Goal: Task Accomplishment & Management: Manage account settings

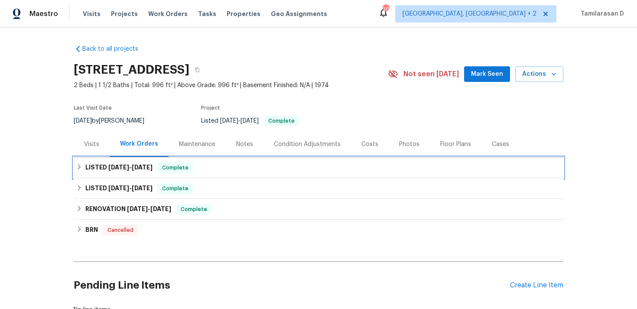
click at [83, 164] on div "LISTED 7/16/25 - 7/22/25 Complete" at bounding box center [318, 168] width 485 height 10
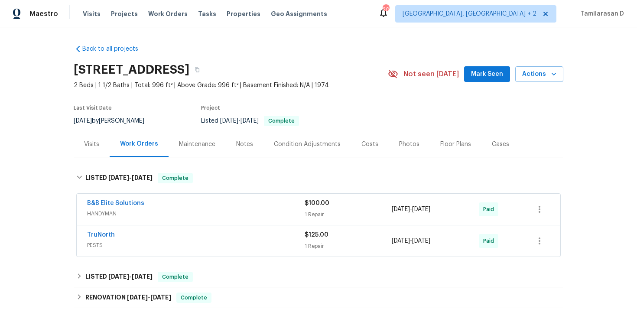
click at [139, 243] on span "PESTS" at bounding box center [196, 245] width 218 height 9
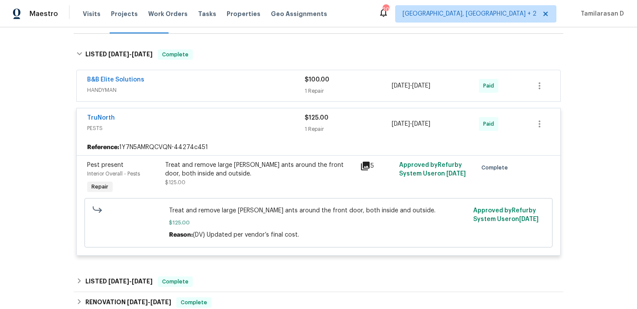
scroll to position [147, 0]
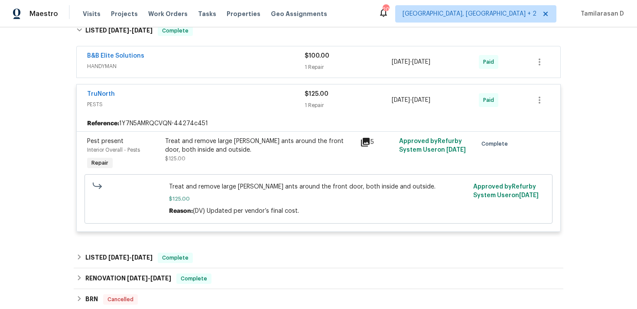
click at [175, 100] on span "PESTS" at bounding box center [196, 104] width 218 height 9
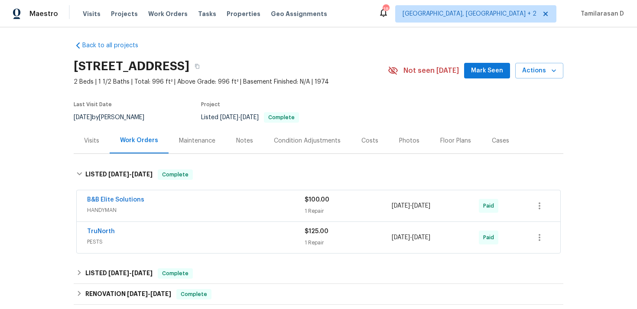
scroll to position [0, 0]
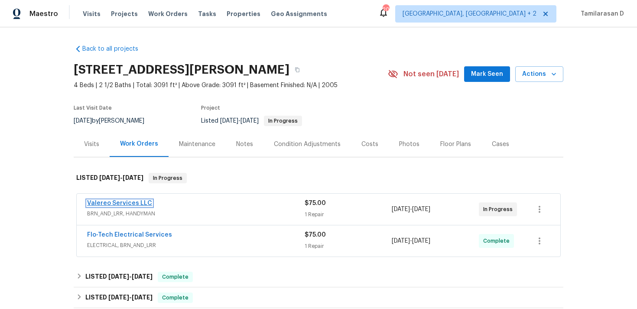
click at [100, 202] on link "Valereo Services LLC" at bounding box center [119, 203] width 65 height 6
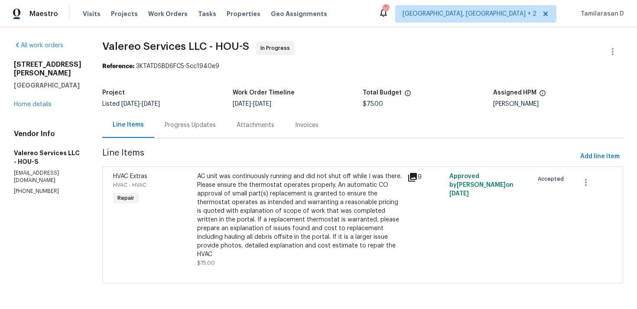
click at [187, 121] on div "Progress Updates" at bounding box center [190, 125] width 51 height 9
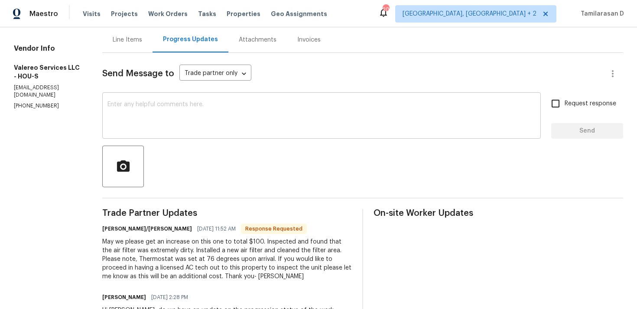
scroll to position [78, 0]
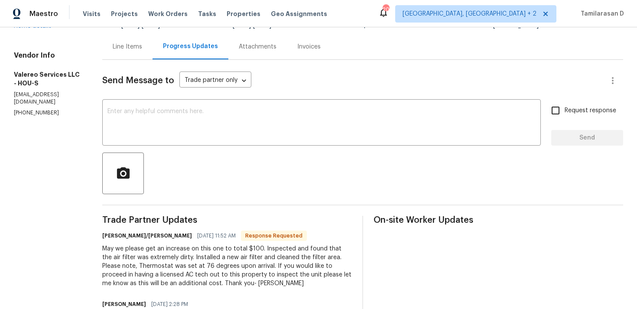
click at [115, 48] on div "Line Items" at bounding box center [127, 46] width 29 height 9
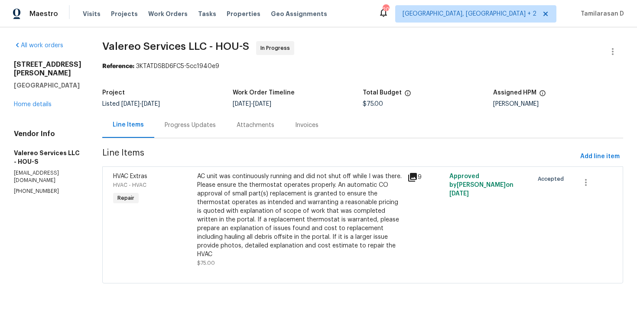
click at [363, 206] on div "AC unit was continuously running and did not shut off while I was there. Please…" at bounding box center [299, 215] width 205 height 87
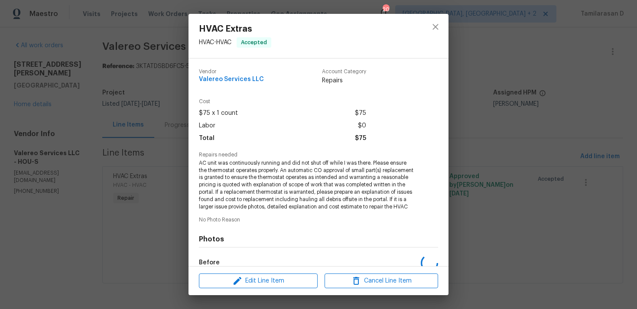
scroll to position [112, 0]
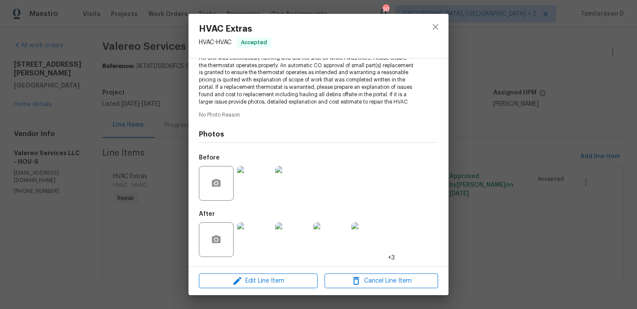
click at [253, 233] on img at bounding box center [254, 239] width 35 height 35
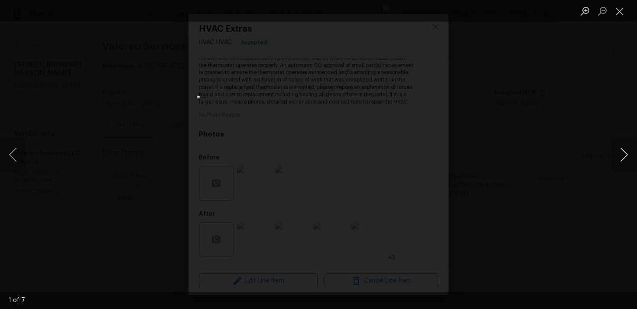
click at [623, 155] on button "Next image" at bounding box center [624, 154] width 26 height 35
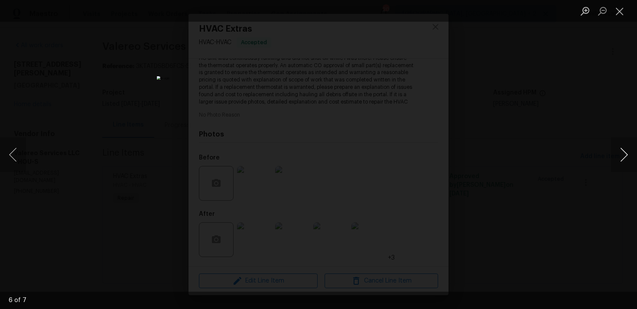
click at [625, 160] on button "Next image" at bounding box center [624, 154] width 26 height 35
click at [618, 13] on button "Close lightbox" at bounding box center [619, 10] width 17 height 15
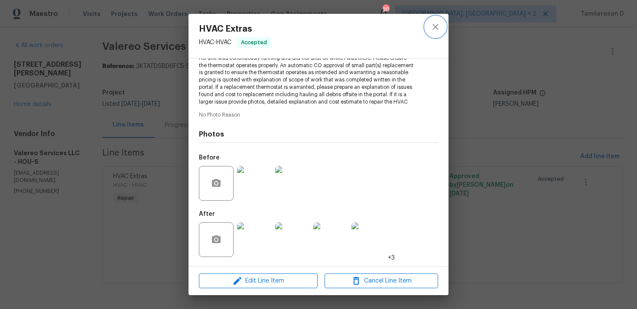
click at [431, 30] on icon "close" at bounding box center [436, 27] width 10 height 10
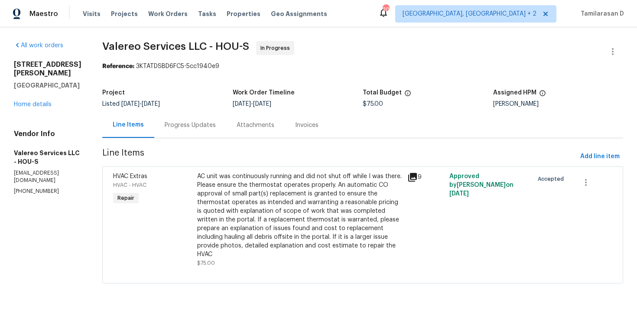
click at [196, 125] on div "Progress Updates" at bounding box center [190, 125] width 51 height 9
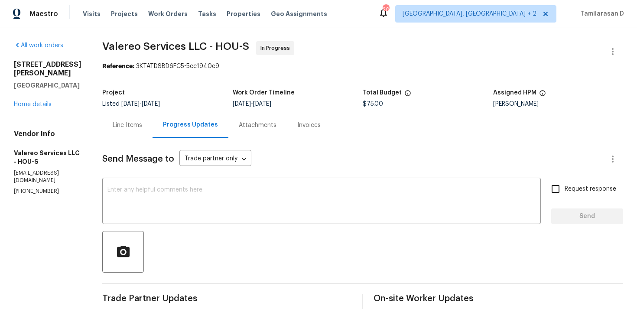
click at [112, 117] on div "Line Items" at bounding box center [127, 125] width 50 height 26
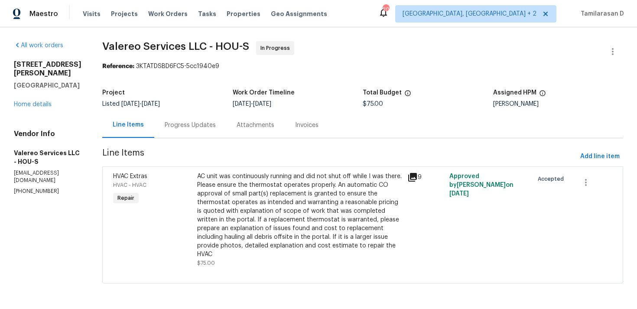
click at [180, 125] on div "Progress Updates" at bounding box center [190, 125] width 51 height 9
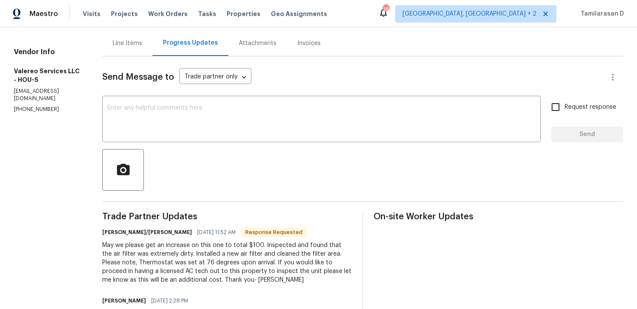
scroll to position [64, 0]
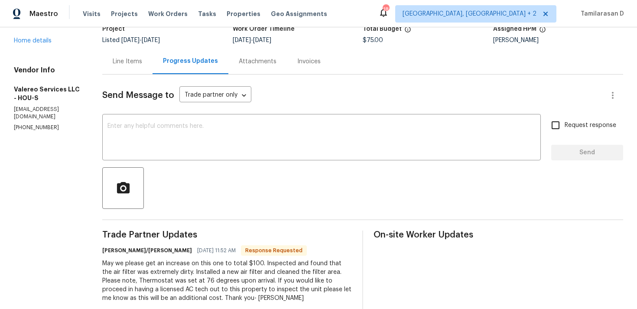
click at [113, 62] on div "Line Items" at bounding box center [127, 61] width 29 height 9
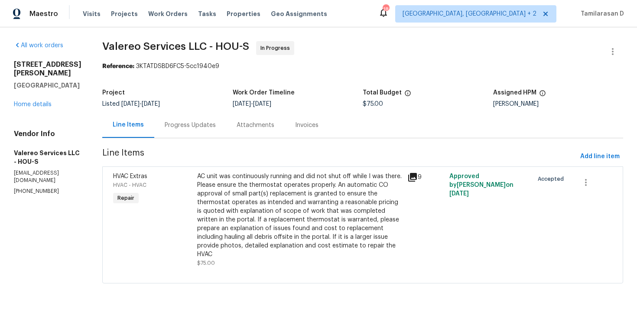
click at [174, 122] on div "Progress Updates" at bounding box center [190, 125] width 51 height 9
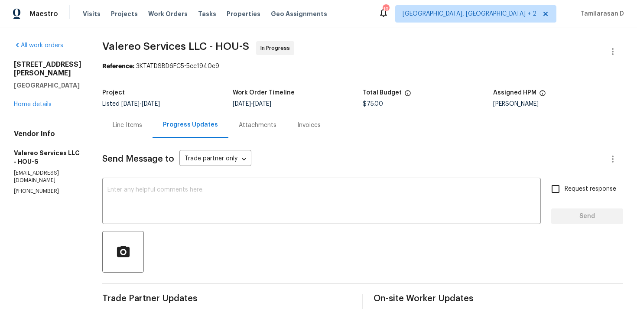
click at [119, 124] on div "Line Items" at bounding box center [127, 125] width 29 height 9
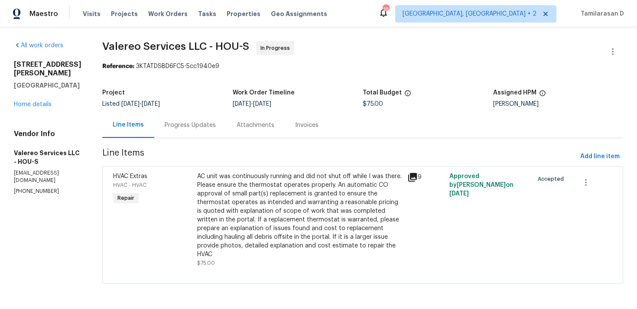
click at [179, 127] on div "Progress Updates" at bounding box center [190, 125] width 51 height 9
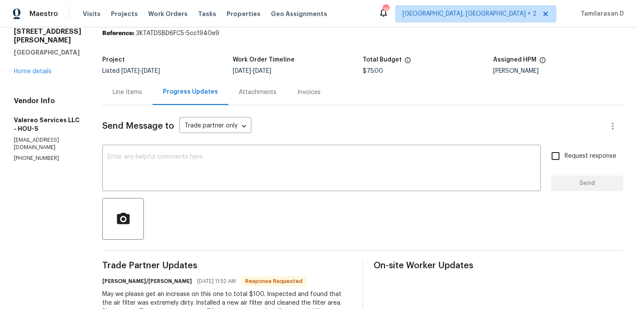
scroll to position [16, 0]
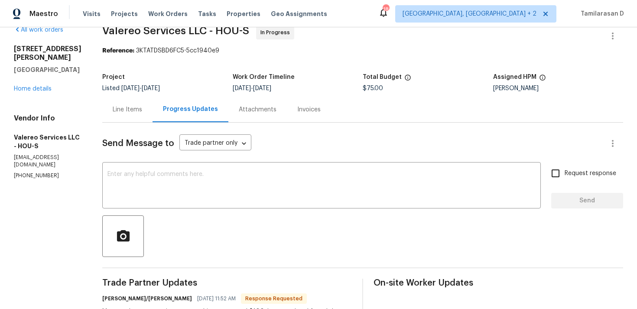
click at [114, 110] on div "Line Items" at bounding box center [127, 109] width 29 height 9
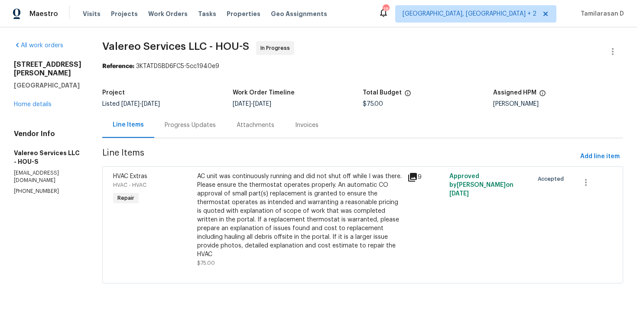
click at [172, 131] on div "Progress Updates" at bounding box center [190, 125] width 72 height 26
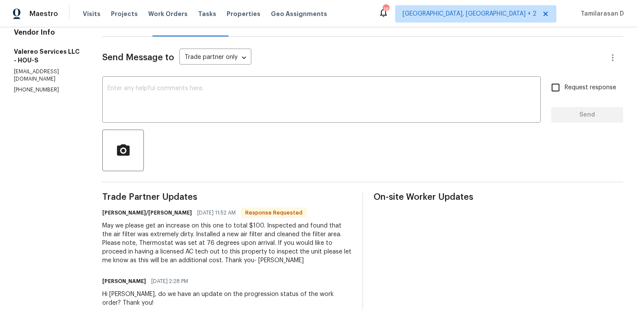
scroll to position [55, 0]
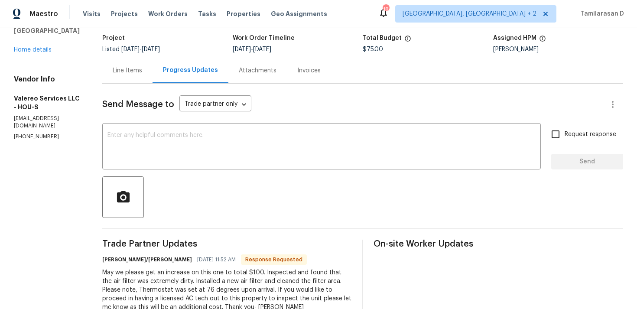
click at [113, 66] on div "Line Items" at bounding box center [127, 70] width 29 height 9
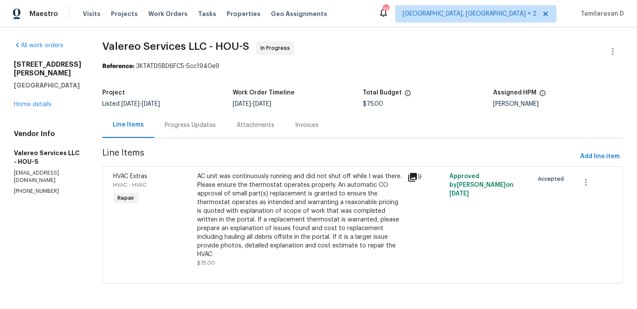
click at [183, 120] on div "Progress Updates" at bounding box center [190, 125] width 72 height 26
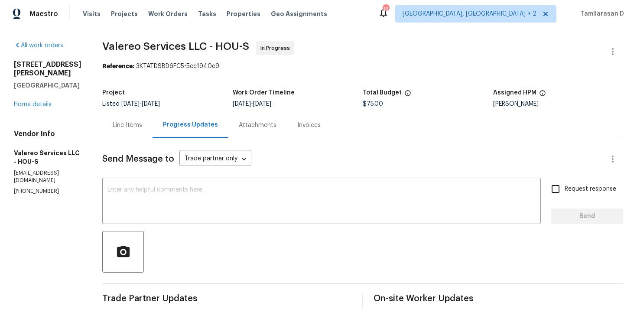
click at [153, 126] on div "Progress Updates" at bounding box center [191, 125] width 76 height 26
click at [136, 123] on div "Line Items" at bounding box center [127, 125] width 50 height 26
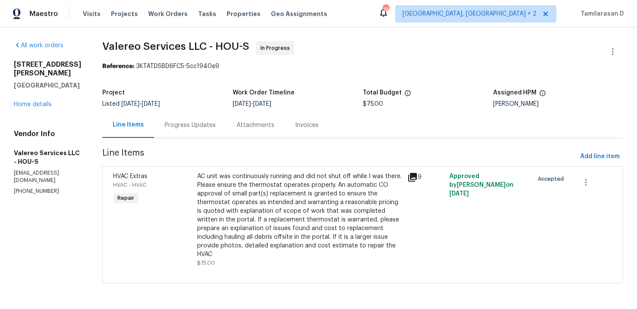
click at [197, 118] on div "Progress Updates" at bounding box center [190, 125] width 72 height 26
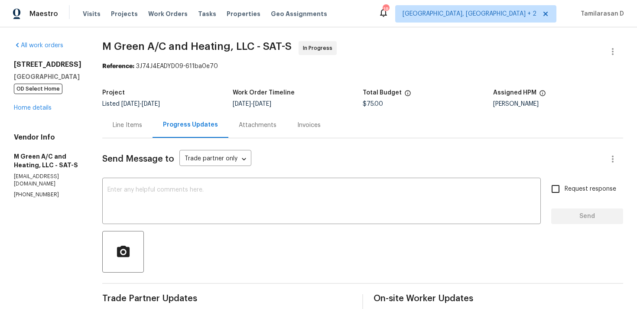
click at [142, 128] on div "Line Items" at bounding box center [127, 125] width 29 height 9
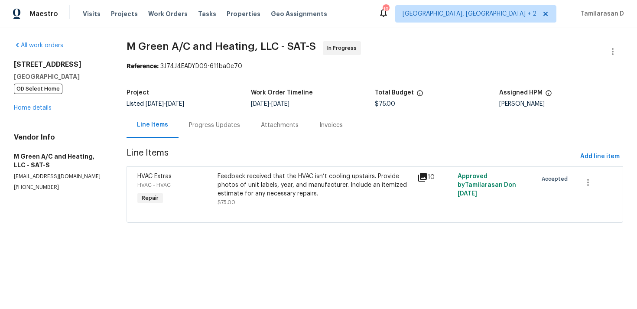
click at [225, 124] on div "Progress Updates" at bounding box center [214, 125] width 51 height 9
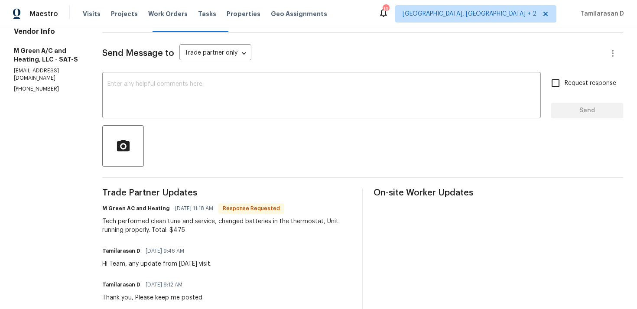
scroll to position [131, 0]
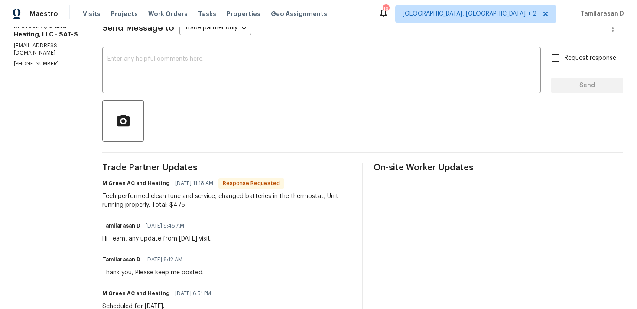
click at [189, 204] on div "Tech performed clean tune and service, changed batteries in the thermostat, Uni…" at bounding box center [227, 200] width 250 height 17
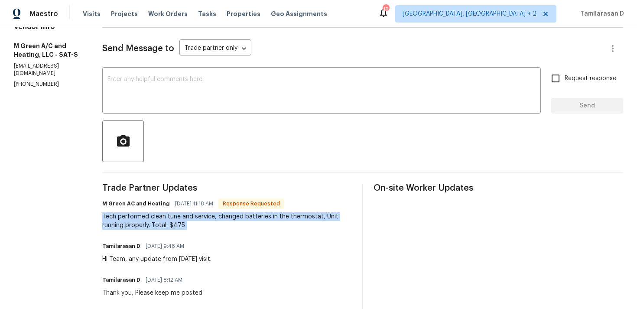
scroll to position [102, 0]
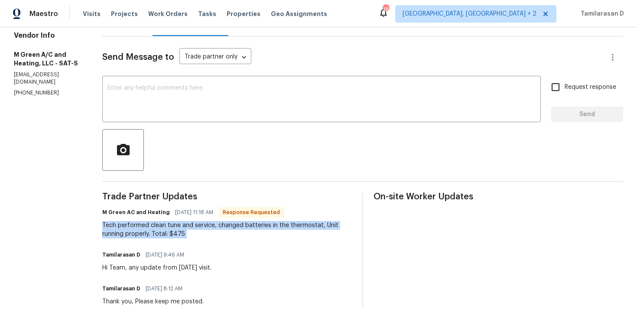
click at [186, 238] on div "Tech performed clean tune and service, changed batteries in the thermostat, Uni…" at bounding box center [227, 229] width 250 height 17
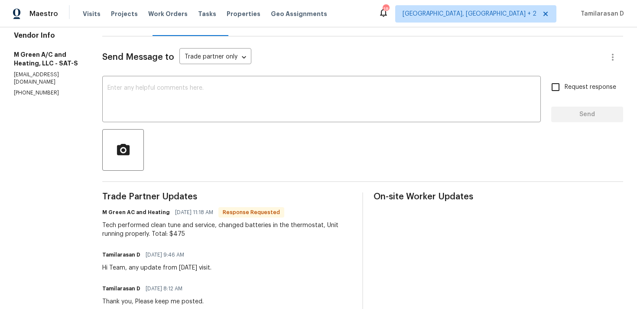
click at [186, 238] on div "Tech performed clean tune and service, changed batteries in the thermostat, Uni…" at bounding box center [227, 229] width 250 height 17
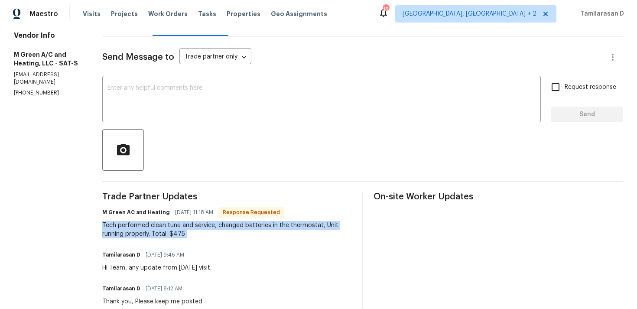
click at [166, 236] on div "Tech performed clean tune and service, changed batteries in the thermostat, Uni…" at bounding box center [227, 229] width 250 height 17
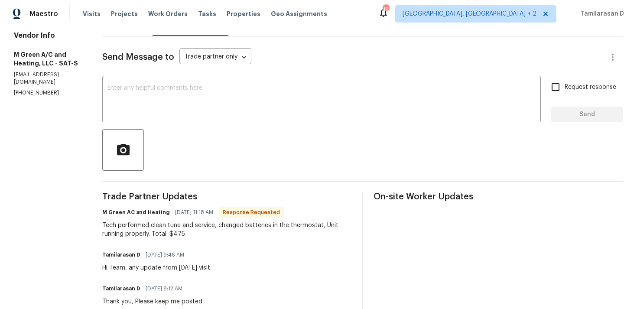
click at [166, 236] on div "Tech performed clean tune and service, changed batteries in the thermostat, Uni…" at bounding box center [227, 229] width 250 height 17
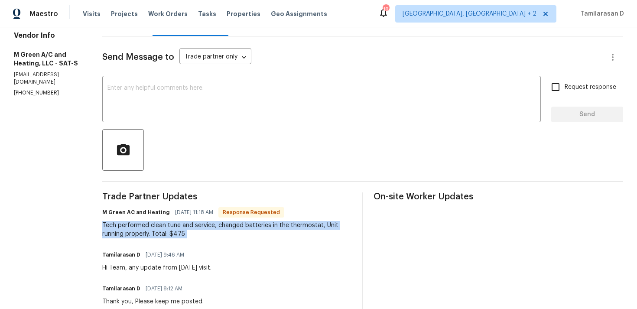
click at [206, 235] on div "Tech performed clean tune and service, changed batteries in the thermostat, Uni…" at bounding box center [227, 229] width 250 height 17
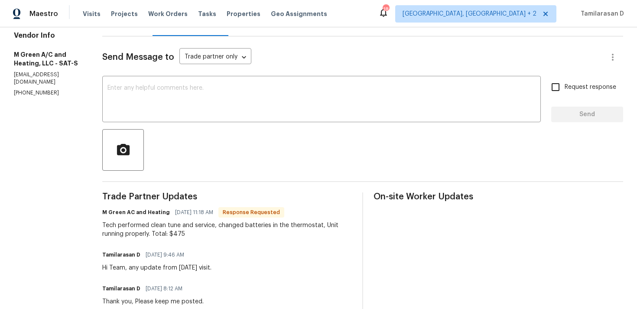
click at [206, 235] on div "Tech performed clean tune and service, changed batteries in the thermostat, Uni…" at bounding box center [227, 229] width 250 height 17
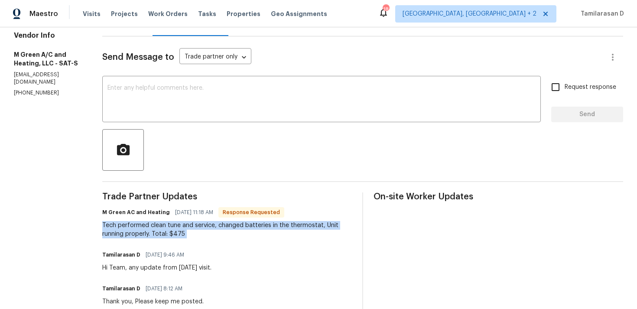
click at [206, 235] on div "Tech performed clean tune and service, changed batteries in the thermostat, Uni…" at bounding box center [227, 229] width 250 height 17
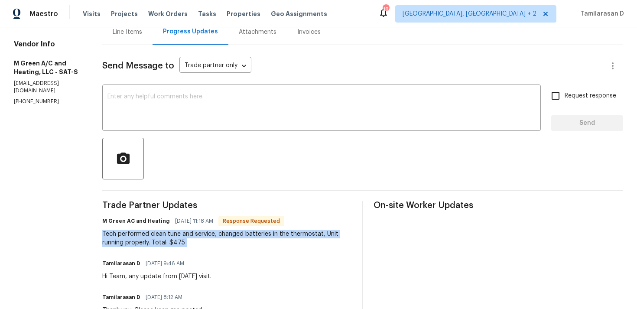
scroll to position [0, 0]
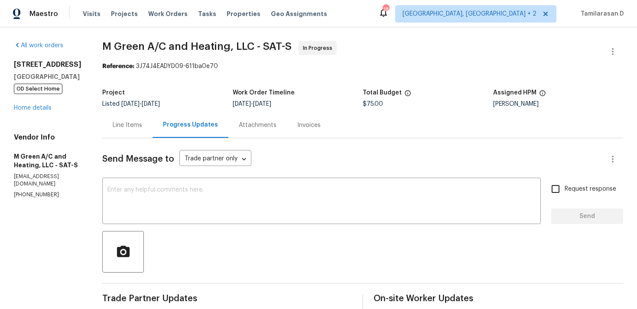
click at [149, 130] on div "Line Items" at bounding box center [127, 125] width 50 height 26
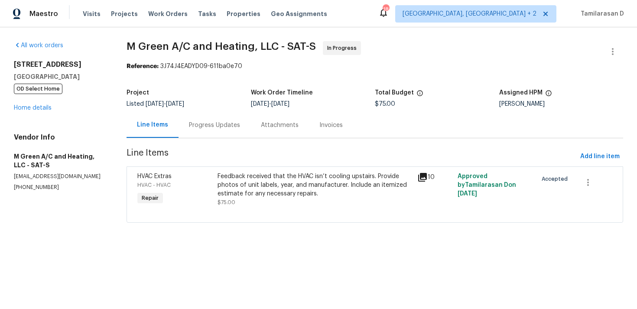
click at [224, 130] on div "Progress Updates" at bounding box center [215, 125] width 72 height 26
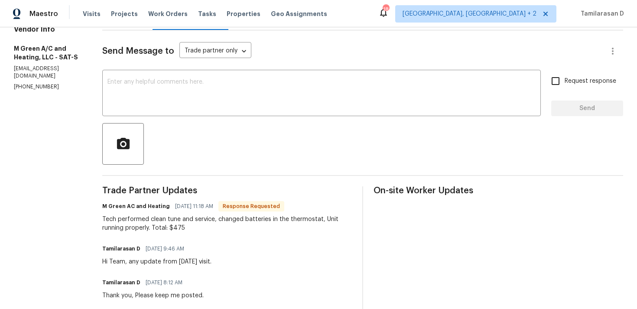
scroll to position [109, 0]
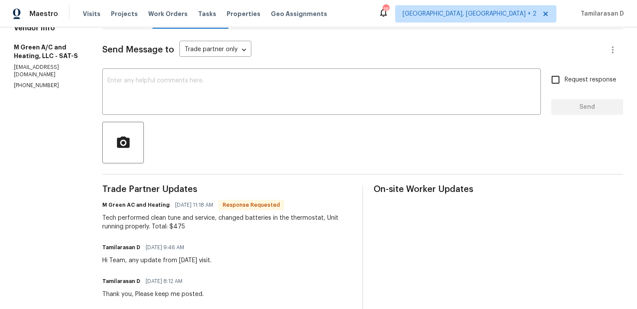
click at [177, 231] on div "Tech performed clean tune and service, changed batteries in the thermostat, Uni…" at bounding box center [227, 222] width 250 height 17
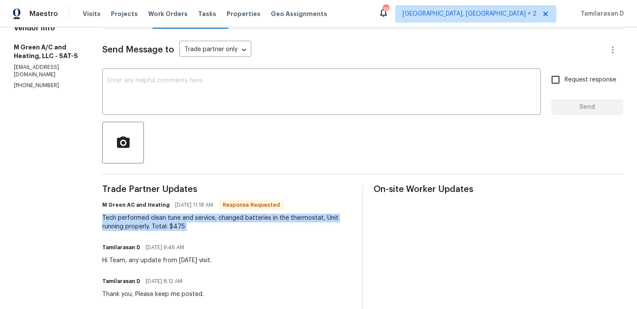
click at [177, 231] on div "Tech performed clean tune and service, changed batteries in the thermostat, Uni…" at bounding box center [227, 222] width 250 height 17
copy div "Tech performed clean tune and service, changed batteries in the thermostat, Uni…"
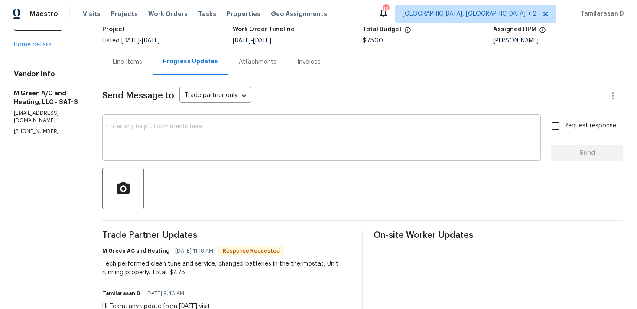
click at [151, 119] on div "x ​" at bounding box center [321, 139] width 439 height 44
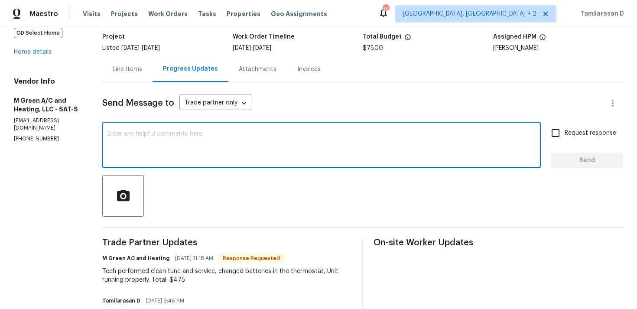
scroll to position [59, 0]
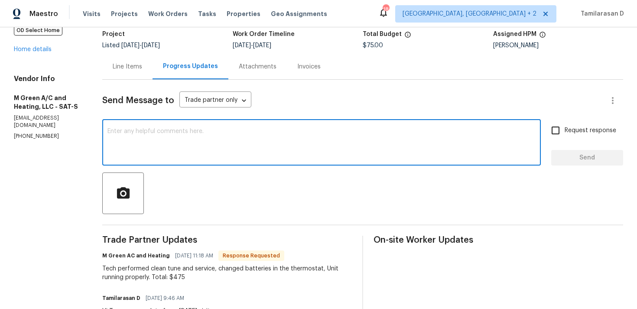
click at [198, 150] on textarea at bounding box center [322, 143] width 428 height 30
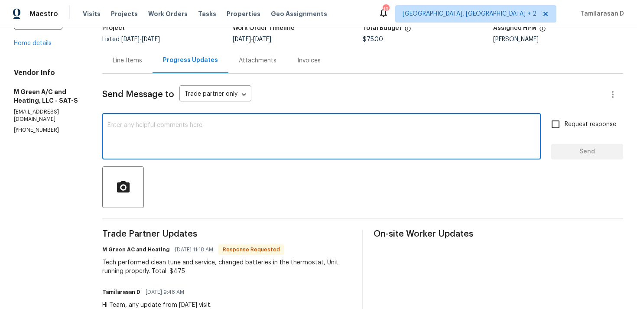
scroll to position [16, 0]
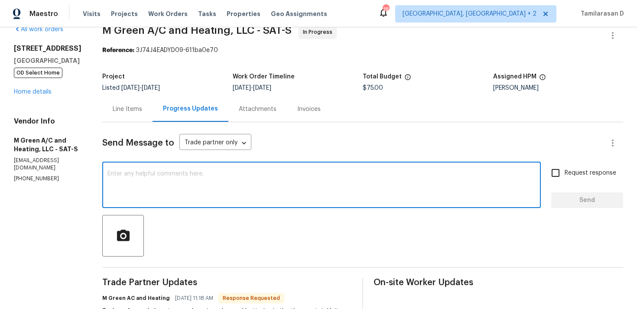
click at [160, 154] on div "Send Message to Trade partner only Trade partner only ​ x ​ Request response Se…" at bounding box center [362, 309] width 521 height 374
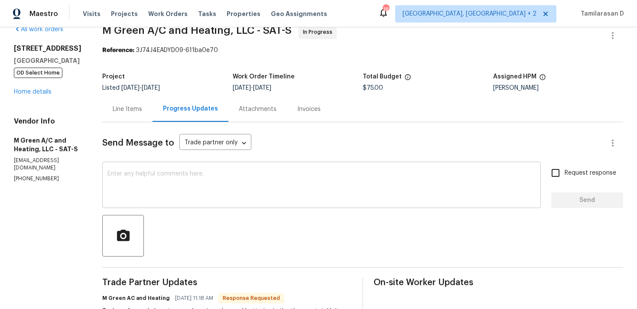
click at [158, 174] on textarea at bounding box center [322, 186] width 428 height 30
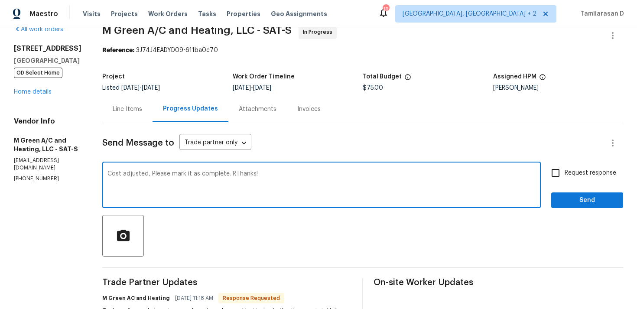
click at [255, 176] on textarea "Cost adjusted, Please mark it as complete. RThanks!" at bounding box center [322, 186] width 428 height 30
click at [286, 173] on textarea "Cost adjusted, Please mark it as complete. Thanks!" at bounding box center [322, 186] width 428 height 30
type textarea "Cost adjusted, Please mark it as complete. Thanks!"
click at [548, 173] on input "Request response" at bounding box center [556, 173] width 18 height 18
checkbox input "true"
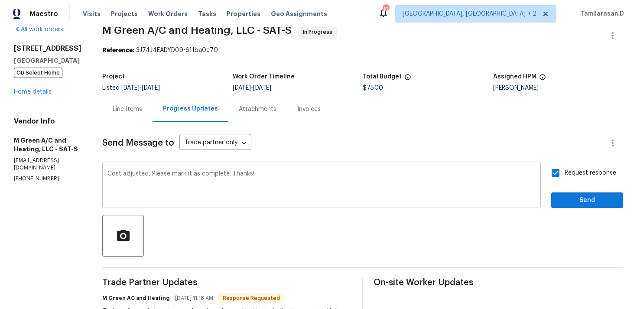
scroll to position [21, 0]
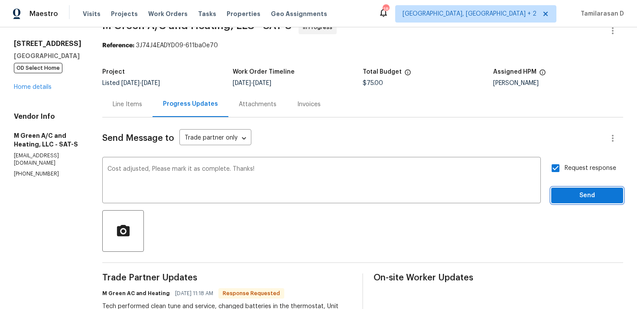
click at [578, 198] on span "Send" at bounding box center [587, 195] width 58 height 11
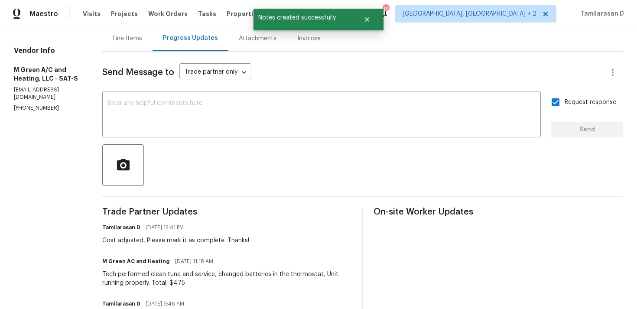
scroll to position [0, 0]
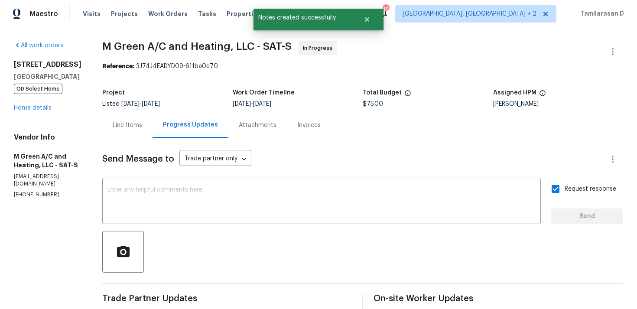
click at [141, 122] on div "Line Items" at bounding box center [127, 125] width 29 height 9
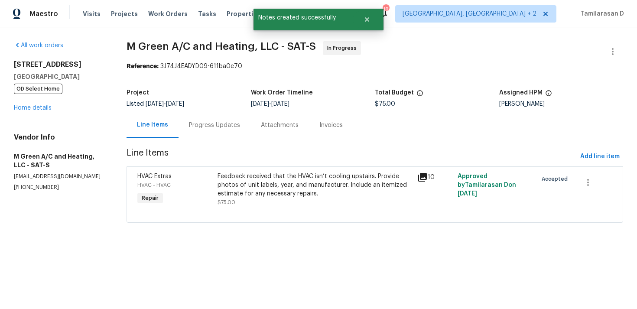
click at [297, 217] on div at bounding box center [374, 212] width 475 height 10
click at [297, 203] on div "Feedback received that the HVAC isn’t cooling upstairs. Provide photos of unit …" at bounding box center [315, 189] width 195 height 35
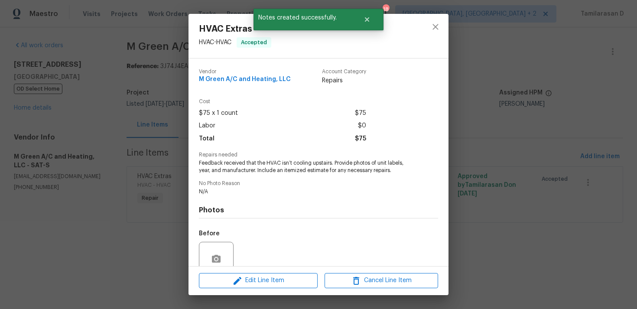
scroll to position [75, 0]
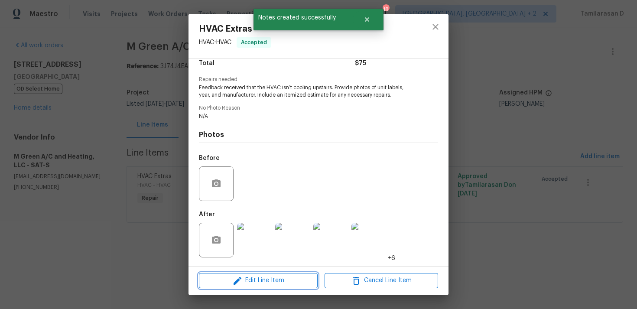
click at [251, 286] on button "Edit Line Item" at bounding box center [258, 280] width 119 height 15
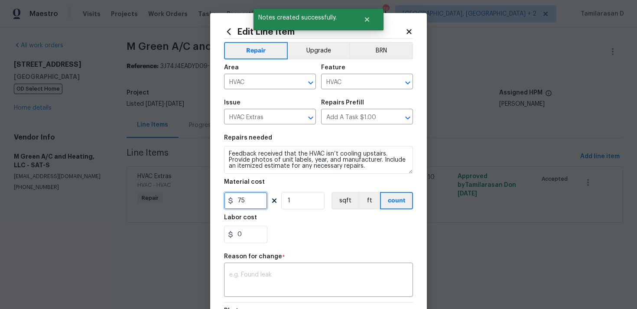
click at [237, 199] on input "75" at bounding box center [245, 200] width 43 height 17
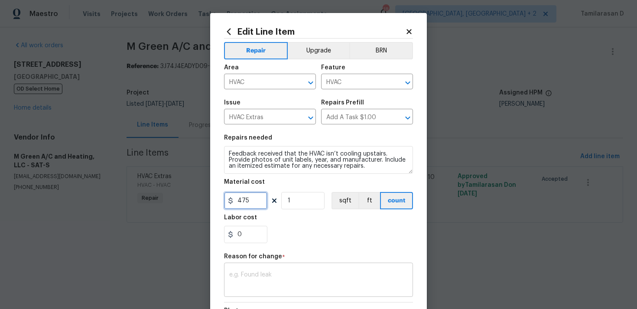
type input "475"
click at [289, 294] on div "x ​" at bounding box center [318, 281] width 189 height 32
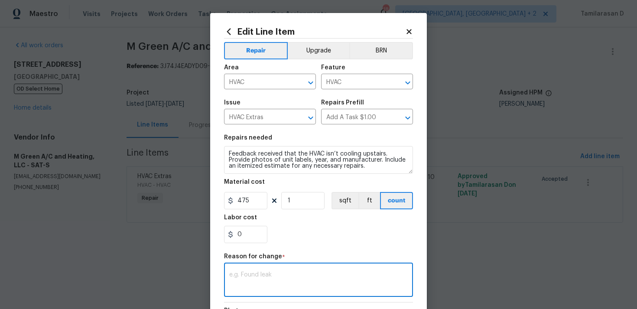
paste textarea "(TD) Updated per vendor’s final cost."
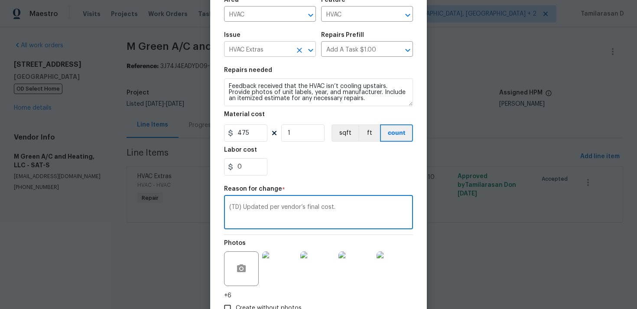
scroll to position [127, 0]
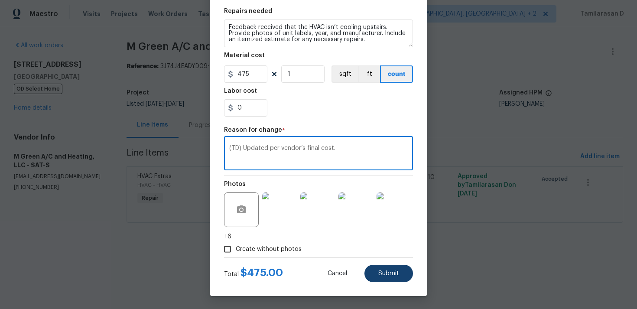
type textarea "(TD) Updated per vendor’s final cost."
click at [389, 272] on span "Submit" at bounding box center [388, 274] width 21 height 7
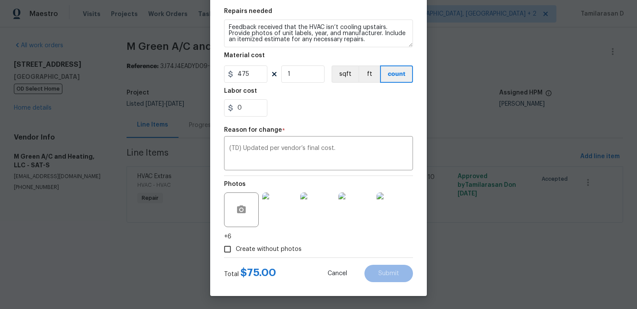
type input "75"
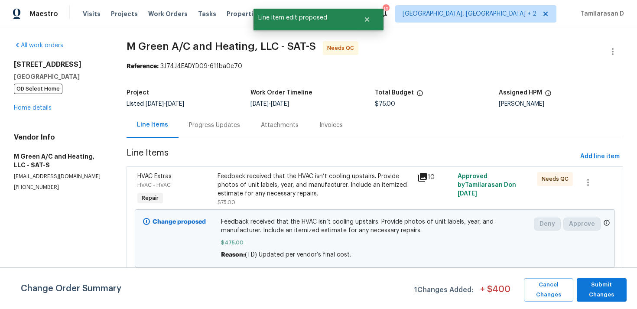
scroll to position [0, 0]
click at [588, 282] on span "Submit Changes" at bounding box center [601, 290] width 41 height 20
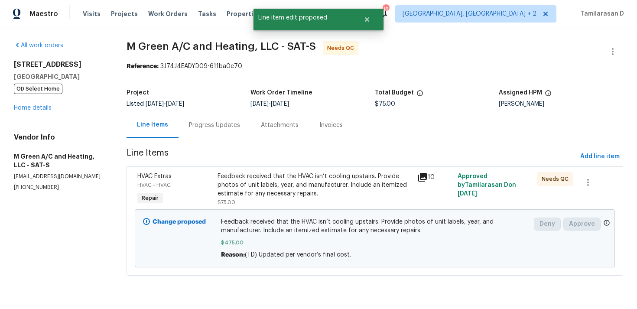
click at [211, 125] on div "Progress Updates" at bounding box center [214, 125] width 51 height 9
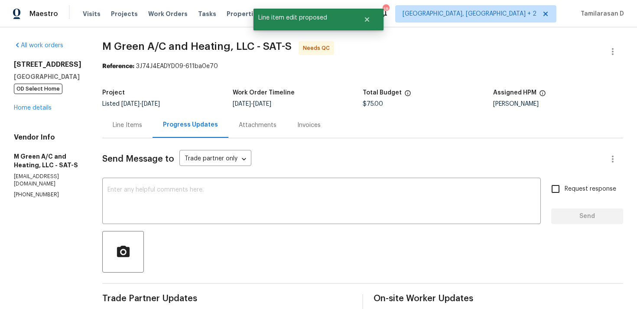
click at [140, 122] on div "Line Items" at bounding box center [127, 125] width 29 height 9
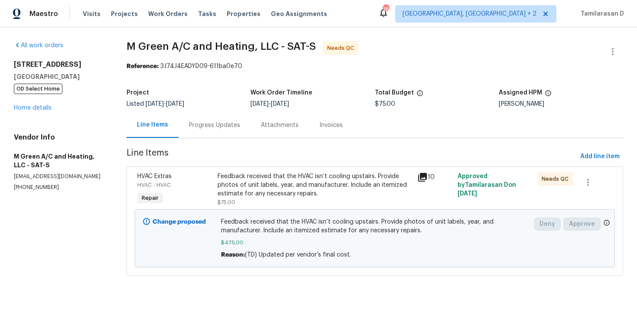
click at [233, 109] on div "Project Listed 8/8/2025 - 8/11/2025 Work Order Timeline 8/8/2025 - 8/11/2025 To…" at bounding box center [375, 99] width 497 height 28
click at [200, 131] on div "Progress Updates" at bounding box center [215, 125] width 72 height 26
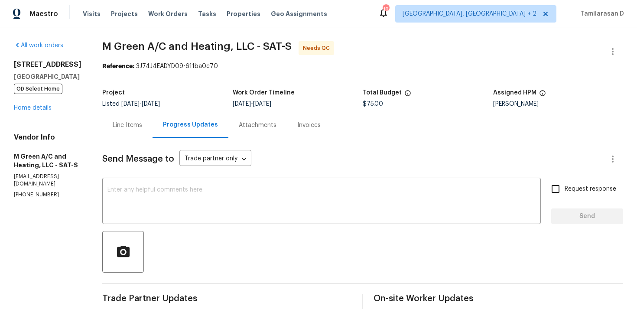
click at [153, 115] on div "Line Items" at bounding box center [127, 125] width 50 height 26
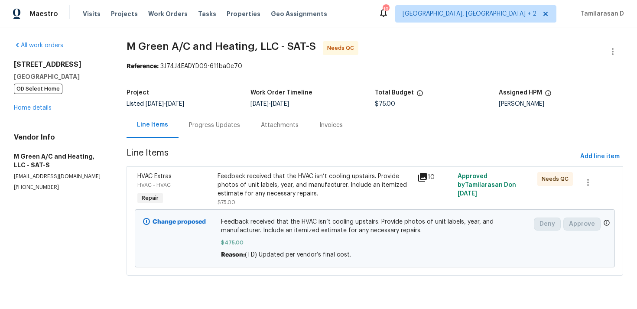
click at [229, 124] on div "Progress Updates" at bounding box center [214, 125] width 51 height 9
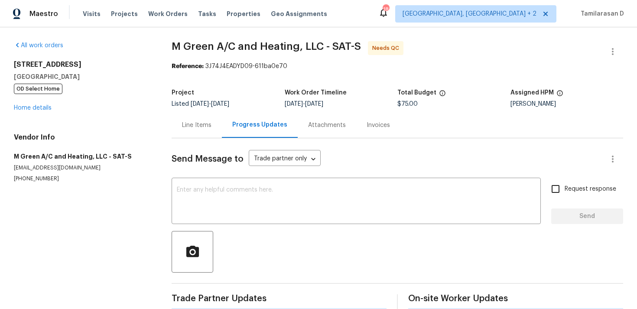
scroll to position [170, 0]
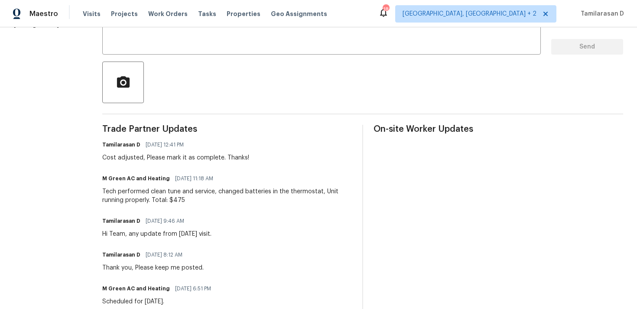
click at [165, 191] on div "Tech performed clean tune and service, changed batteries in the thermostat, Uni…" at bounding box center [227, 195] width 250 height 17
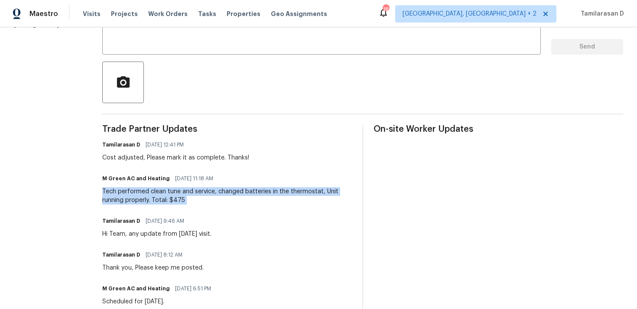
copy div "Tech performed clean tune and service, changed batteries in the thermostat, Uni…"
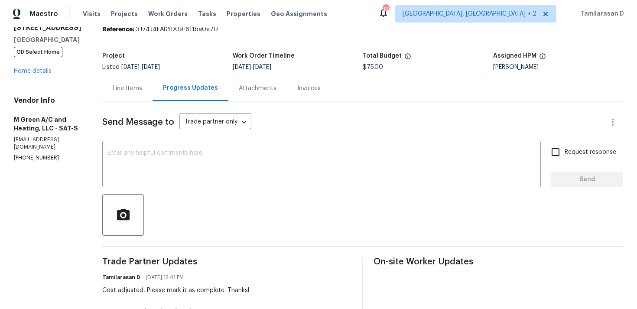
scroll to position [0, 0]
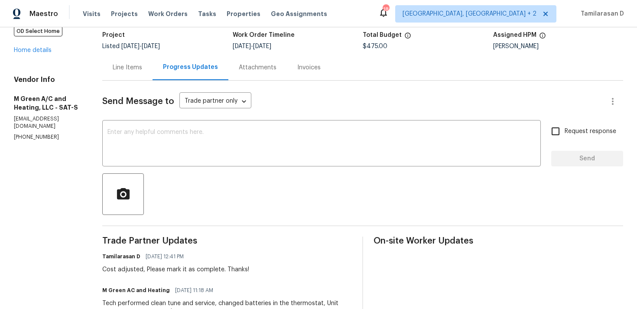
scroll to position [3, 0]
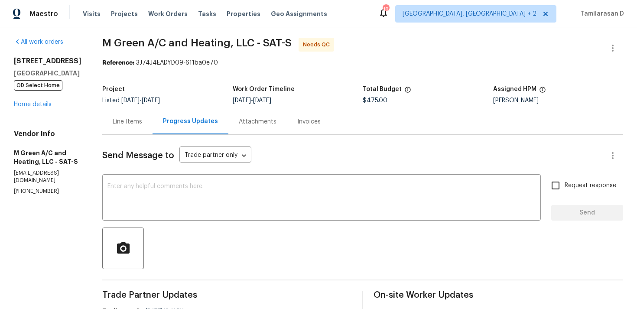
click at [142, 123] on div "Line Items" at bounding box center [127, 121] width 29 height 9
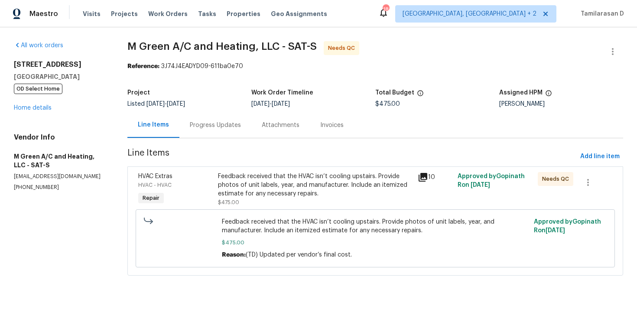
click at [251, 184] on div "Feedback received that the HVAC isn’t cooling upstairs. Provide photos of unit …" at bounding box center [315, 185] width 195 height 26
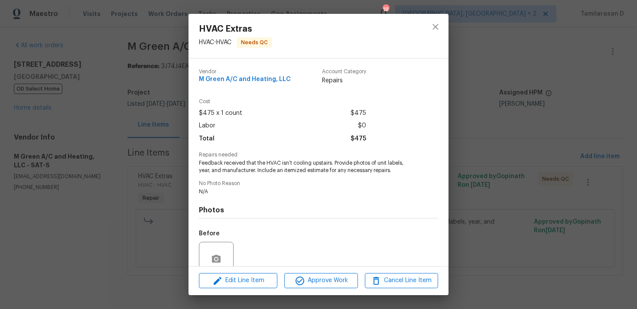
scroll to position [75, 0]
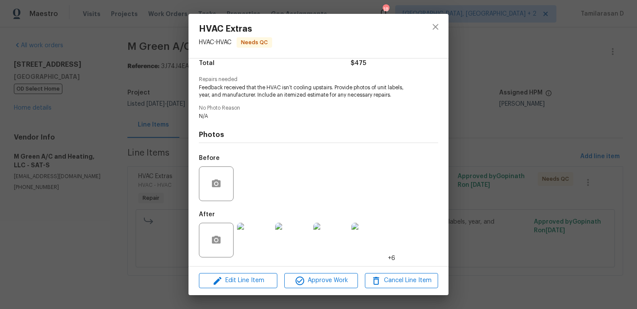
click at [154, 168] on div "HVAC Extras HVAC - HVAC Needs QC Vendor M Green A/C and Heating, LLC Account Ca…" at bounding box center [318, 154] width 637 height 309
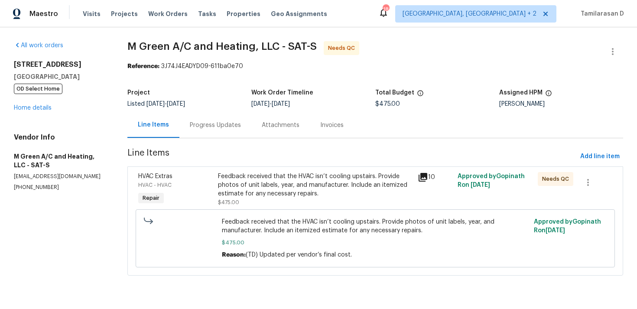
click at [187, 125] on div "Progress Updates" at bounding box center [215, 125] width 72 height 26
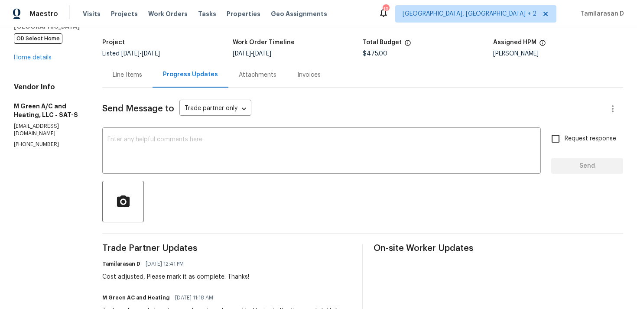
scroll to position [77, 0]
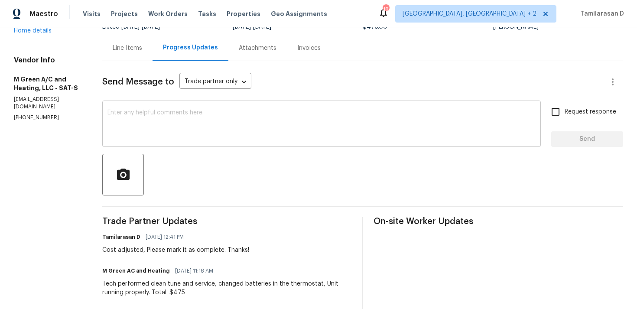
click at [187, 141] on div "x ​" at bounding box center [321, 125] width 439 height 44
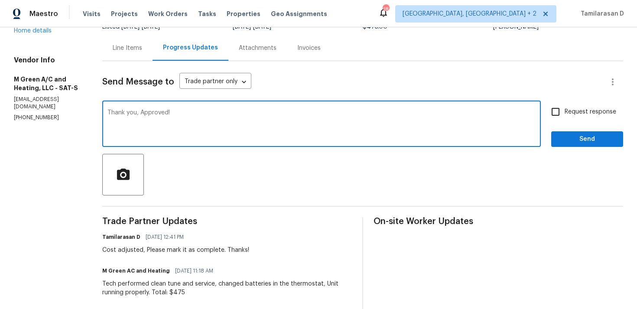
type textarea "Thank you, Approved!"
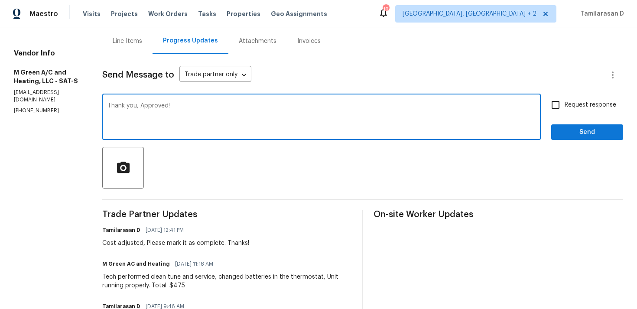
click at [197, 106] on textarea "Thank you, Approved!" at bounding box center [322, 118] width 428 height 30
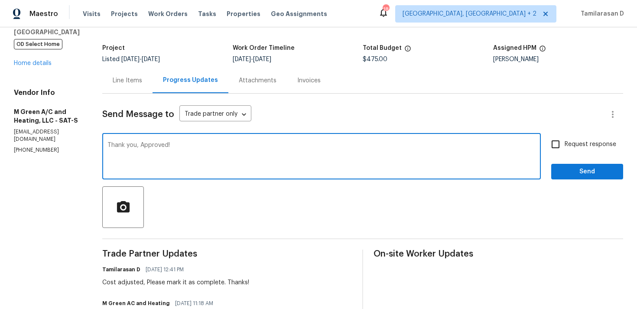
scroll to position [57, 0]
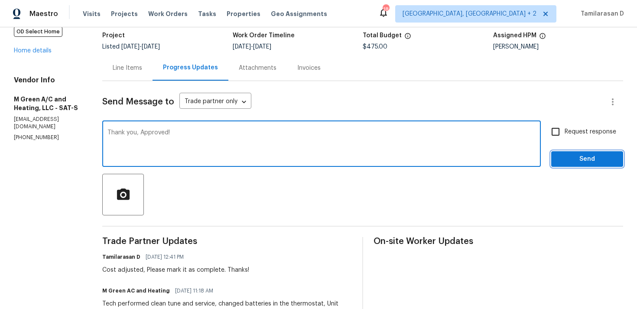
click at [563, 160] on span "Send" at bounding box center [587, 159] width 58 height 11
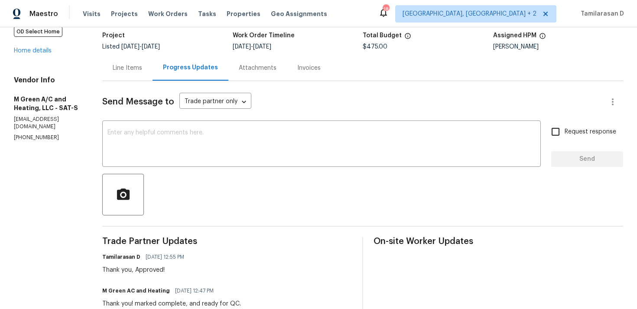
scroll to position [0, 0]
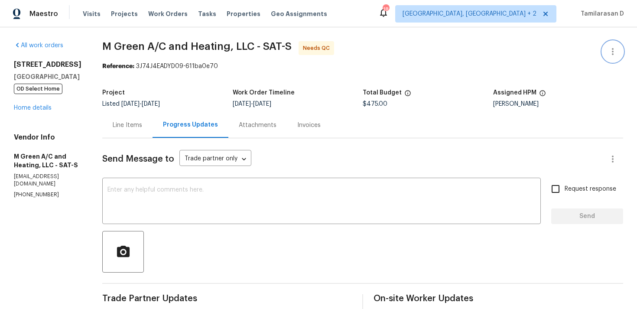
click at [604, 48] on button "button" at bounding box center [613, 51] width 21 height 21
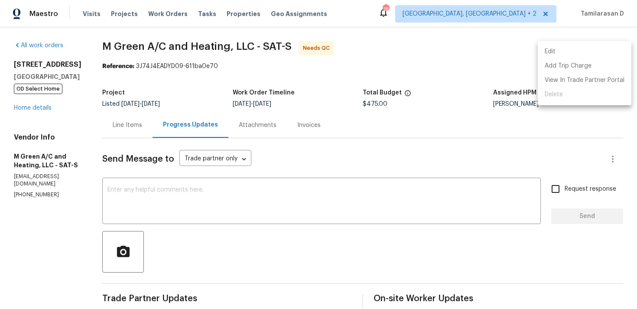
click at [562, 45] on li "Edit" at bounding box center [585, 52] width 94 height 14
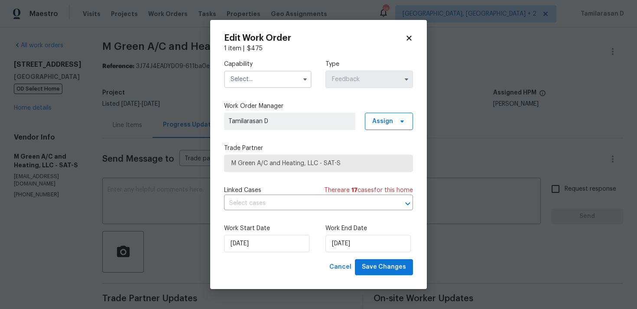
click at [253, 93] on div "Capability Type Feedback" at bounding box center [318, 74] width 189 height 42
click at [271, 76] on input "text" at bounding box center [268, 79] width 88 height 17
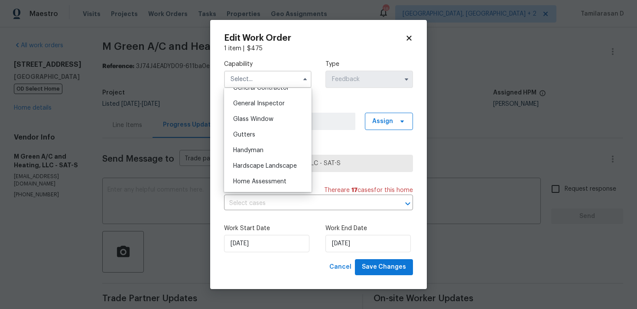
scroll to position [442, 0]
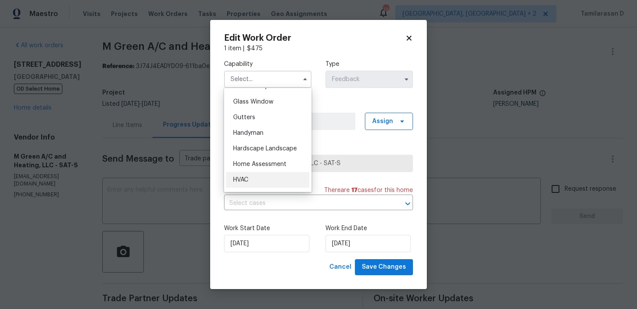
click at [243, 173] on div "HVAC" at bounding box center [267, 180] width 83 height 16
type input "HVAC"
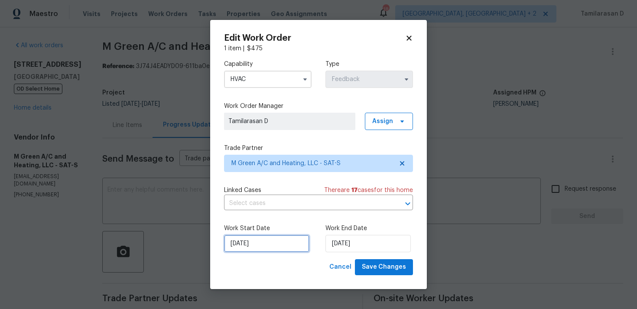
click at [263, 246] on input "08/08/2025" at bounding box center [266, 243] width 85 height 17
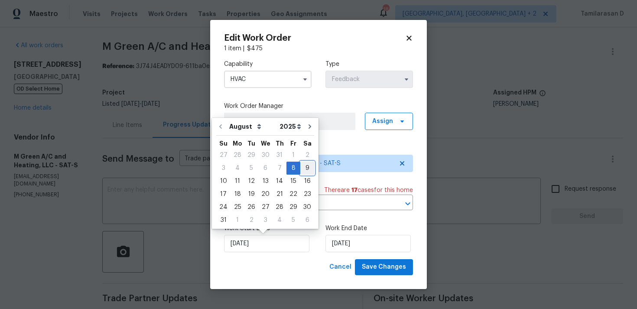
click at [302, 170] on div "9" at bounding box center [307, 168] width 14 height 12
type input "09/08/2025"
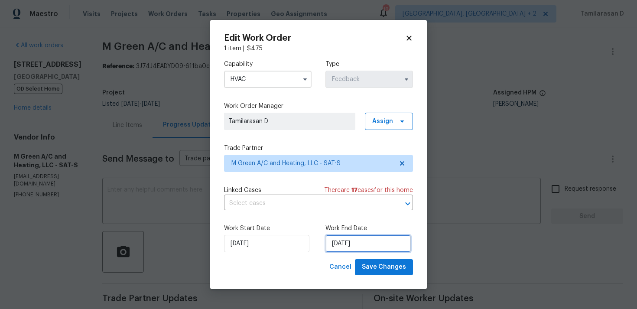
click at [343, 242] on input "11/08/2025" at bounding box center [368, 243] width 85 height 17
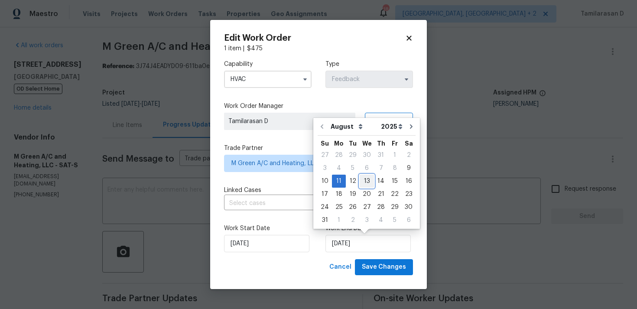
click at [362, 182] on div "13" at bounding box center [367, 181] width 14 height 12
type input "13/08/2025"
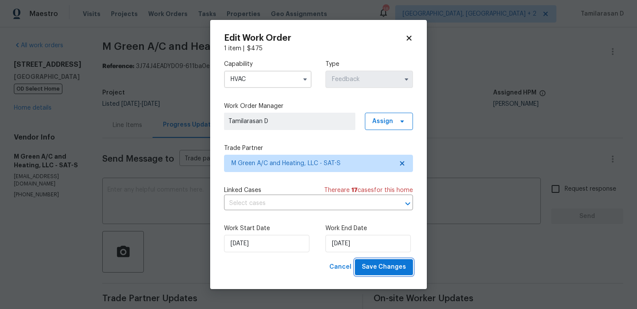
click at [369, 261] on button "Save Changes" at bounding box center [384, 267] width 58 height 16
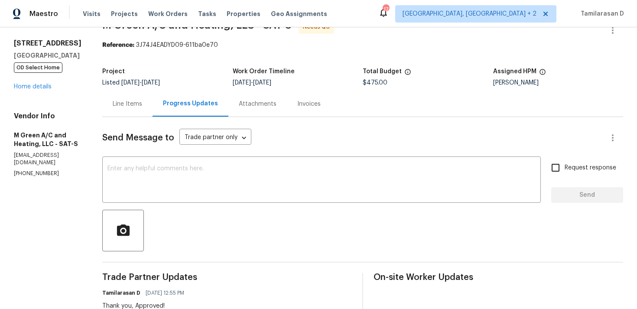
scroll to position [0, 0]
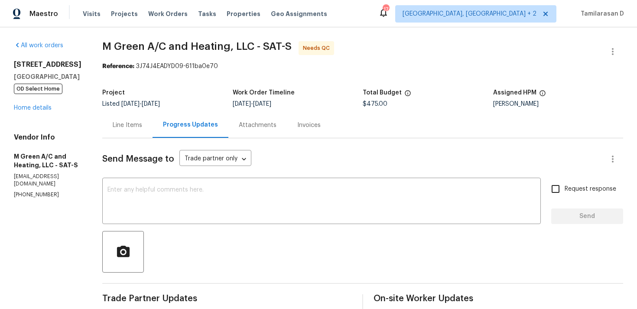
click at [135, 124] on div "Line Items" at bounding box center [127, 125] width 29 height 9
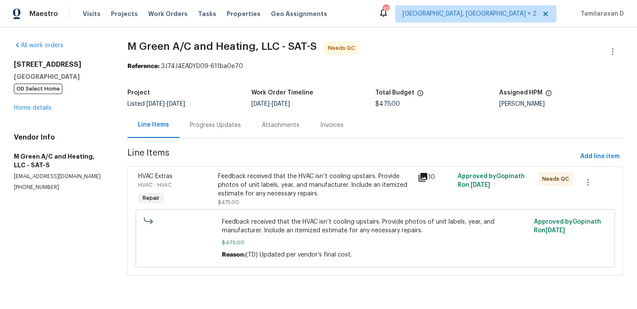
click at [198, 128] on div "Progress Updates" at bounding box center [215, 125] width 51 height 9
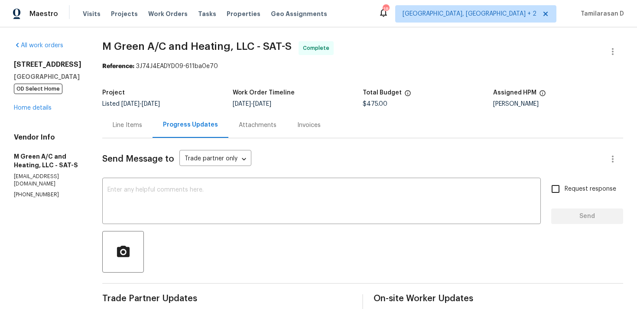
click at [141, 123] on div "Line Items" at bounding box center [127, 125] width 29 height 9
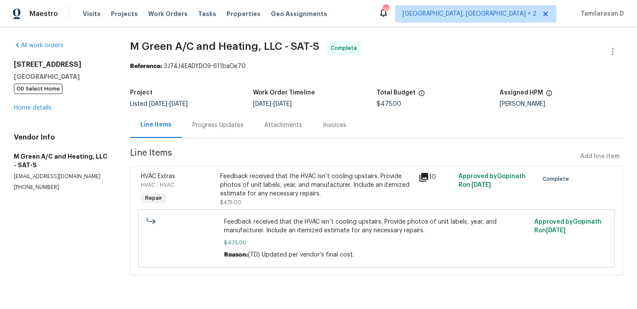
click at [216, 133] on div "Progress Updates" at bounding box center [218, 125] width 72 height 26
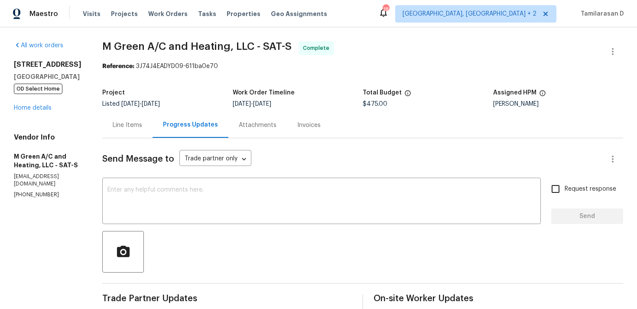
click at [142, 124] on div "Line Items" at bounding box center [127, 125] width 29 height 9
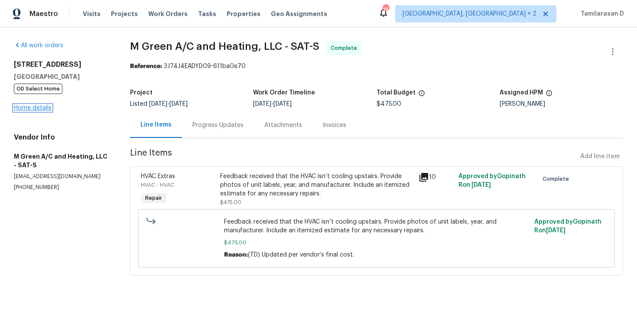
click at [39, 109] on link "Home details" at bounding box center [33, 108] width 38 height 6
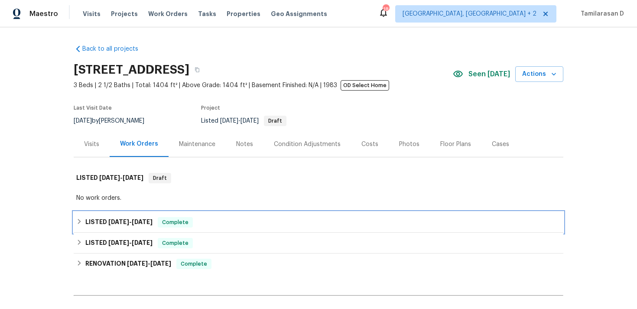
click at [78, 222] on icon at bounding box center [79, 222] width 6 height 6
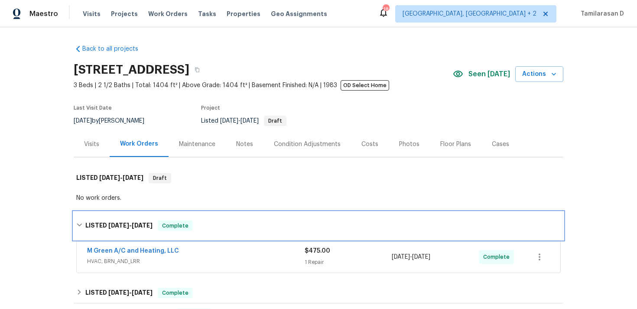
scroll to position [36, 0]
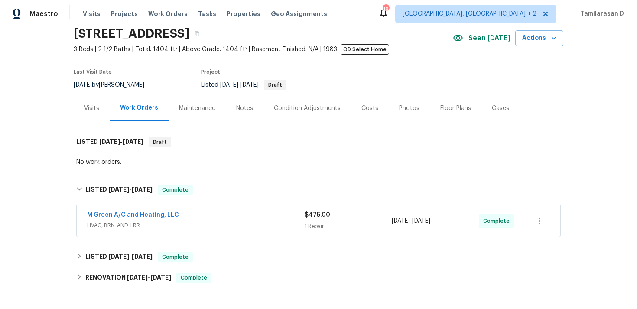
click at [72, 254] on div "Back to all projects 6218 Ridge Oak, San Antonio, TX 78250 3 Beds | 2 1/2 Baths…" at bounding box center [318, 168] width 637 height 282
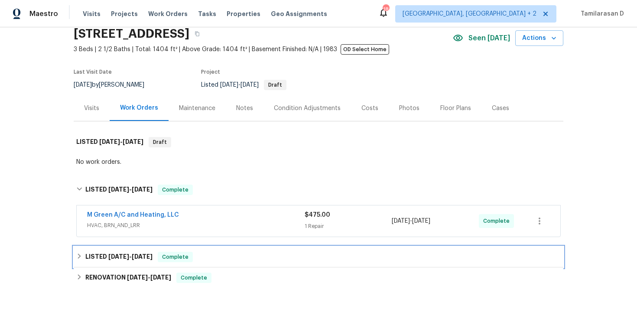
click at [90, 260] on h6 "LISTED 5/20/25 - 5/21/25" at bounding box center [118, 257] width 67 height 10
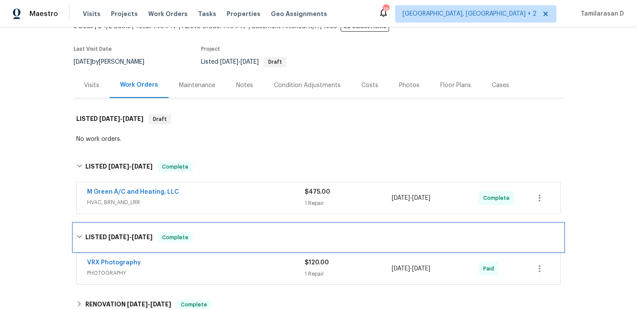
scroll to position [90, 0]
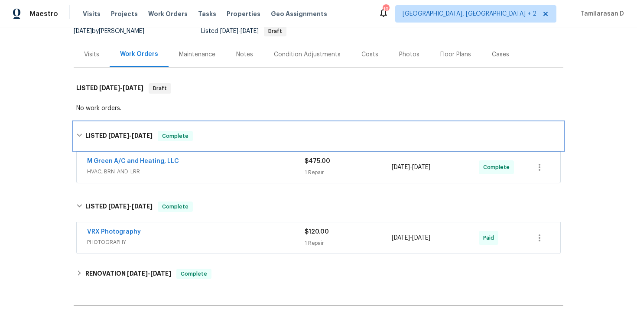
click at [80, 130] on div "LISTED 8/8/25 - 8/13/25 Complete" at bounding box center [319, 136] width 490 height 28
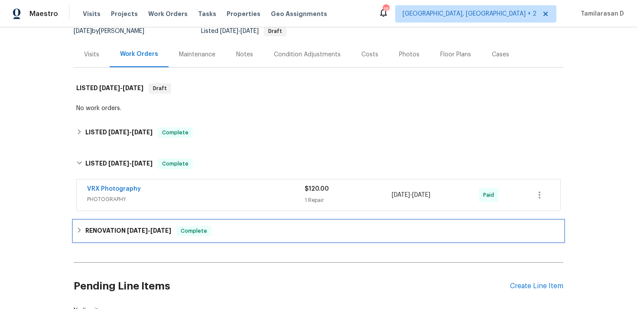
click at [84, 233] on div "RENOVATION 4/7/25 - 5/28/25 Complete" at bounding box center [318, 231] width 485 height 10
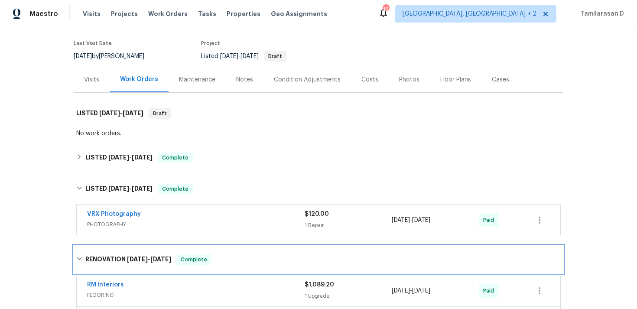
scroll to position [0, 0]
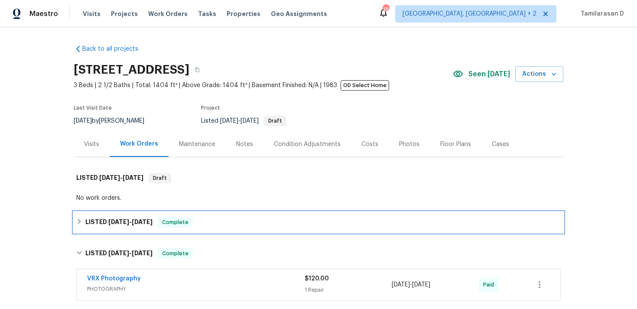
click at [77, 222] on icon at bounding box center [79, 222] width 6 height 6
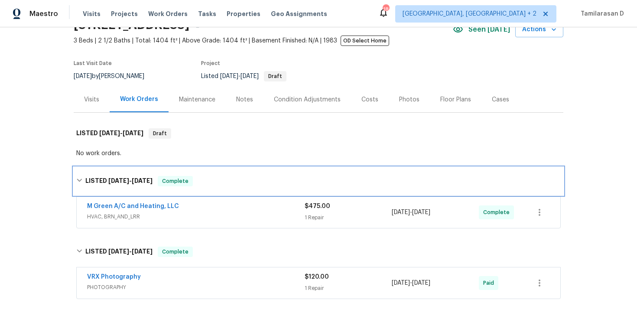
scroll to position [113, 0]
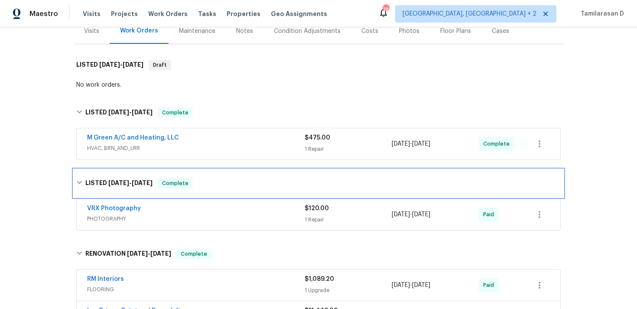
click at [80, 175] on div "LISTED 5/20/25 - 5/21/25 Complete" at bounding box center [319, 184] width 490 height 28
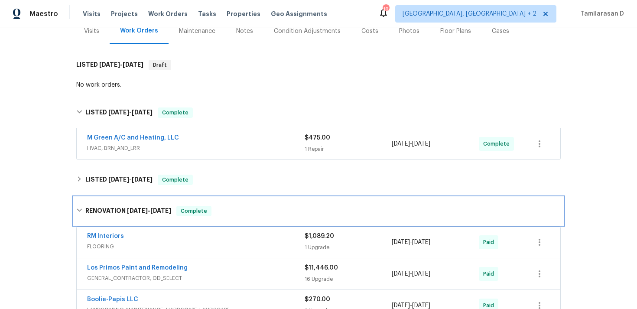
click at [85, 213] on div "RENOVATION 4/7/25 - 5/28/25 Complete" at bounding box center [318, 211] width 485 height 10
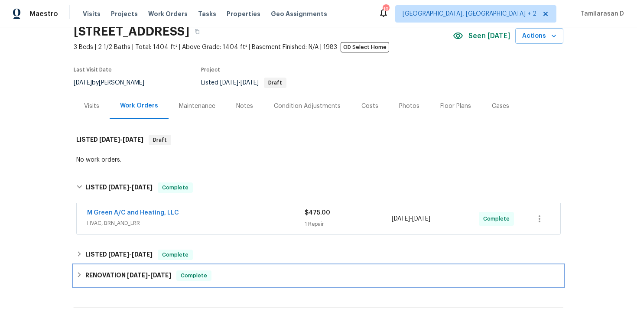
scroll to position [0, 0]
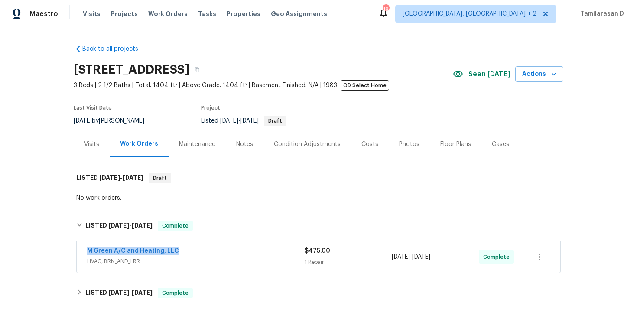
drag, startPoint x: 182, startPoint y: 250, endPoint x: 70, endPoint y: 248, distance: 111.4
click at [70, 248] on div "Back to all projects 6218 Ridge Oak, San Antonio, TX 78250 3 Beds | 2 1/2 Baths…" at bounding box center [318, 168] width 637 height 282
copy link "M Green A/C and Heating, LLC"
click at [112, 250] on link "M Green A/C and Heating, LLC" at bounding box center [133, 251] width 92 height 6
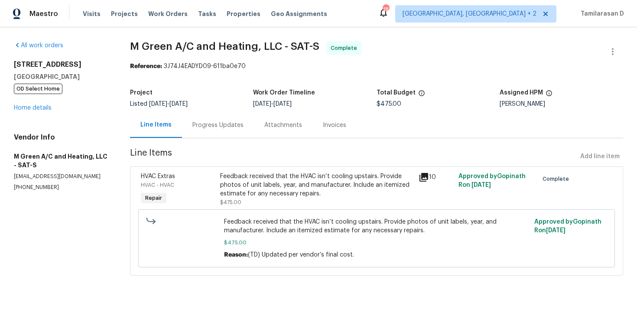
click at [254, 181] on div "Feedback received that the HVAC isn’t cooling upstairs. Provide photos of unit …" at bounding box center [317, 185] width 194 height 26
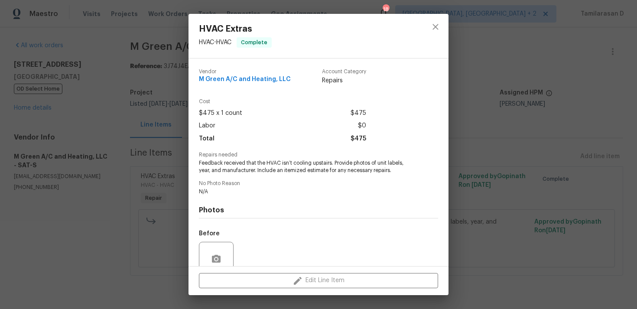
click at [230, 160] on span "Feedback received that the HVAC isn’t cooling upstairs. Provide photos of unit …" at bounding box center [306, 167] width 215 height 15
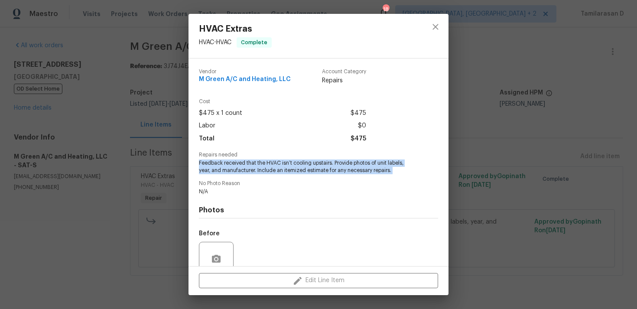
copy span "Feedback received that the HVAC isn’t cooling upstairs. Provide photos of unit …"
click at [175, 162] on div "HVAC Extras HVAC - HVAC Complete Vendor M Green A/C and Heating, LLC Account Ca…" at bounding box center [318, 154] width 637 height 309
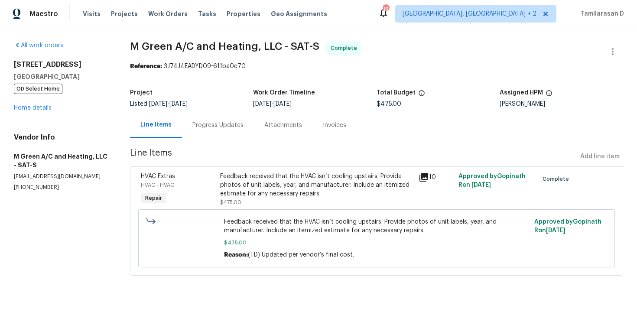
click at [214, 129] on div "Progress Updates" at bounding box center [217, 125] width 51 height 9
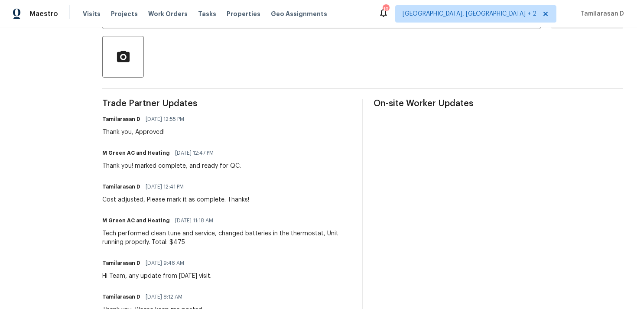
scroll to position [201, 0]
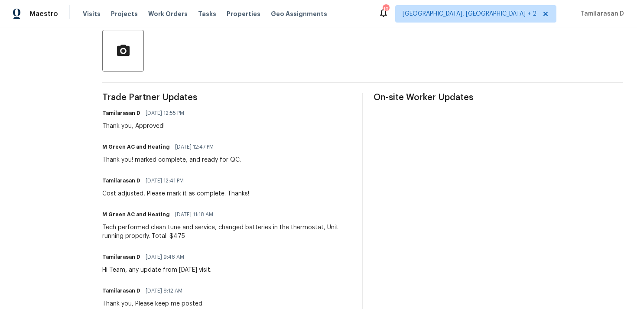
click at [178, 162] on div "Thank you! marked complete, and ready for QC." at bounding box center [171, 160] width 139 height 9
click at [161, 238] on div "Tech performed clean tune and service, changed batteries in the thermostat, Uni…" at bounding box center [227, 231] width 250 height 17
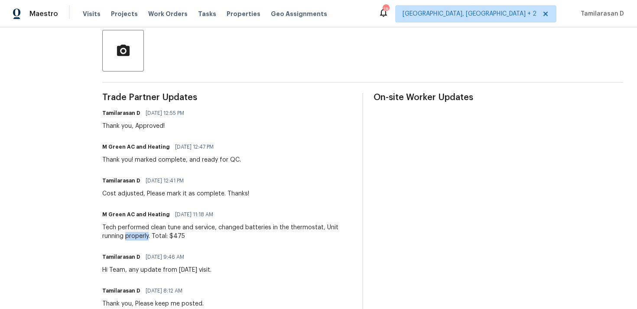
click at [161, 238] on div "Tech performed clean tune and service, changed batteries in the thermostat, Uni…" at bounding box center [227, 231] width 250 height 17
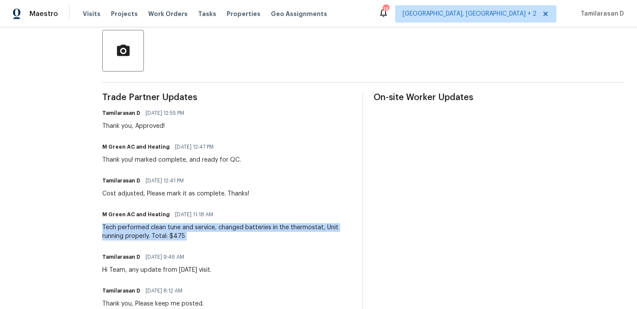
copy div "Tech performed clean tune and service, changed batteries in the thermostat, Uni…"
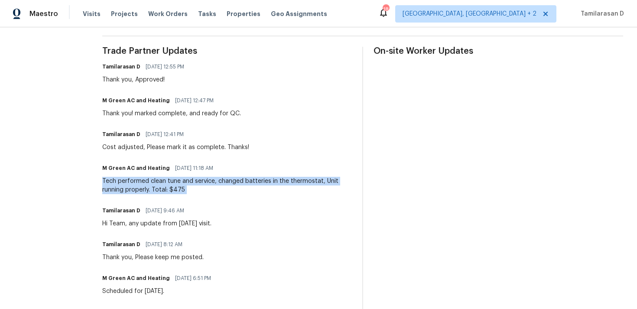
scroll to position [0, 0]
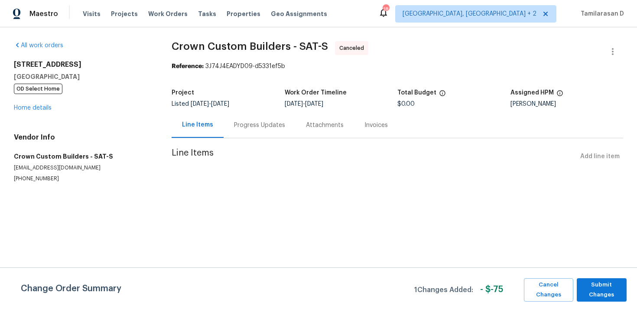
click at [235, 127] on div "Progress Updates" at bounding box center [259, 125] width 51 height 9
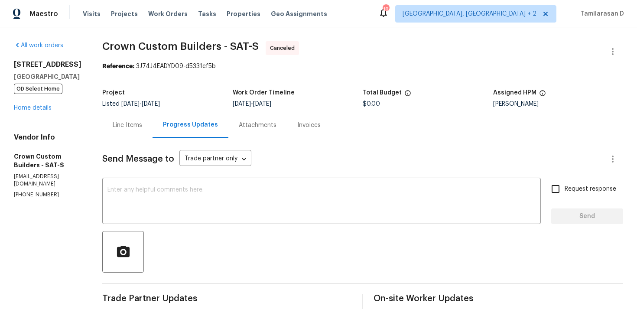
click at [140, 124] on div "Line Items" at bounding box center [127, 125] width 50 height 26
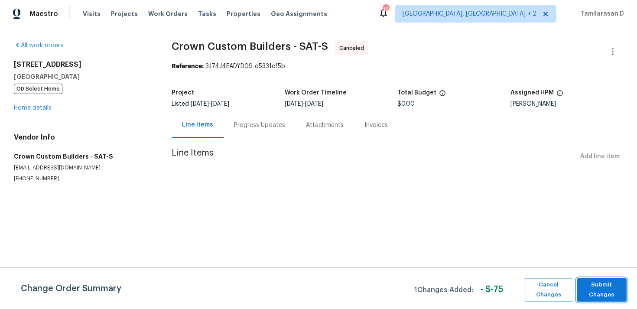
click at [604, 286] on span "Submit Changes" at bounding box center [601, 290] width 41 height 20
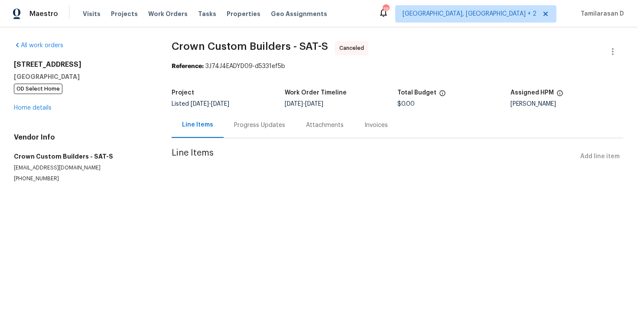
click at [249, 124] on div "Progress Updates" at bounding box center [259, 125] width 51 height 9
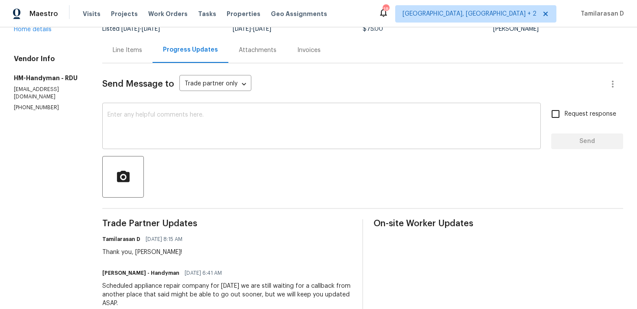
scroll to position [76, 0]
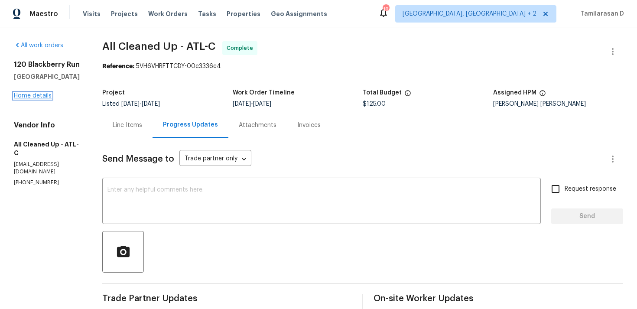
click at [34, 99] on link "Home details" at bounding box center [33, 96] width 38 height 6
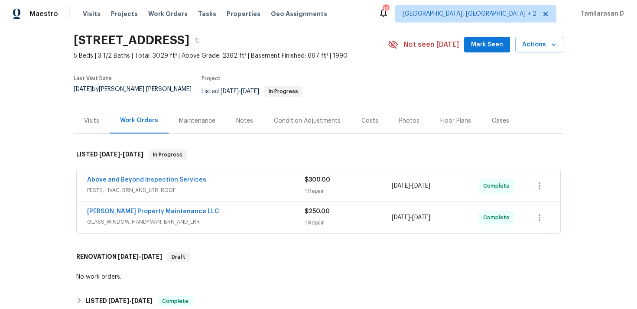
scroll to position [69, 0]
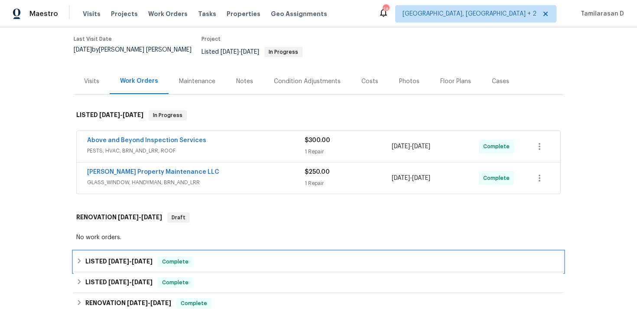
click at [87, 251] on div "LISTED [DATE] - [DATE] Complete" at bounding box center [319, 261] width 490 height 21
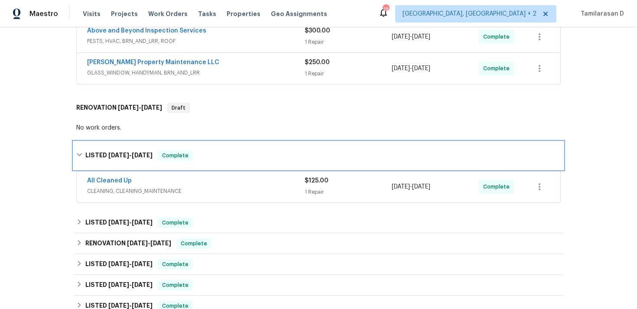
scroll to position [190, 0]
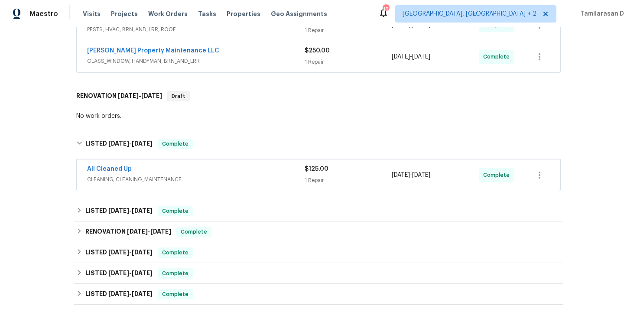
click at [144, 175] on span "CLEANING, CLEANING_MAINTENANCE" at bounding box center [196, 179] width 218 height 9
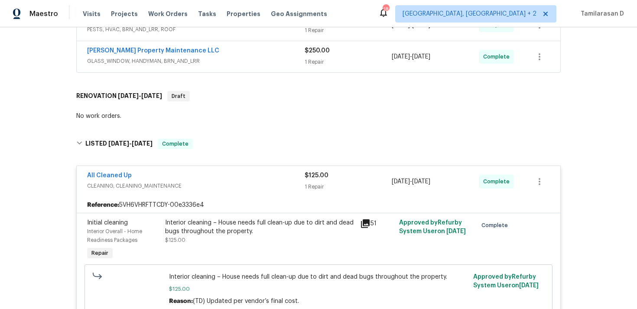
click at [192, 220] on div "Interior cleaning – House needs full clean-up due to dirt and dead bugs through…" at bounding box center [260, 227] width 190 height 17
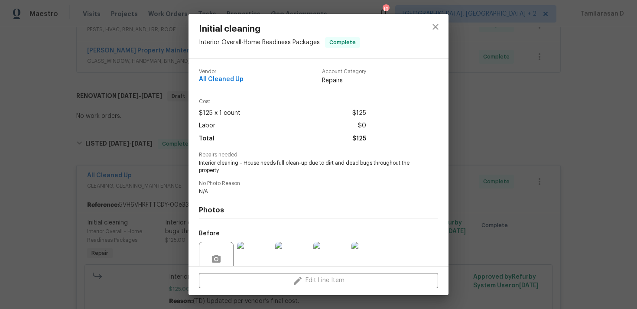
click at [213, 163] on span "Interior cleaning – House needs full clean-up due to dirt and dead bugs through…" at bounding box center [306, 167] width 215 height 15
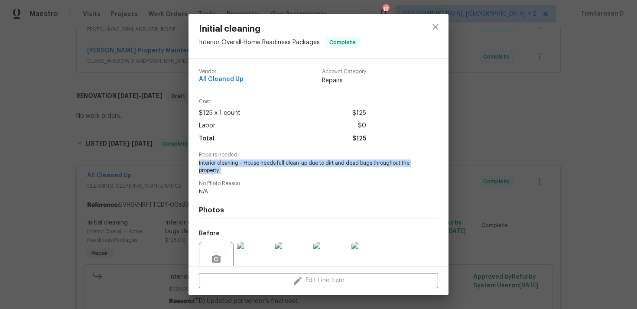
copy span "Interior cleaning – House needs full clean-up due to dirt and dead bugs through…"
click at [150, 100] on div "Initial cleaning Interior Overall - Home Readiness Packages Complete Vendor All…" at bounding box center [318, 154] width 637 height 309
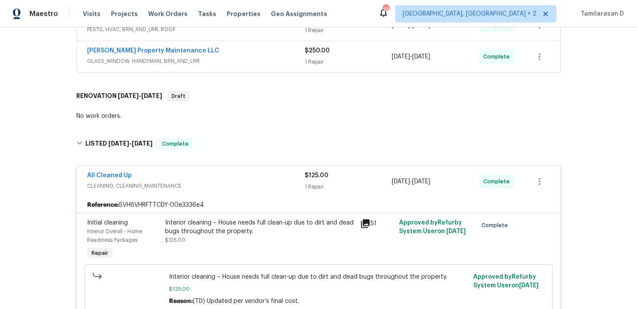
click at [212, 182] on span "CLEANING, CLEANING_MAINTENANCE" at bounding box center [196, 186] width 218 height 9
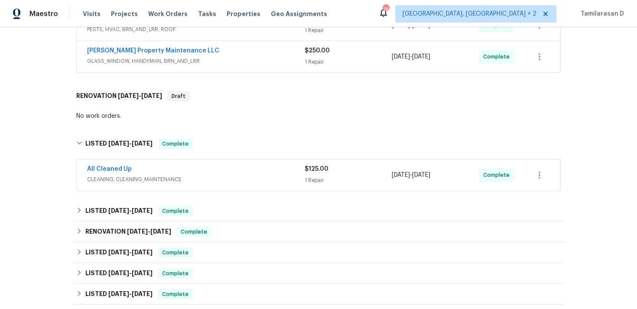
click at [229, 168] on div "All Cleaned Up" at bounding box center [196, 170] width 218 height 10
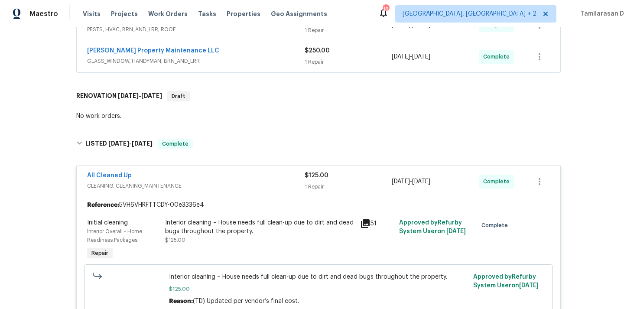
click at [191, 220] on div "Interior cleaning – House needs full clean-up due to dirt and dead bugs through…" at bounding box center [260, 227] width 190 height 17
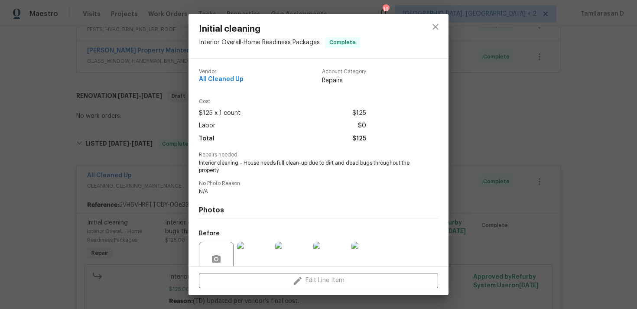
click at [238, 165] on span "Interior cleaning – House needs full clean-up due to dirt and dead bugs through…" at bounding box center [306, 167] width 215 height 15
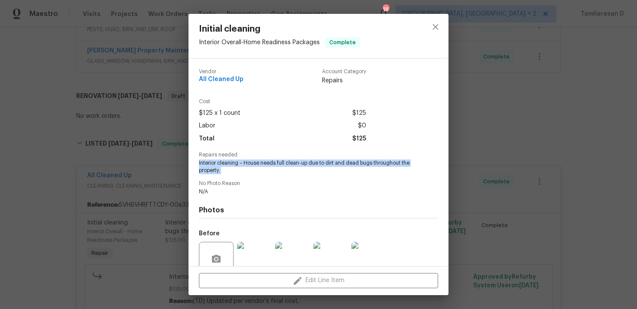
copy span "Interior cleaning – House needs full clean-up due to dirt and dead bugs through…"
click at [143, 121] on div "Initial cleaning Interior Overall - Home Readiness Packages Complete Vendor All…" at bounding box center [318, 154] width 637 height 309
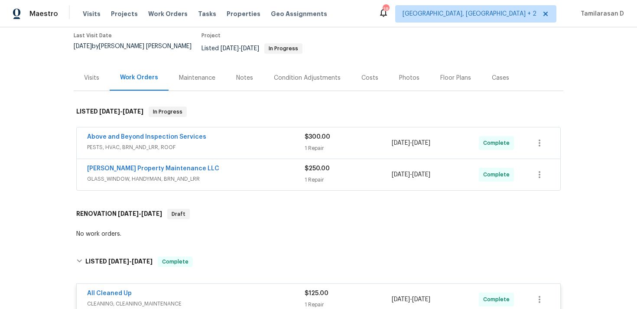
scroll to position [109, 0]
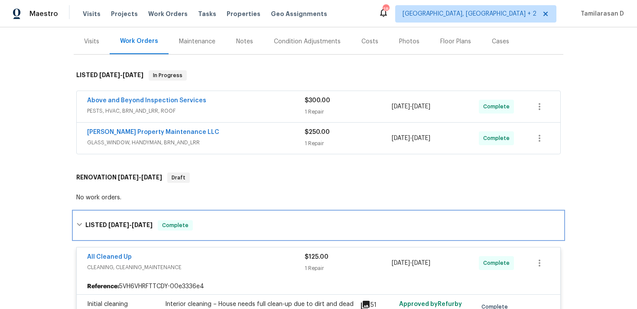
click at [80, 220] on div "LISTED 8/4/25 - 8/7/25 Complete" at bounding box center [318, 225] width 485 height 10
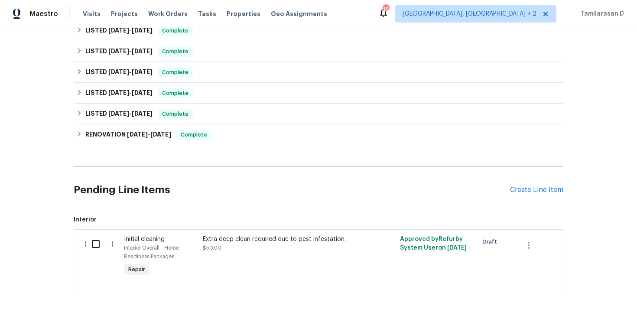
scroll to position [443, 0]
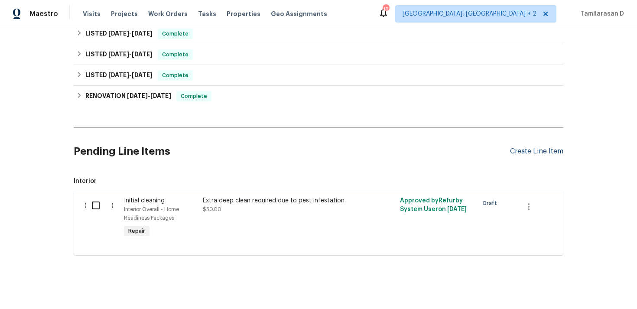
click at [540, 147] on div "Create Line Item" at bounding box center [536, 151] width 53 height 8
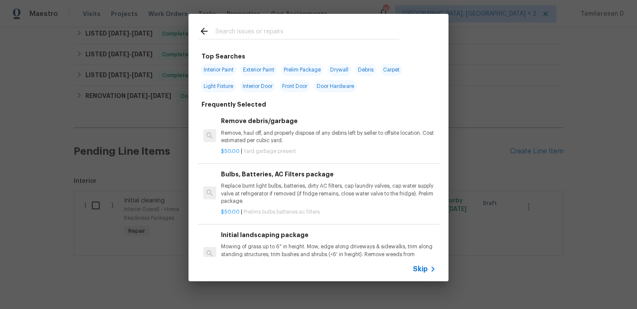
click at [498, 106] on div "Top Searches Interior Paint Exterior Paint Prelim Package Drywall Debris Carpet…" at bounding box center [318, 147] width 637 height 295
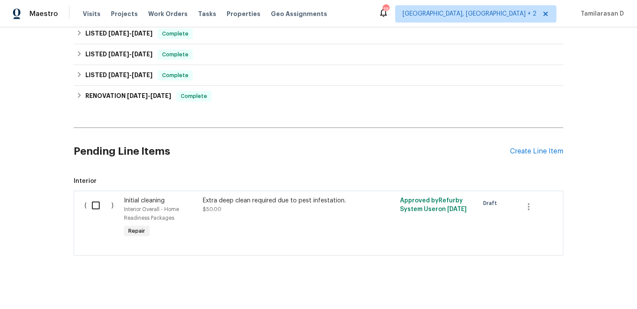
click at [91, 201] on input "checkbox" at bounding box center [99, 205] width 25 height 18
checkbox input "true"
click at [613, 289] on span "Create Work Order" at bounding box center [588, 287] width 58 height 11
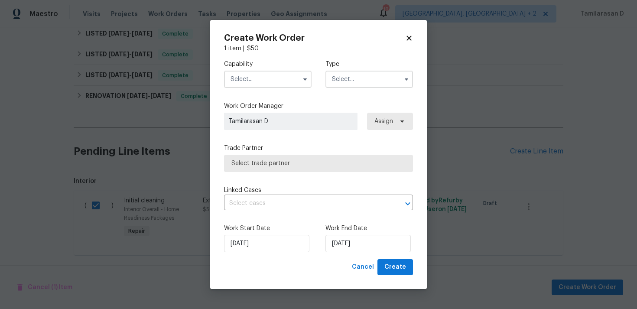
click at [344, 95] on div "Capability Type Work Order Manager Tamilarasan D Assign Trade Partner Select tr…" at bounding box center [318, 156] width 189 height 206
click at [349, 88] on input "text" at bounding box center [370, 79] width 88 height 17
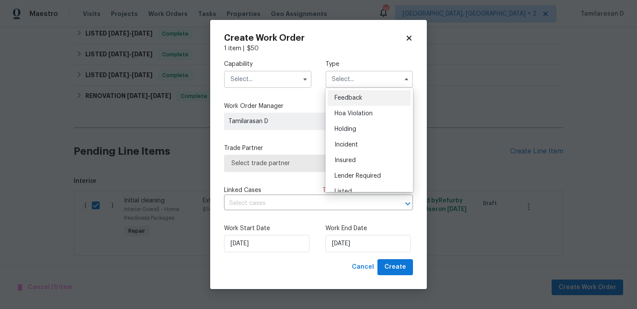
click at [344, 98] on span "Feedback" at bounding box center [349, 98] width 28 height 6
type input "Feedback"
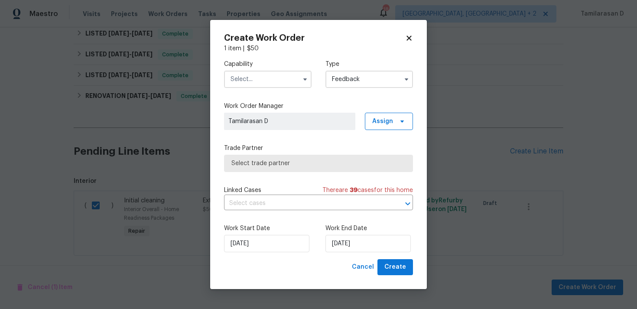
click at [284, 76] on input "text" at bounding box center [268, 79] width 88 height 17
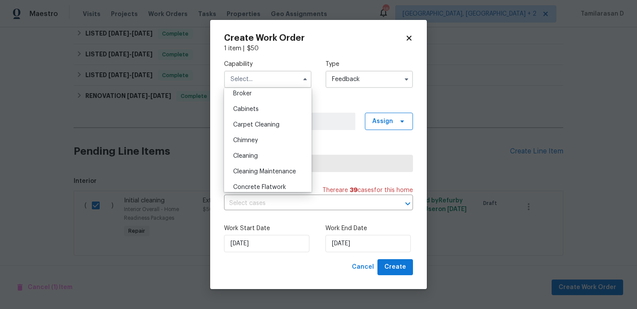
scroll to position [66, 0]
click at [251, 157] on span "Cleaning" at bounding box center [245, 156] width 25 height 6
type input "Cleaning"
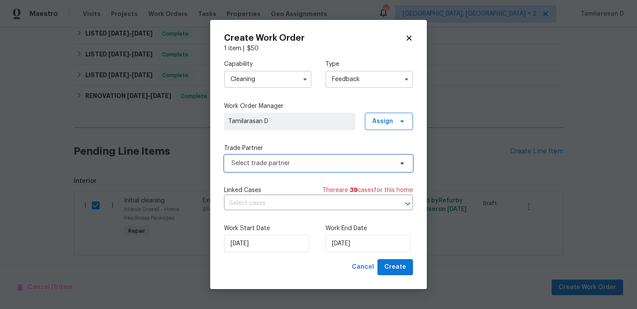
click at [257, 155] on span "Select trade partner" at bounding box center [318, 163] width 189 height 17
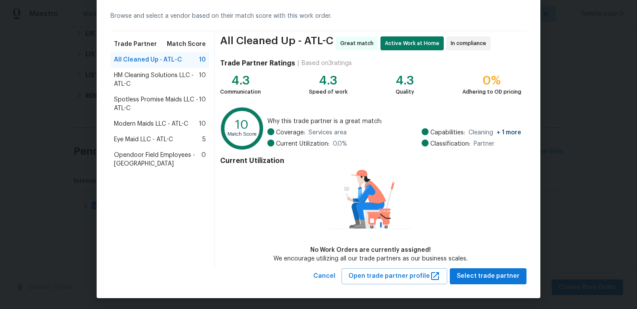
scroll to position [37, 0]
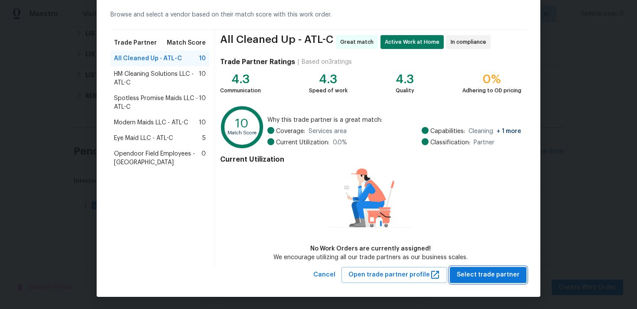
click at [486, 277] on span "Select trade partner" at bounding box center [488, 275] width 63 height 11
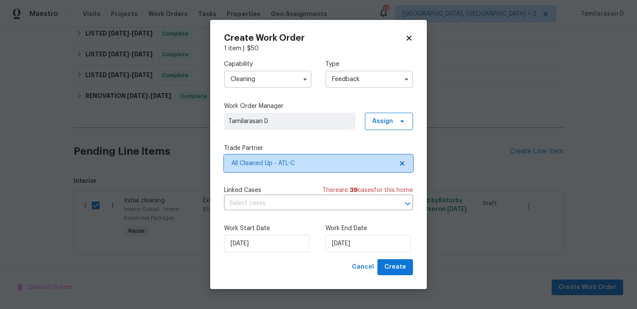
scroll to position [0, 0]
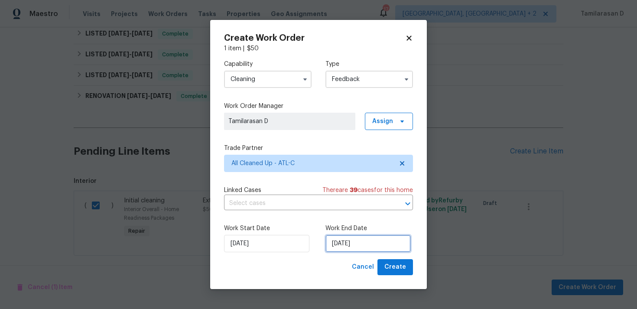
click at [350, 246] on input "13/08/2025" at bounding box center [368, 243] width 85 height 17
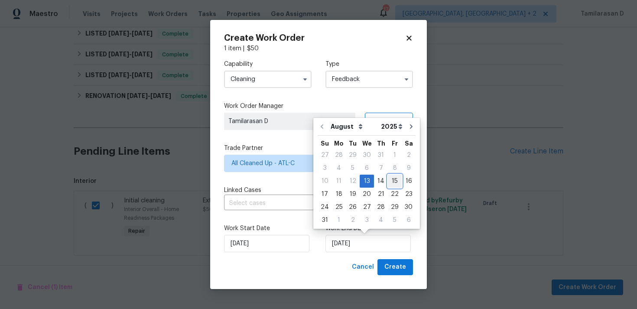
click at [391, 178] on div "15" at bounding box center [395, 181] width 14 height 12
type input "15/08/2025"
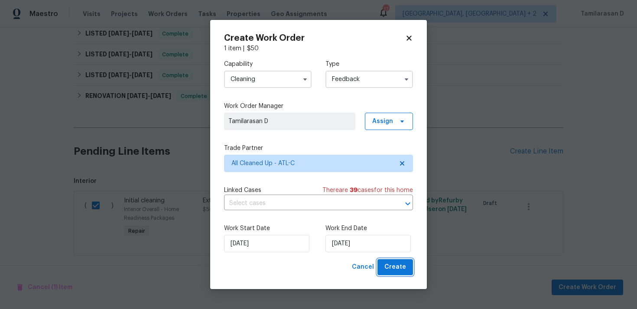
click at [400, 272] on span "Create" at bounding box center [396, 267] width 22 height 11
checkbox input "false"
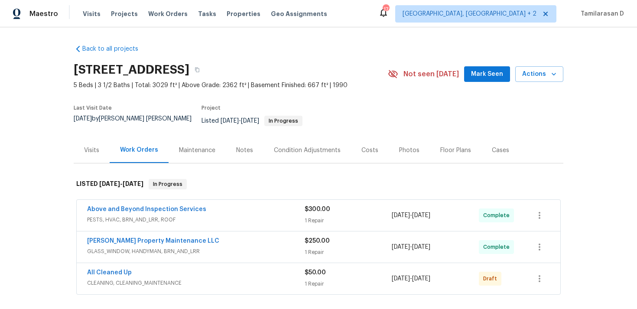
click at [112, 270] on span "All Cleaned Up" at bounding box center [109, 272] width 45 height 9
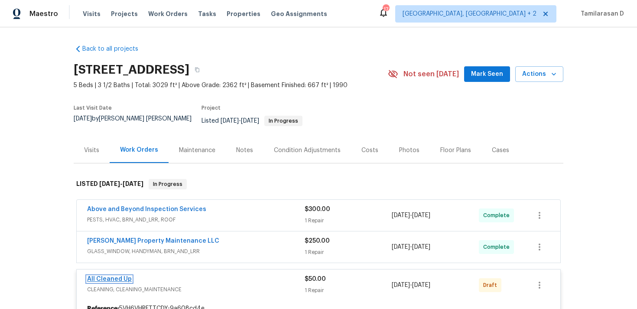
click at [110, 276] on link "All Cleaned Up" at bounding box center [109, 279] width 45 height 6
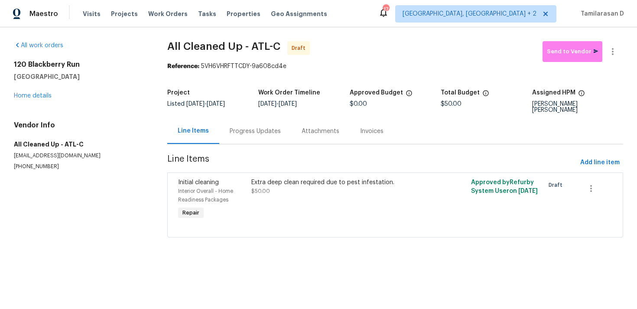
click at [238, 118] on div "Progress Updates" at bounding box center [255, 131] width 72 height 26
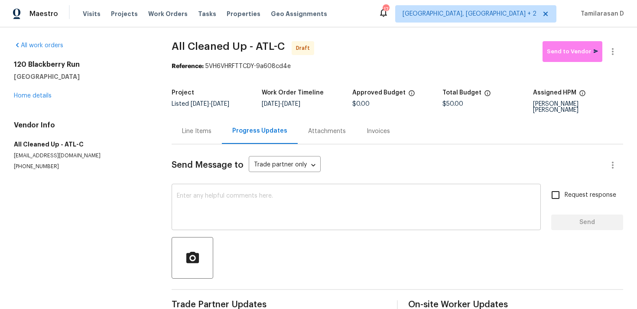
click at [232, 210] on textarea at bounding box center [356, 208] width 359 height 30
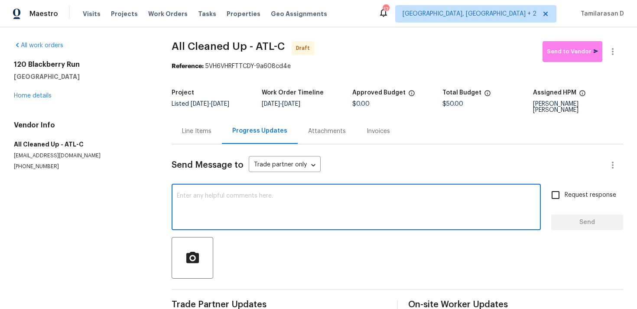
paste textarea "Hey, this is Tamil from Opendoor. I’m confirming you received the WO for the pr…"
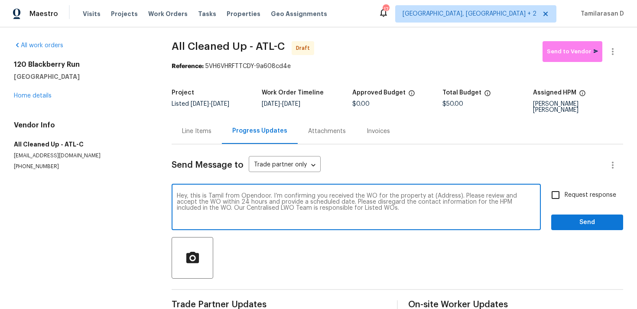
click at [439, 193] on textarea "Hey, this is Tamil from Opendoor. I’m confirming you received the WO for the pr…" at bounding box center [356, 208] width 359 height 30
paste textarea "[STREET_ADDRESS]"
type textarea "Hey, this is Tamil from Opendoor. I’m confirming you received the WO for the pr…"
click at [561, 186] on input "Request response" at bounding box center [556, 195] width 18 height 18
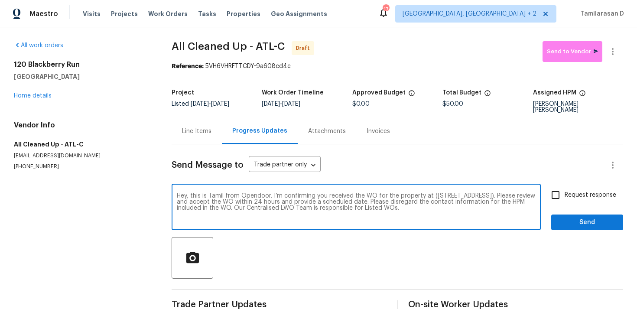
checkbox input "true"
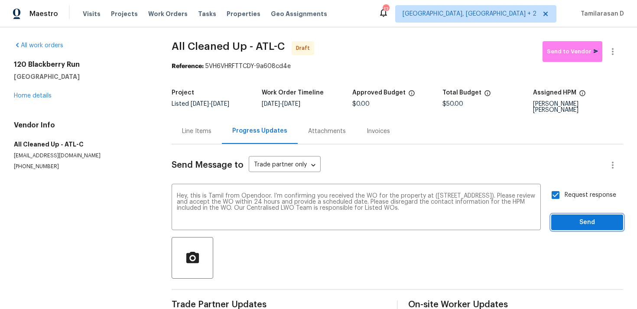
click at [582, 220] on span "Send" at bounding box center [587, 222] width 58 height 11
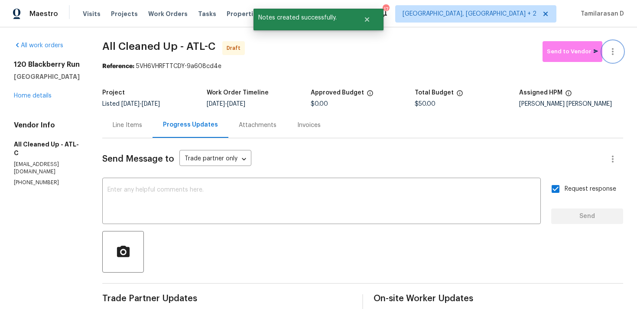
click at [615, 51] on icon "button" at bounding box center [613, 51] width 10 height 10
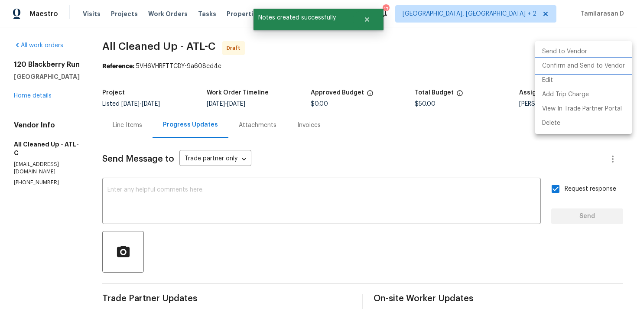
click at [575, 66] on li "Confirm and Send to Vendor" at bounding box center [583, 66] width 97 height 14
click at [472, 59] on div at bounding box center [318, 154] width 637 height 309
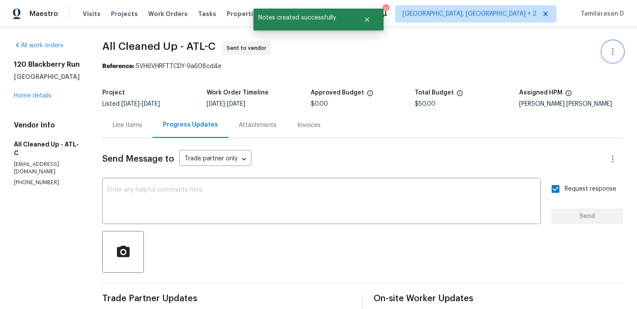
scroll to position [73, 0]
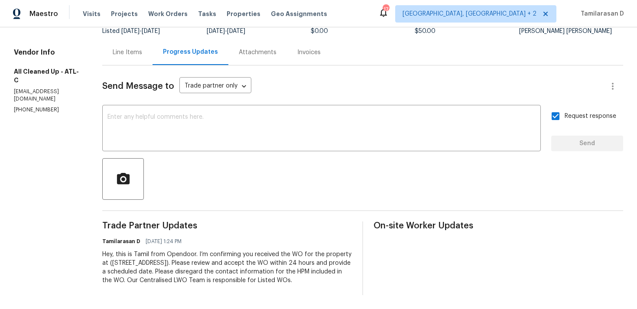
click at [267, 194] on div at bounding box center [362, 179] width 521 height 42
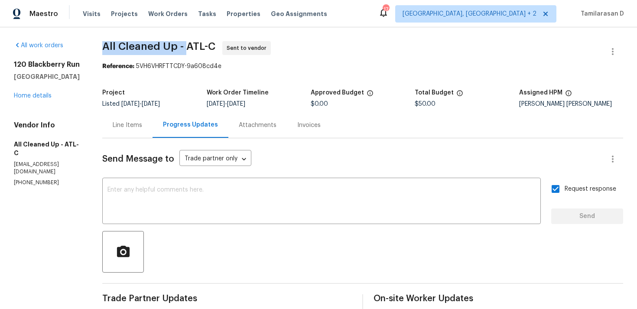
drag, startPoint x: 99, startPoint y: 45, endPoint x: 180, endPoint y: 46, distance: 80.6
click at [181, 45] on div "All work orders 120 Blackberry Run Fayetteville, GA 30214 Home details Vendor I…" at bounding box center [318, 204] width 637 height 355
copy span "All Cleaned Up -"
click at [287, 160] on div "Send Message to Trade partner only Trade partner only ​" at bounding box center [352, 159] width 500 height 21
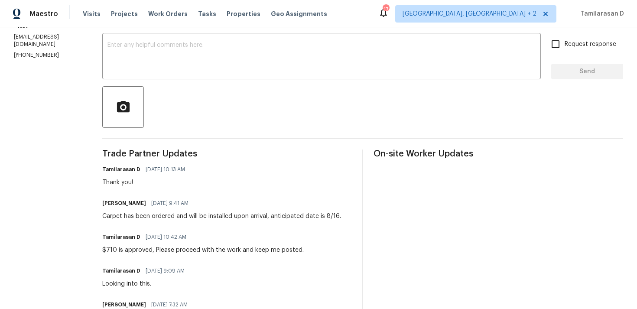
scroll to position [147, 0]
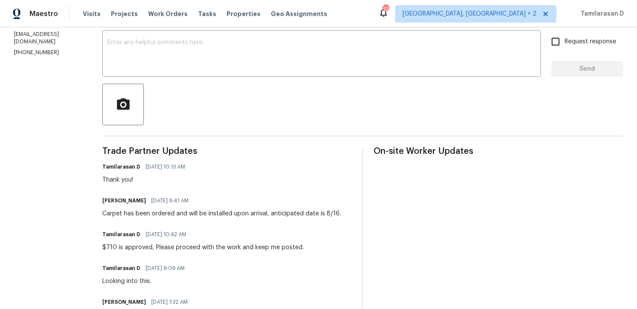
click at [168, 239] on div "Tamilarasan D [DATE] 10:42 AM" at bounding box center [203, 234] width 202 height 12
click at [168, 246] on div "$710 is approved, Please proceed with the work and keep me posted." at bounding box center [203, 247] width 202 height 9
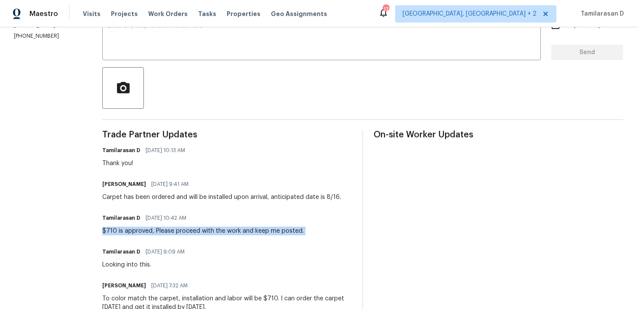
scroll to position [180, 0]
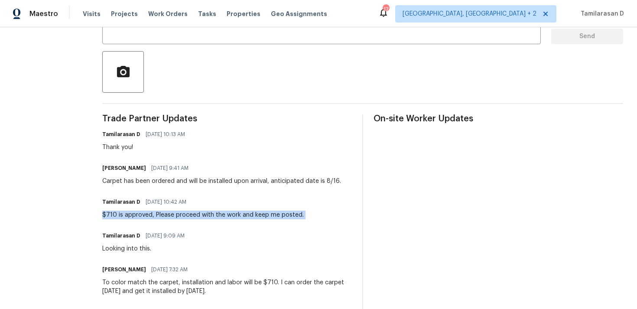
click at [177, 179] on div "Carpet has been ordered and will be installed upon arrival, anticipated date is…" at bounding box center [221, 181] width 239 height 9
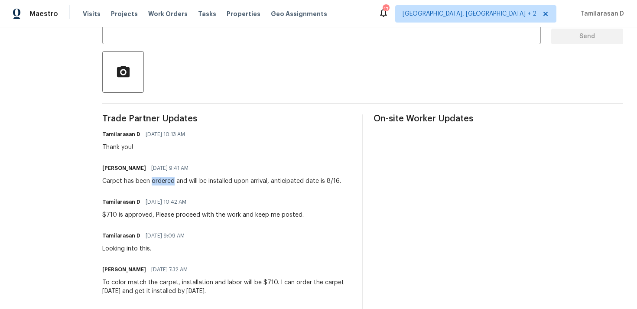
click at [177, 179] on div "Carpet has been ordered and will be installed upon arrival, anticipated date is…" at bounding box center [221, 181] width 239 height 9
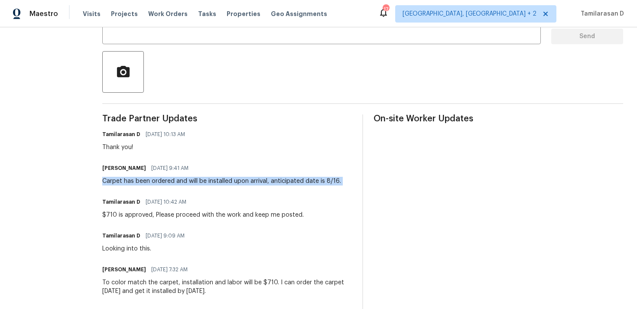
scroll to position [170, 0]
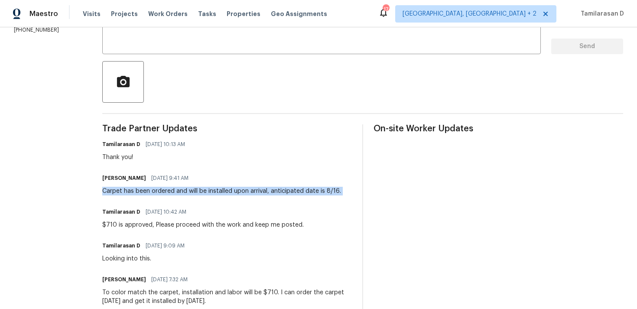
click at [209, 189] on div "Carpet has been ordered and will be installed upon arrival, anticipated date is…" at bounding box center [221, 191] width 239 height 9
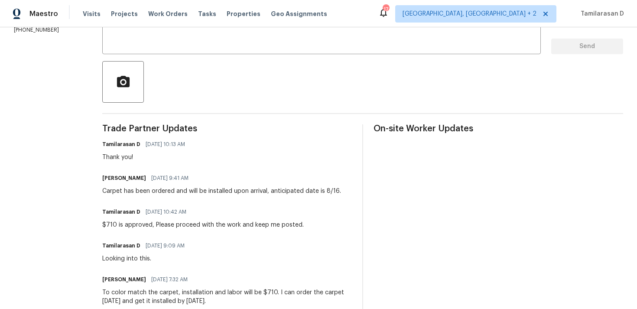
click at [209, 189] on div "Carpet has been ordered and will be installed upon arrival, anticipated date is…" at bounding box center [221, 191] width 239 height 9
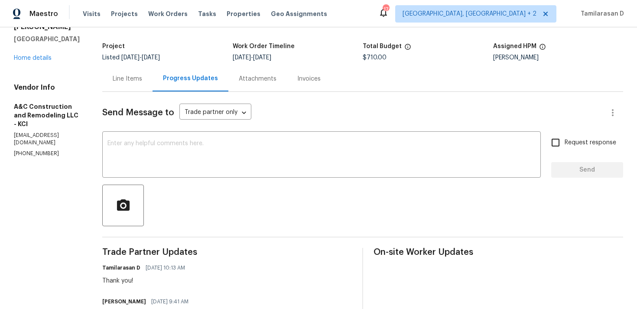
scroll to position [0, 0]
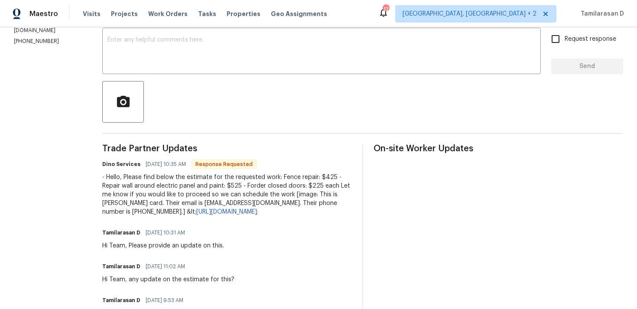
scroll to position [150, 0]
click at [164, 183] on div "- Hello, Please find below the estimate for the requested work: Fence repair: $…" at bounding box center [227, 194] width 250 height 43
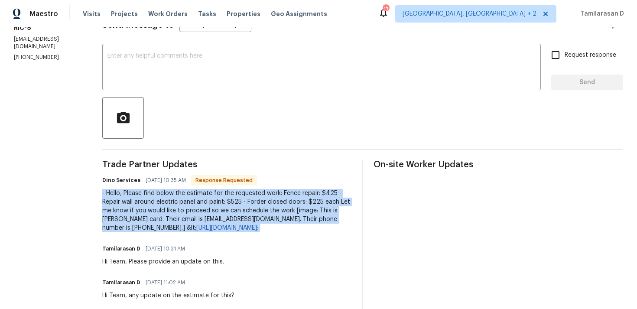
scroll to position [133, 0]
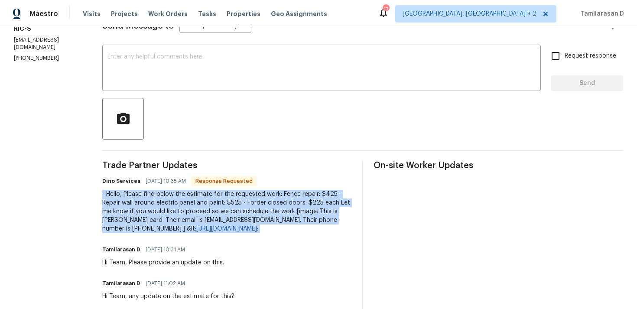
click at [170, 200] on div "- Hello, Please find below the estimate for the requested work: Fence repair: $…" at bounding box center [227, 211] width 250 height 43
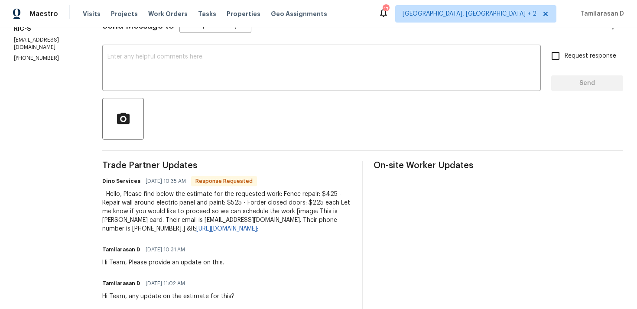
click at [170, 200] on div "- Hello, Please find below the estimate for the requested work: Fence repair: $…" at bounding box center [227, 211] width 250 height 43
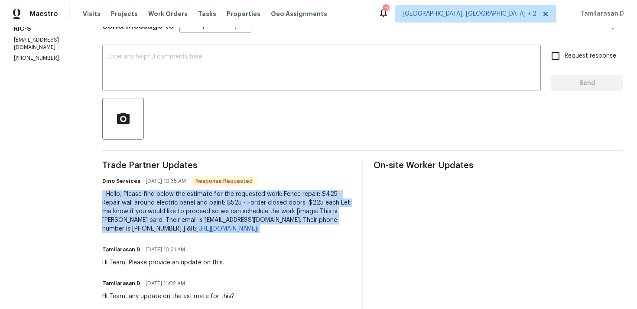
scroll to position [137, 0]
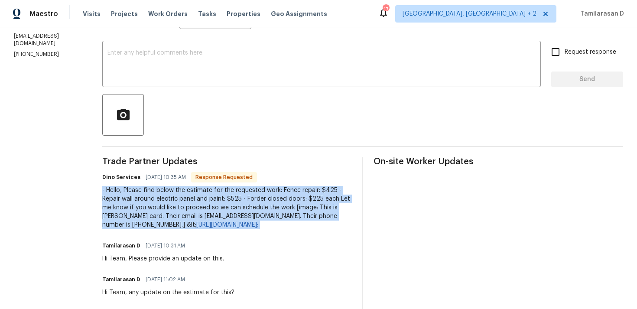
click at [163, 205] on div "- Hello, Please find below the estimate for the requested work: Fence repair: $…" at bounding box center [227, 207] width 250 height 43
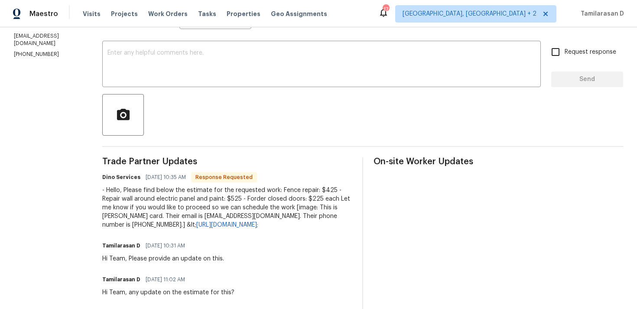
click at [163, 205] on div "- Hello, Please find below the estimate for the requested work: Fence repair: $…" at bounding box center [227, 207] width 250 height 43
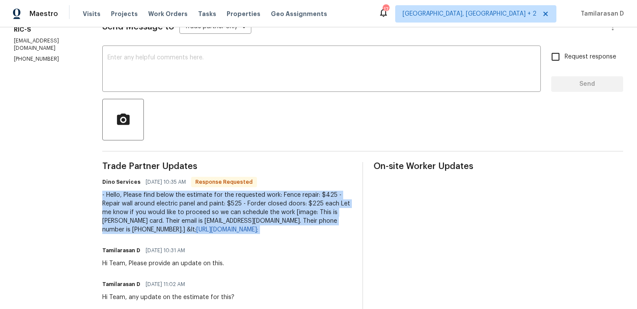
scroll to position [131, 0]
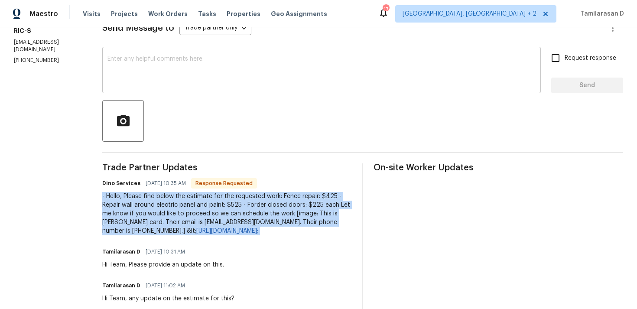
click at [156, 72] on textarea at bounding box center [322, 71] width 428 height 30
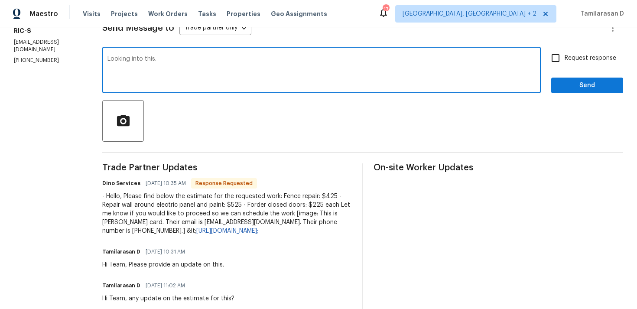
type textarea "Looking into this."
click at [575, 84] on span "Send" at bounding box center [587, 85] width 58 height 11
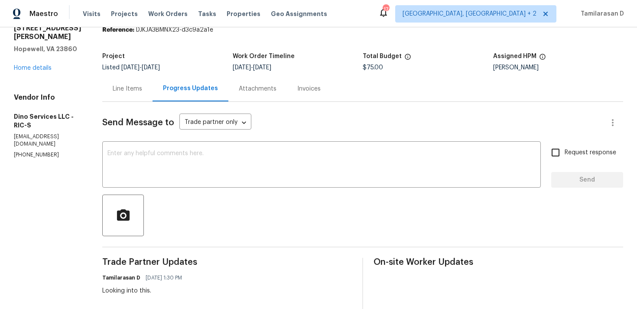
scroll to position [0, 0]
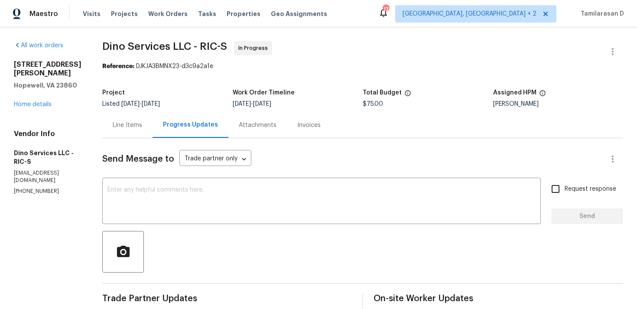
click at [134, 132] on div "Line Items" at bounding box center [127, 125] width 50 height 26
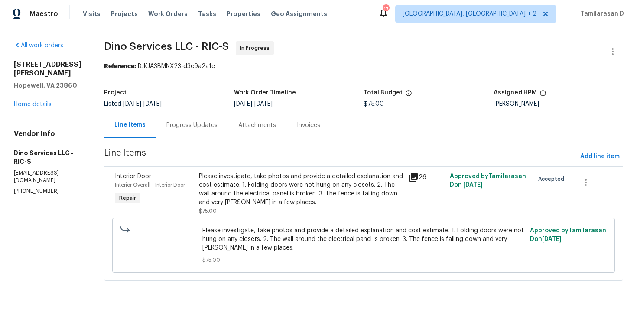
click at [202, 134] on div "Progress Updates" at bounding box center [192, 125] width 72 height 26
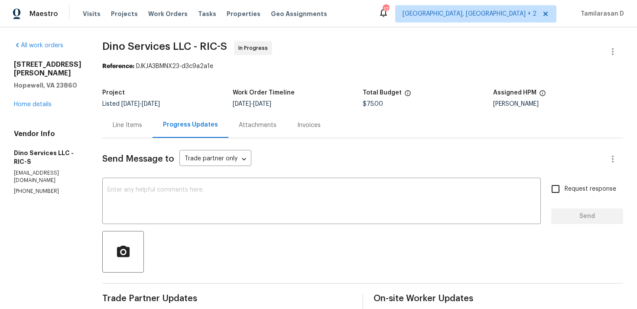
click at [120, 123] on div "Line Items" at bounding box center [127, 125] width 29 height 9
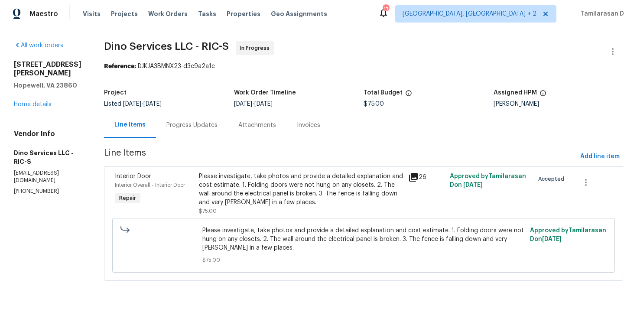
click at [219, 184] on div "Please investigate, take photos and provide a detailed explanation and cost est…" at bounding box center [301, 189] width 204 height 35
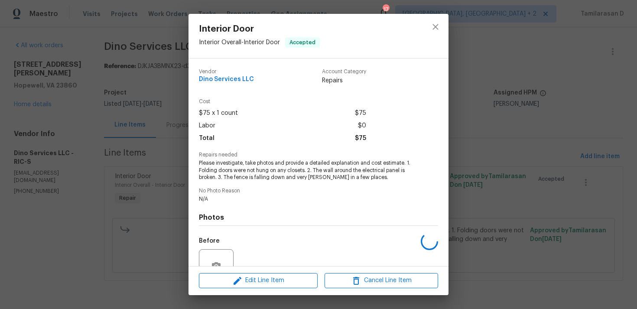
scroll to position [83, 0]
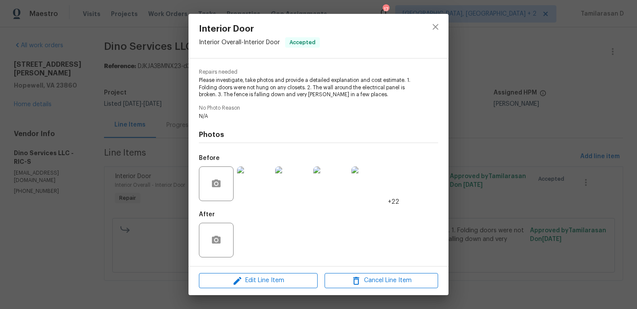
click at [250, 187] on img at bounding box center [254, 183] width 35 height 35
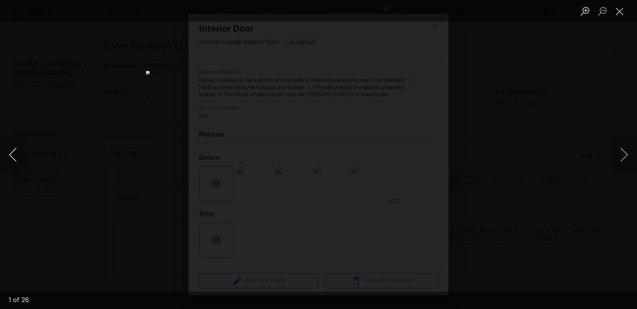
click at [17, 156] on button "Previous image" at bounding box center [13, 154] width 26 height 35
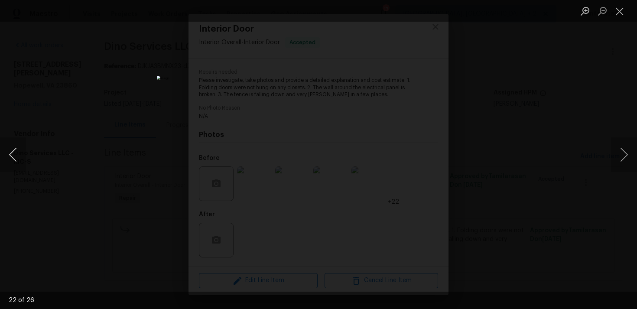
click at [17, 156] on button "Previous image" at bounding box center [13, 154] width 26 height 35
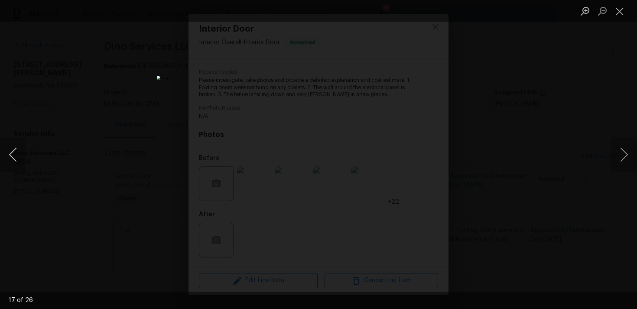
click at [12, 153] on button "Previous image" at bounding box center [13, 154] width 26 height 35
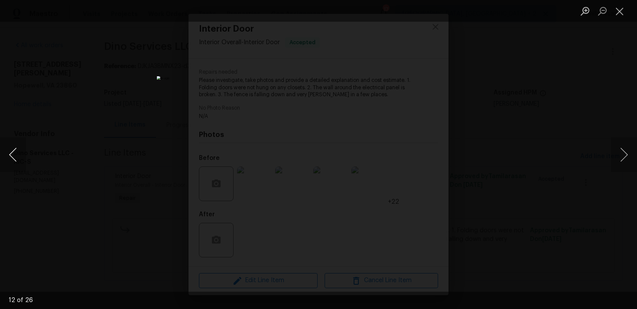
click at [12, 153] on button "Previous image" at bounding box center [13, 154] width 26 height 35
click at [8, 159] on button "Previous image" at bounding box center [13, 154] width 26 height 35
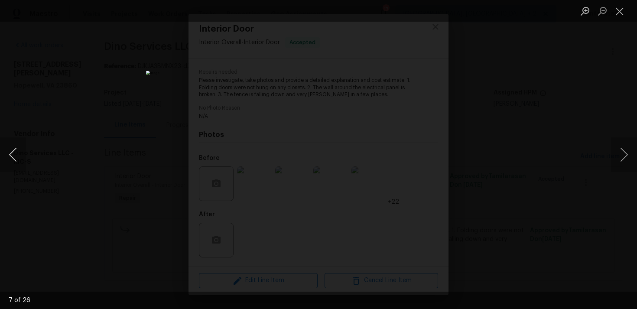
click at [8, 159] on button "Previous image" at bounding box center [13, 154] width 26 height 35
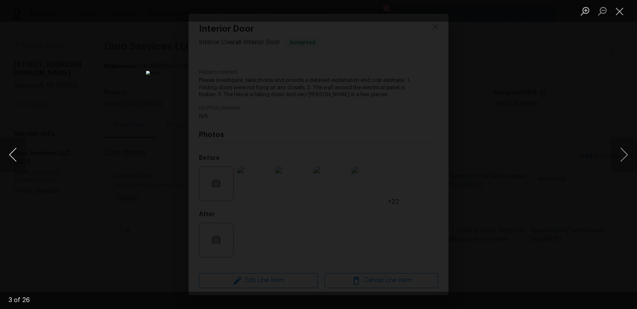
click at [8, 159] on button "Previous image" at bounding box center [13, 154] width 26 height 35
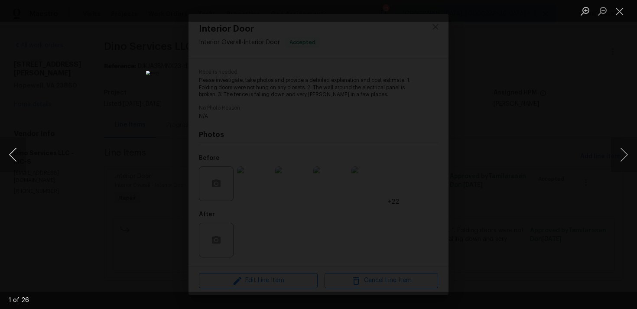
click at [8, 159] on button "Previous image" at bounding box center [13, 154] width 26 height 35
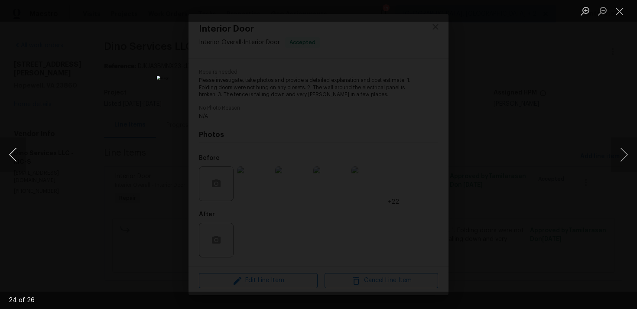
click at [8, 159] on button "Previous image" at bounding box center [13, 154] width 26 height 35
click at [619, 9] on button "Close lightbox" at bounding box center [619, 10] width 17 height 15
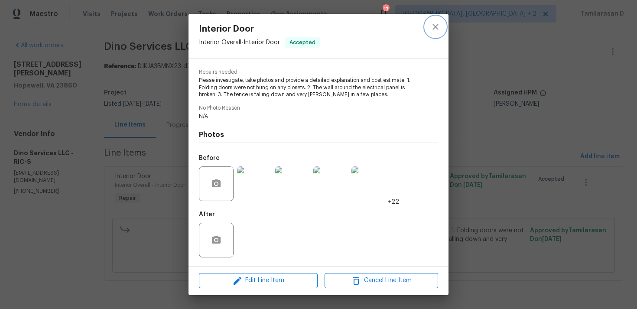
click at [431, 29] on icon "close" at bounding box center [436, 27] width 10 height 10
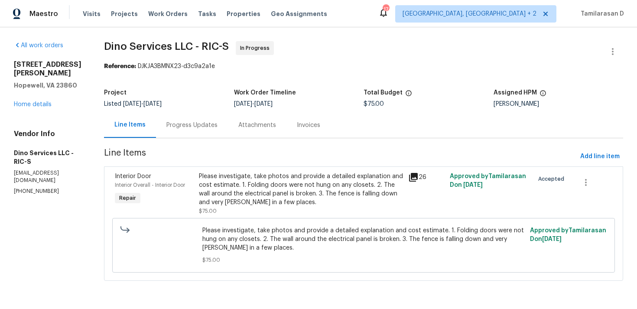
click at [186, 125] on div "Progress Updates" at bounding box center [191, 125] width 51 height 9
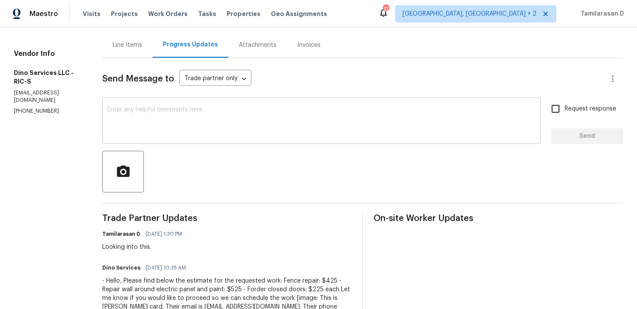
scroll to position [97, 0]
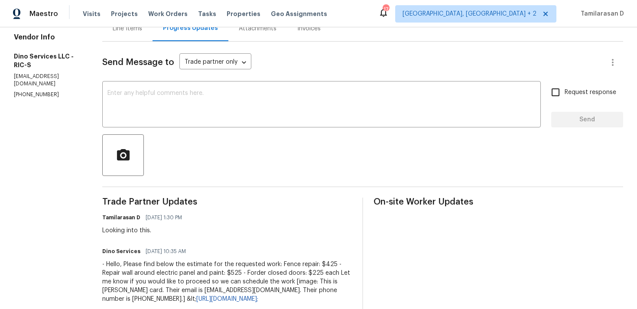
click at [148, 267] on div "- Hello, Please find below the estimate for the requested work: Fence repair: $…" at bounding box center [227, 281] width 250 height 43
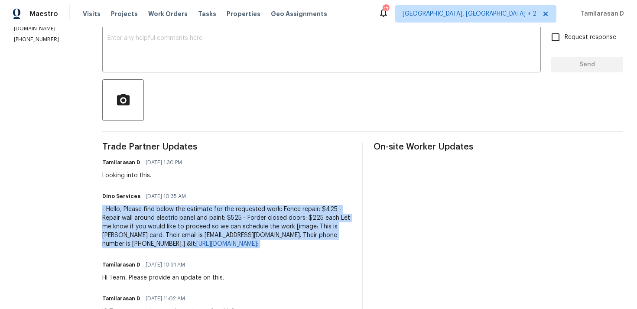
scroll to position [171, 0]
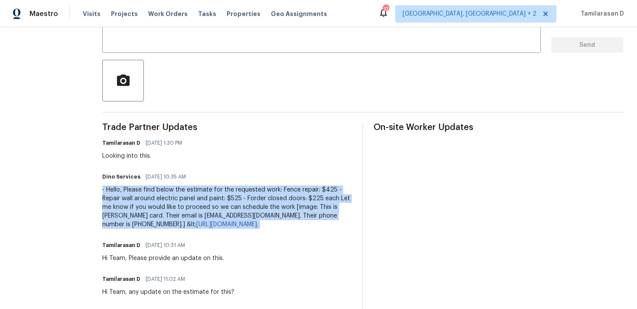
click at [145, 205] on div "- Hello, Please find below the estimate for the requested work: Fence repair: $…" at bounding box center [227, 207] width 250 height 43
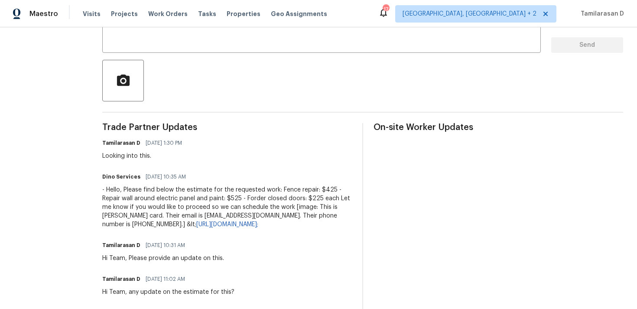
click at [145, 205] on div "- Hello, Please find below the estimate for the requested work: Fence repair: $…" at bounding box center [227, 207] width 250 height 43
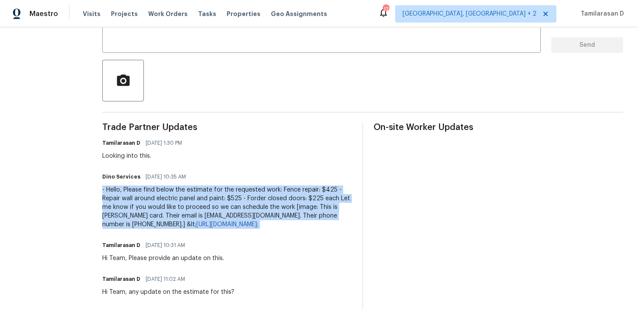
click at [145, 205] on div "- Hello, Please find below the estimate for the requested work: Fence repair: $…" at bounding box center [227, 207] width 250 height 43
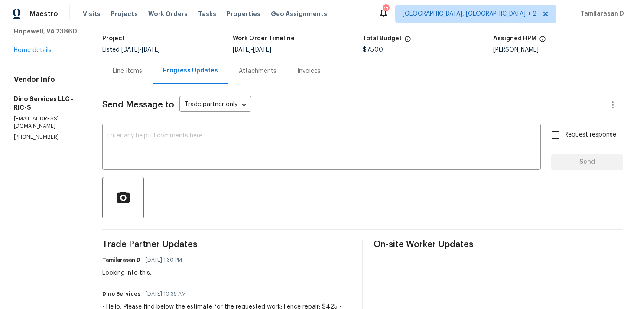
scroll to position [45, 0]
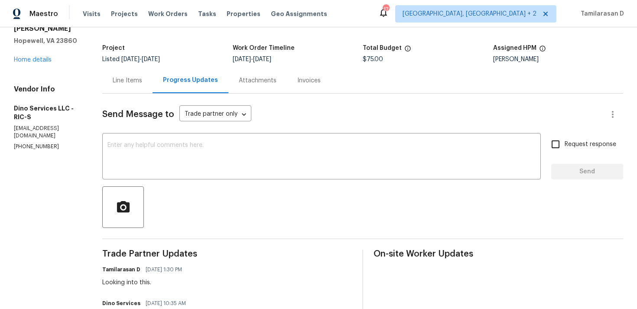
click at [129, 90] on div "Line Items" at bounding box center [127, 81] width 50 height 26
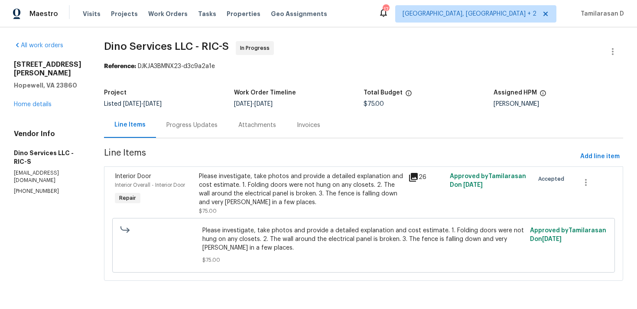
click at [188, 127] on div "Progress Updates" at bounding box center [191, 125] width 51 height 9
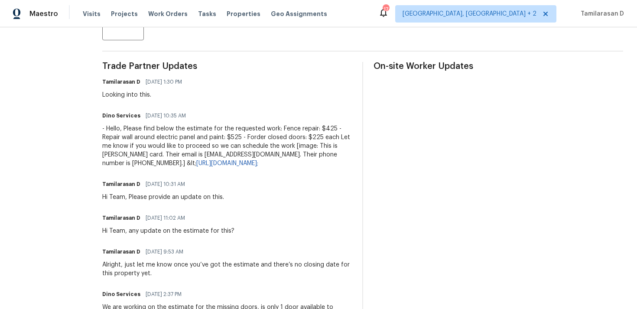
scroll to position [238, 0]
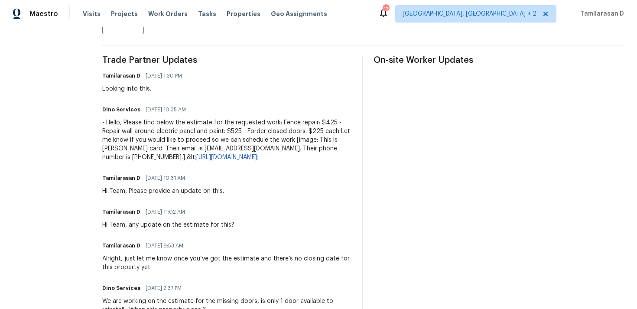
click at [172, 132] on div "- Hello, Please find below the estimate for the requested work: Fence repair: $…" at bounding box center [227, 139] width 250 height 43
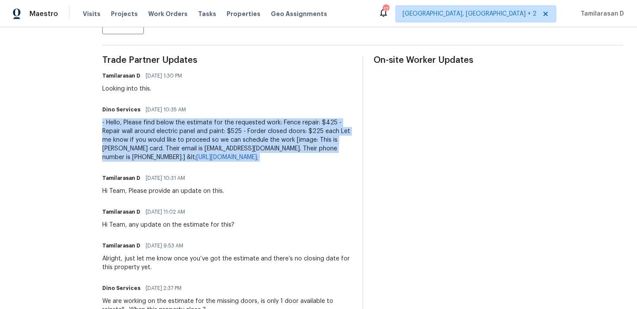
copy div "- Hello, Please find below the estimate for the requested work: Fence repair: $…"
click at [206, 105] on div "Dino Services 08/12/2025 10:35 AM" at bounding box center [227, 110] width 250 height 12
drag, startPoint x: 102, startPoint y: 124, endPoint x: 319, endPoint y: 164, distance: 220.1
click at [319, 162] on div "- Hello, Please find below the estimate for the requested work: Fence repair: $…" at bounding box center [227, 139] width 250 height 43
click at [244, 91] on div "Tamilarasan D 08/13/2025 1:30 PM Looking into this." at bounding box center [227, 81] width 250 height 23
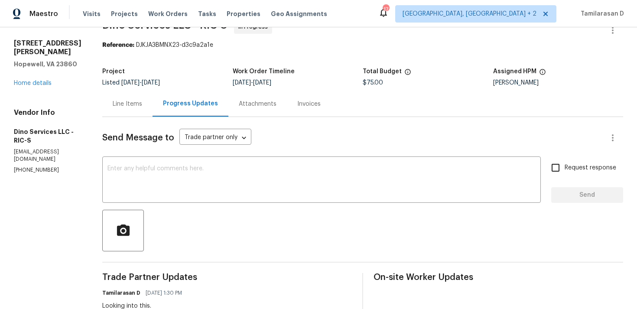
scroll to position [0, 0]
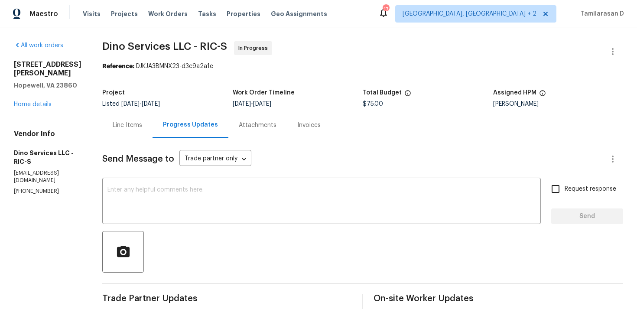
click at [31, 91] on div "2807 Clingman St Hopewell, VA 23860 Home details" at bounding box center [48, 84] width 68 height 49
click at [30, 101] on link "Home details" at bounding box center [33, 104] width 38 height 6
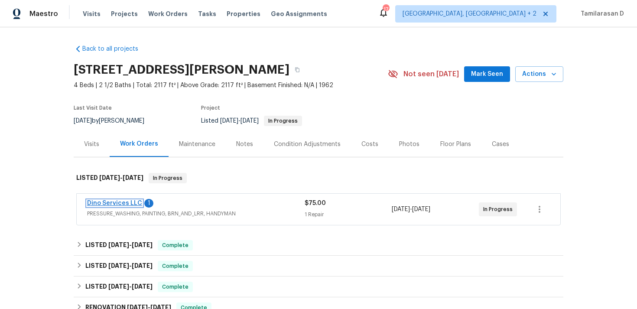
click at [129, 204] on link "Dino Services LLC" at bounding box center [114, 203] width 55 height 6
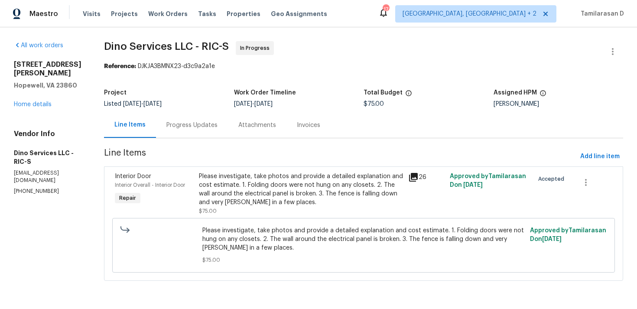
click at [210, 125] on div "Progress Updates" at bounding box center [191, 125] width 51 height 9
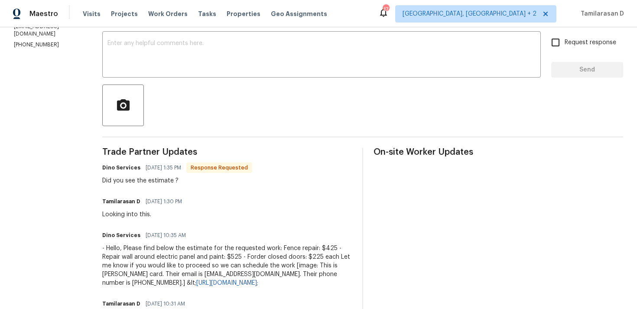
scroll to position [147, 0]
click at [199, 281] on link "https://hihello.me/p/3842042e-407b-4569-9df8-22295ed9c04b&gt;" at bounding box center [227, 283] width 62 height 6
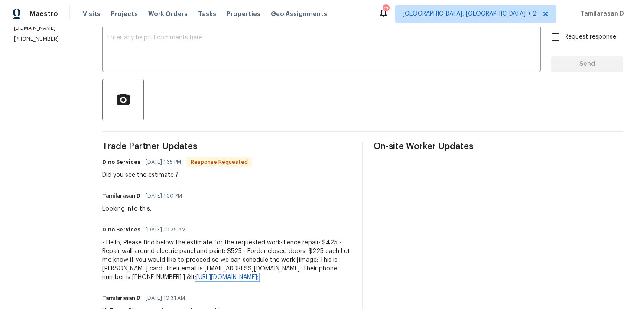
click at [196, 280] on link "https://hihello.me/p/3842042e-407b-4569-9df8-22295ed9c04b&gt;" at bounding box center [227, 277] width 62 height 6
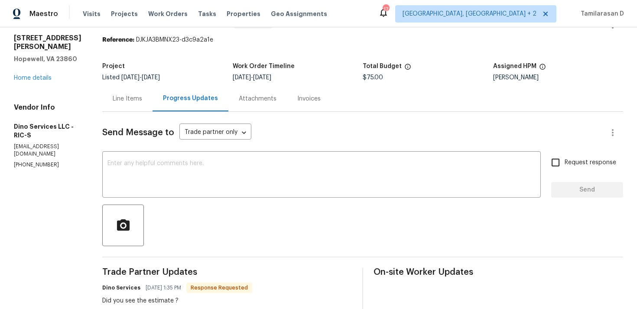
scroll to position [0, 0]
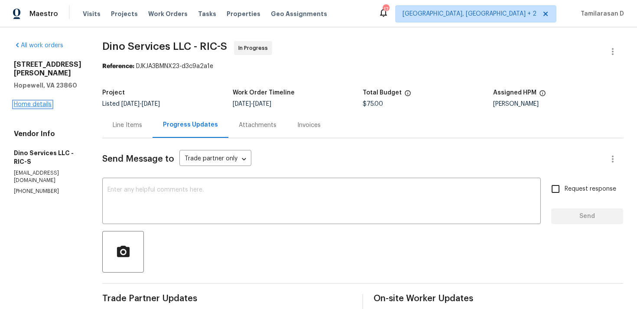
click at [36, 101] on link "Home details" at bounding box center [33, 104] width 38 height 6
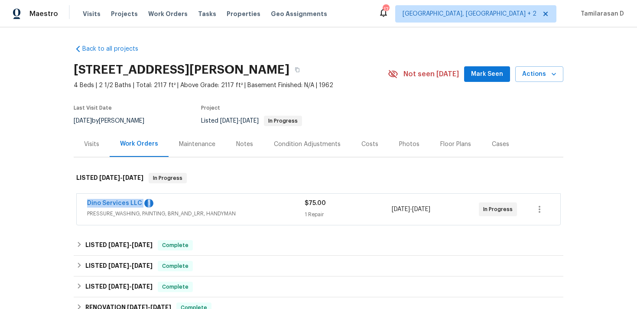
drag, startPoint x: 155, startPoint y: 206, endPoint x: 78, endPoint y: 206, distance: 76.3
click at [78, 206] on div "Dino Services LLC 1 PRESSURE_WASHING, PAINTING, BRN_AND_LRR, HANDYMAN $75.00 1 …" at bounding box center [319, 209] width 484 height 31
copy div "Dino Services LLC 1"
click at [124, 199] on div "Dino Services LLC 1 PRESSURE_WASHING, PAINTING, BRN_AND_LRR, HANDYMAN $75.00 1 …" at bounding box center [319, 209] width 484 height 31
click at [137, 205] on link "Dino Services LLC" at bounding box center [114, 203] width 55 height 6
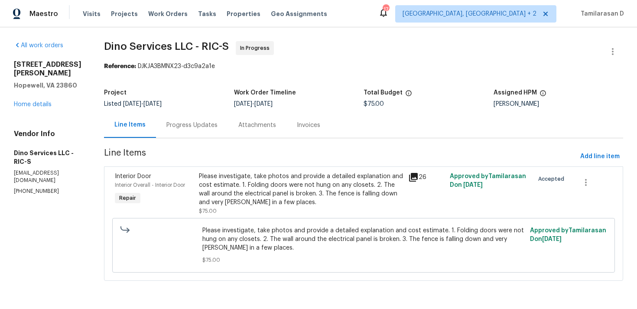
click at [271, 180] on div "Please investigate, take photos and provide a detailed explanation and cost est…" at bounding box center [301, 189] width 204 height 35
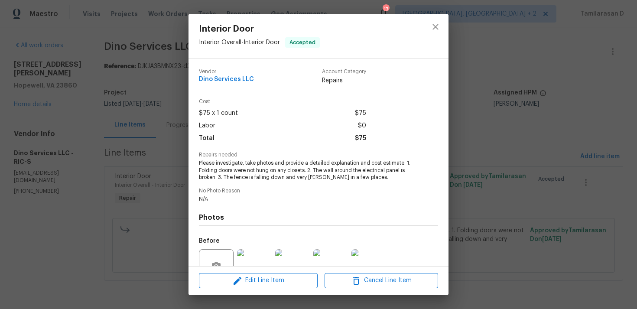
click at [222, 168] on span "Please investigate, take photos and provide a detailed explanation and cost est…" at bounding box center [306, 171] width 215 height 22
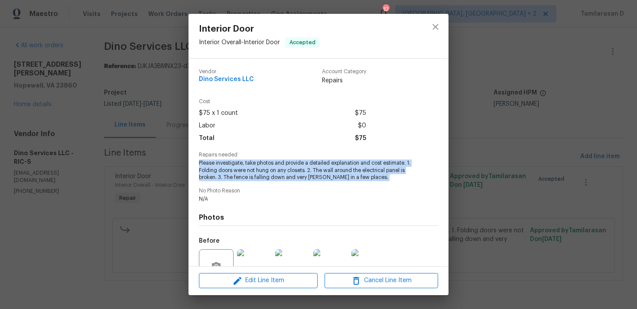
copy span "Please investigate, take photos and provide a detailed explanation and cost est…"
click at [161, 147] on div "Interior Door Interior Overall - Interior Door Accepted Vendor Dino Services LL…" at bounding box center [318, 154] width 637 height 309
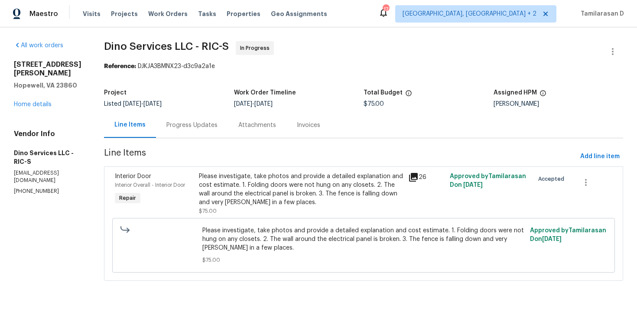
click at [174, 133] on div "Progress Updates" at bounding box center [192, 125] width 72 height 26
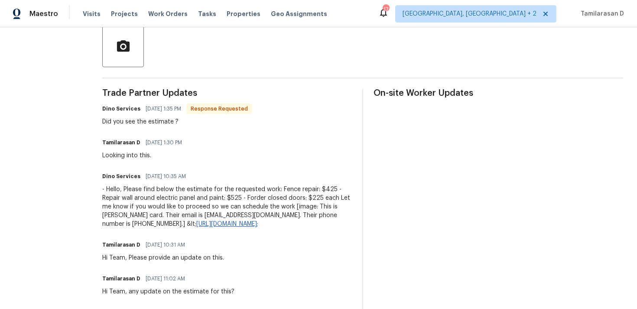
scroll to position [212, 0]
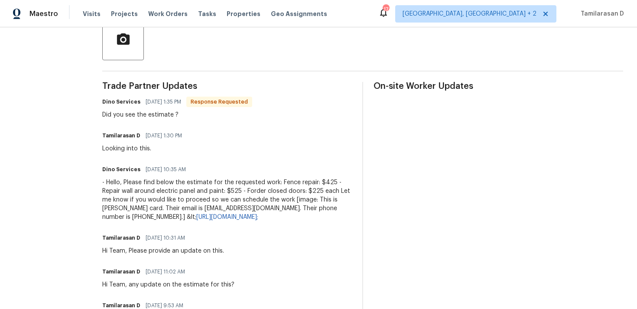
click at [153, 191] on div "- Hello, Please find below the estimate for the requested work: Fence repair: $…" at bounding box center [227, 199] width 250 height 43
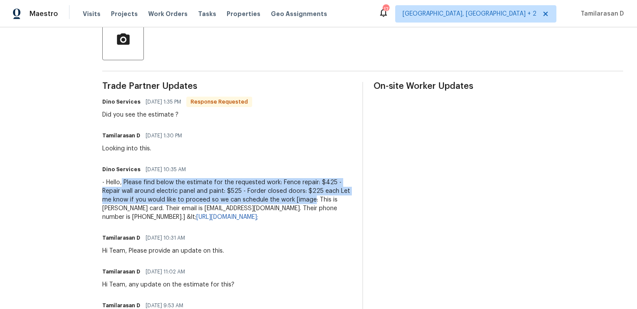
drag, startPoint x: 118, startPoint y: 180, endPoint x: 308, endPoint y: 196, distance: 190.6
click at [308, 196] on div "- Hello, Please find below the estimate for the requested work: Fence repair: $…" at bounding box center [227, 199] width 250 height 43
click at [162, 201] on div "- Hello, Please find below the estimate for the requested work: Fence repair: $…" at bounding box center [227, 199] width 250 height 43
drag, startPoint x: 119, startPoint y: 181, endPoint x: 287, endPoint y: 200, distance: 168.4
click at [287, 200] on div "- Hello, Please find below the estimate for the requested work: Fence repair: $…" at bounding box center [227, 199] width 250 height 43
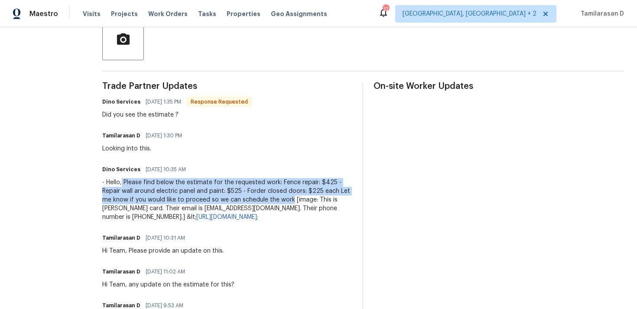
copy div "Please find below the estimate for the requested work: Fence repair: $425 - Rep…"
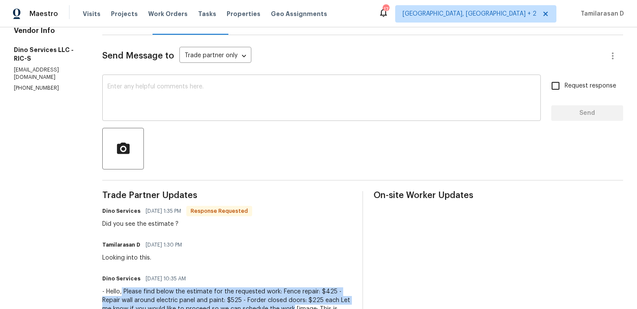
scroll to position [94, 0]
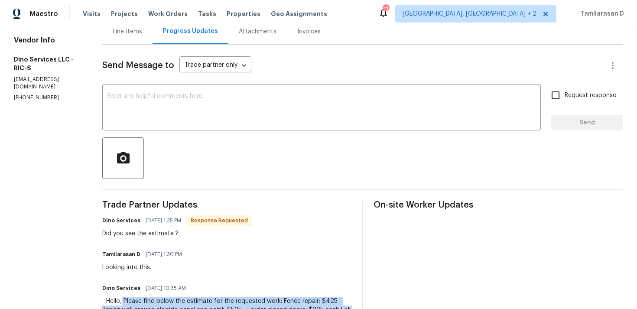
click at [124, 38] on div "Line Items" at bounding box center [127, 32] width 50 height 26
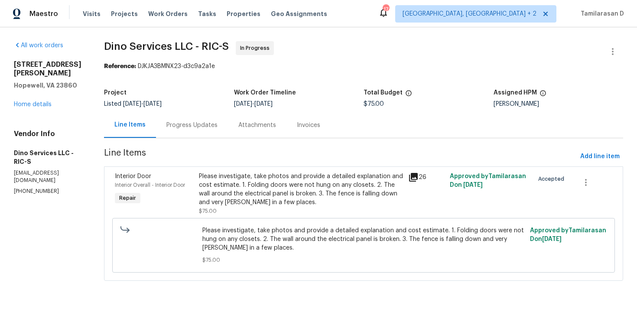
click at [202, 129] on div "Progress Updates" at bounding box center [191, 125] width 51 height 9
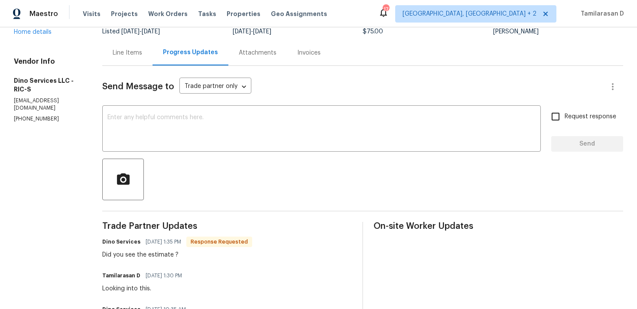
scroll to position [33, 0]
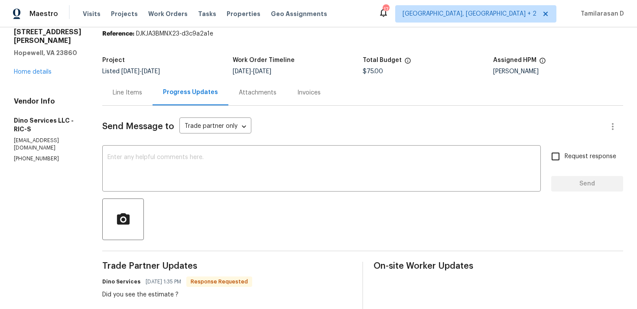
click at [119, 88] on div "Line Items" at bounding box center [127, 92] width 29 height 9
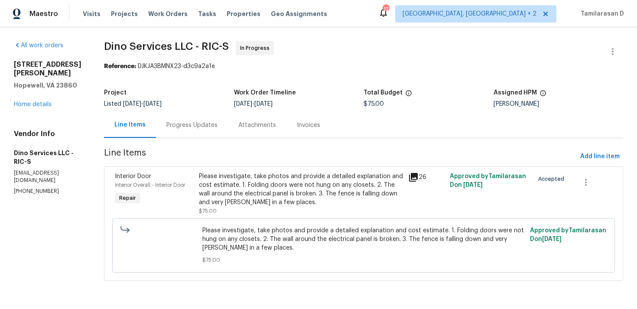
click at [321, 192] on div "Please investigate, take photos and provide a detailed explanation and cost est…" at bounding box center [301, 189] width 204 height 35
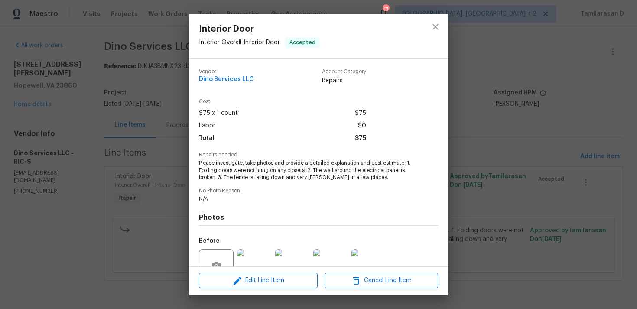
scroll to position [83, 0]
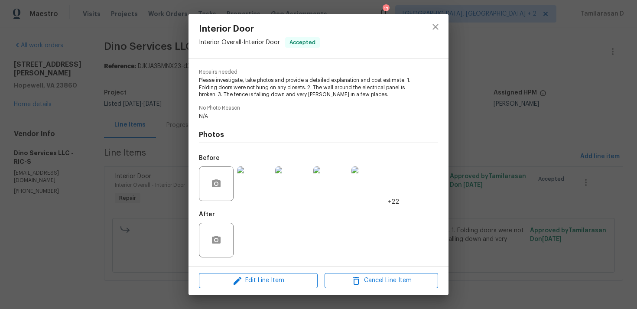
click at [346, 186] on img at bounding box center [330, 183] width 35 height 35
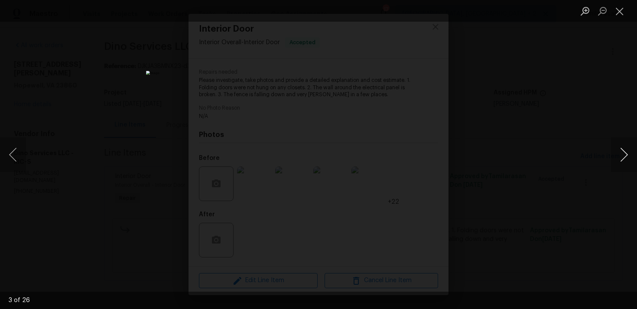
click at [622, 156] on button "Next image" at bounding box center [624, 154] width 26 height 35
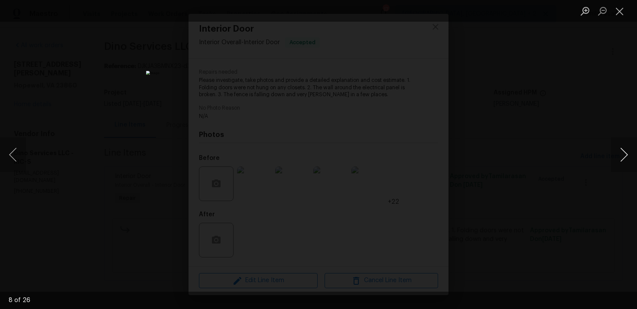
click at [622, 156] on button "Next image" at bounding box center [624, 154] width 26 height 35
click at [614, 13] on button "Close lightbox" at bounding box center [619, 10] width 17 height 15
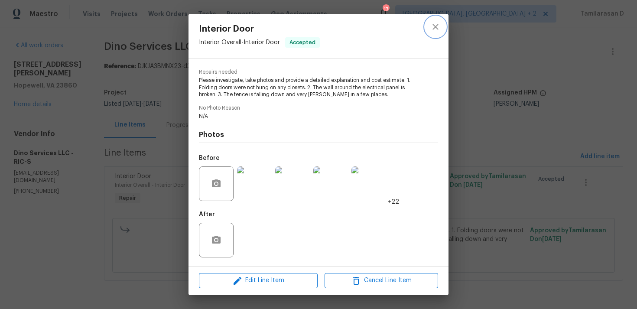
click at [432, 32] on icon "close" at bounding box center [436, 27] width 10 height 10
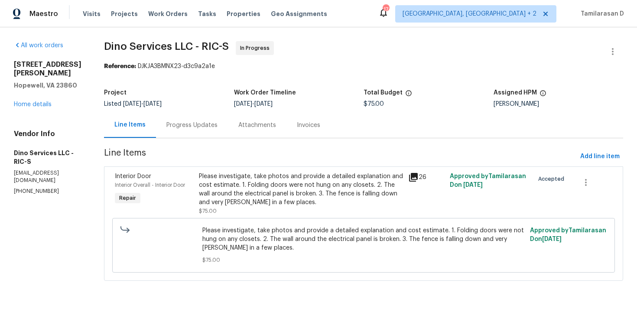
click at [197, 127] on div "Progress Updates" at bounding box center [191, 125] width 51 height 9
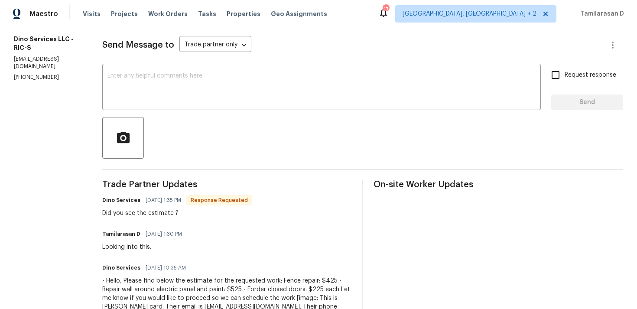
scroll to position [140, 0]
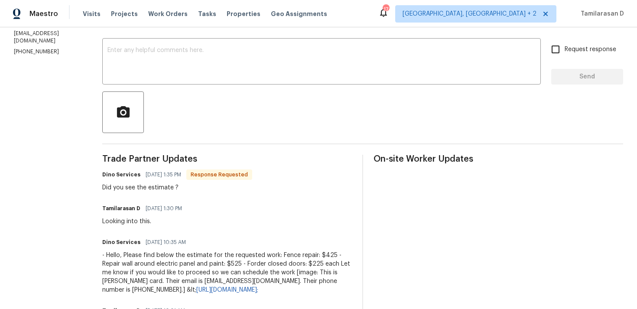
click at [164, 261] on div "- Hello, Please find below the estimate for the requested work: Fence repair: $…" at bounding box center [227, 272] width 250 height 43
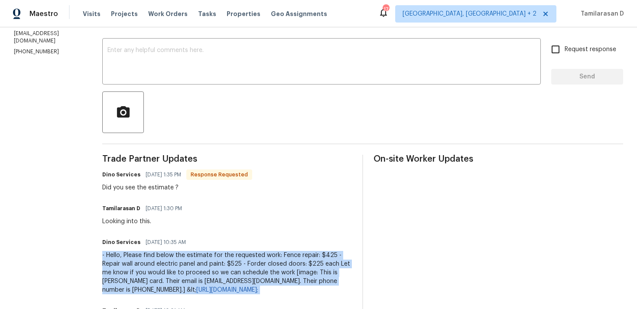
scroll to position [145, 0]
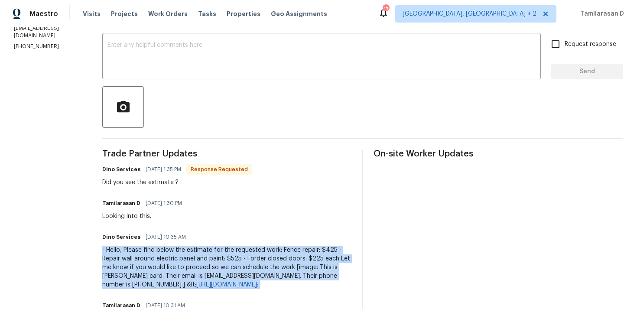
click at [161, 268] on div "- Hello, Please find below the estimate for the requested work: Fence repair: $…" at bounding box center [227, 267] width 250 height 43
drag, startPoint x: 120, startPoint y: 249, endPoint x: 323, endPoint y: 277, distance: 205.2
click at [323, 277] on div "- Hello, Please find below the estimate for the requested work: Fence repair: $…" at bounding box center [227, 267] width 250 height 43
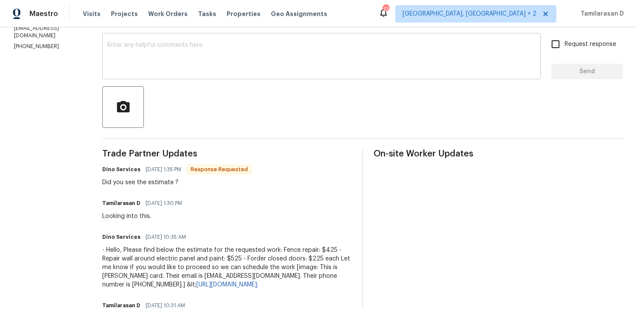
click at [153, 54] on textarea at bounding box center [322, 57] width 428 height 30
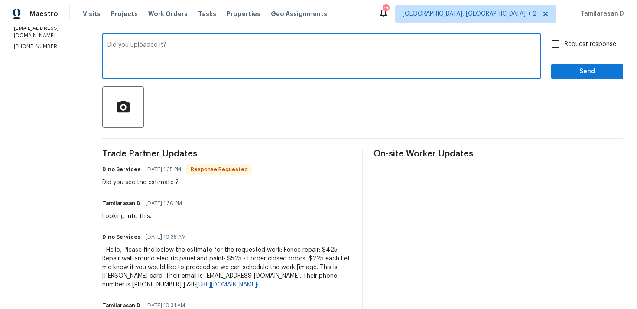
type textarea "Did you uploaded it?"
click at [554, 44] on input "Request response" at bounding box center [556, 44] width 18 height 18
checkbox input "true"
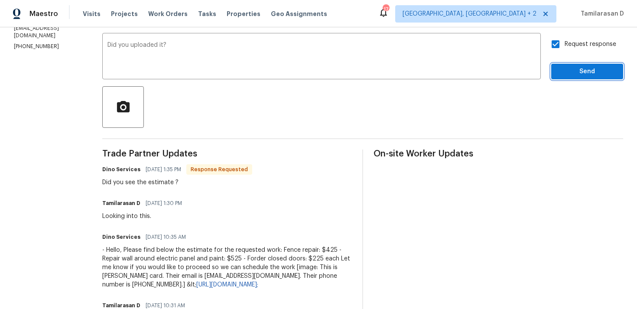
click at [582, 72] on span "Send" at bounding box center [587, 71] width 58 height 11
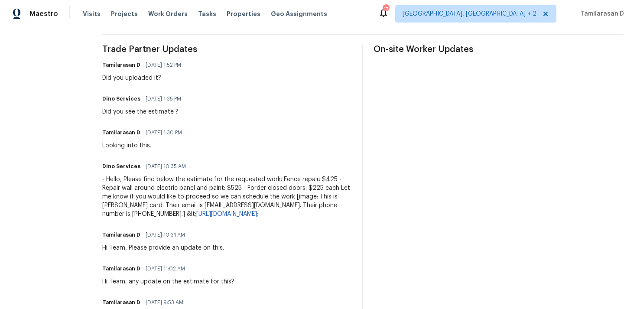
scroll to position [267, 0]
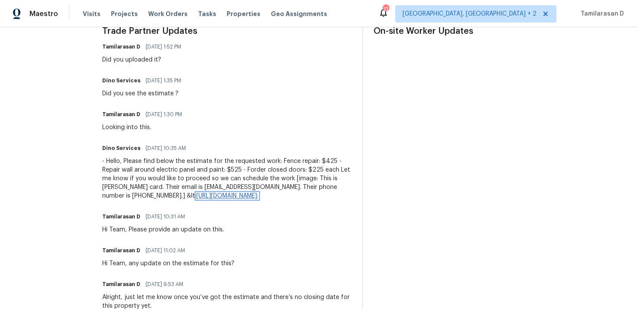
click at [196, 197] on link "https://hihello.me/p/3842042e-407b-4569-9df8-22295ed9c04b&gt;" at bounding box center [227, 196] width 62 height 6
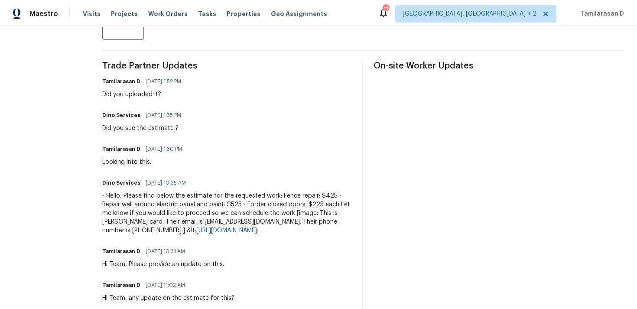
click at [216, 161] on div "Tamilarasan D 08/13/2025 1:30 PM Looking into this." at bounding box center [227, 154] width 250 height 23
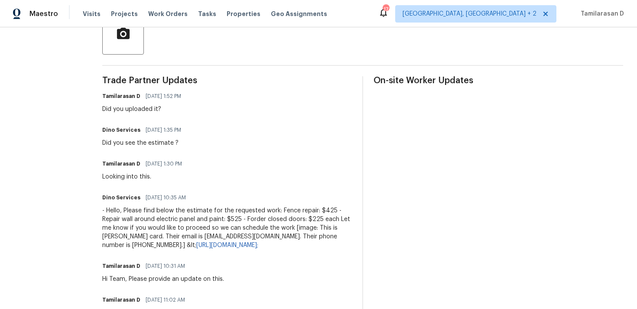
scroll to position [0, 0]
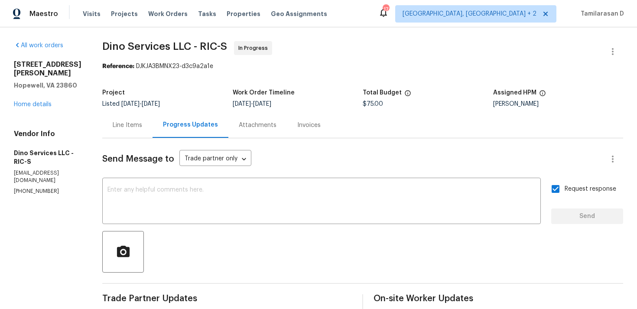
click at [115, 110] on div "Project Listed 8/4/2025 - 8/6/2025 Work Order Timeline 8/4/2025 - 8/6/2025 Tota…" at bounding box center [362, 99] width 521 height 28
click at [124, 120] on div "Line Items" at bounding box center [127, 125] width 50 height 26
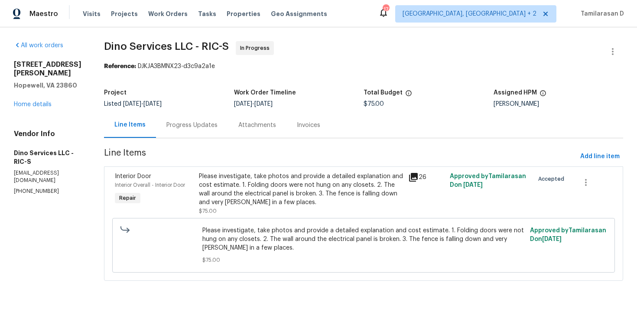
click at [286, 210] on div "Please investigate, take photos and provide a detailed explanation and cost est…" at bounding box center [301, 193] width 204 height 43
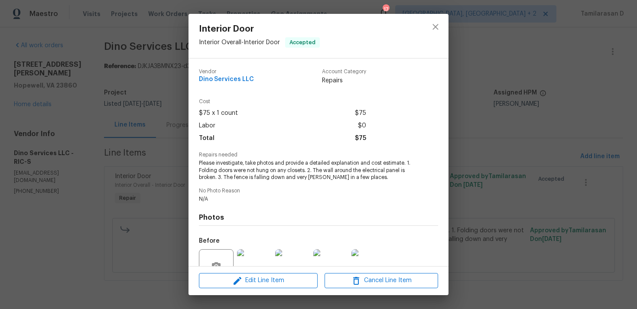
scroll to position [10, 0]
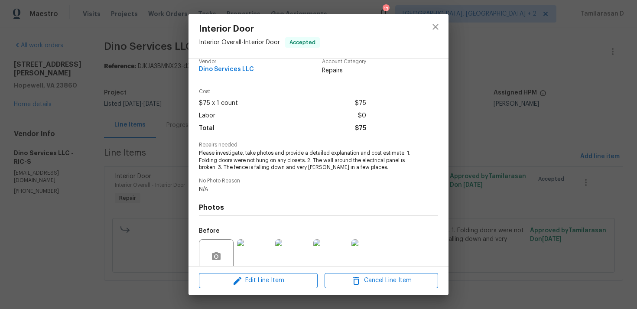
click at [151, 195] on div "Interior Door Interior Overall - Interior Door Accepted Vendor Dino Services LL…" at bounding box center [318, 154] width 637 height 309
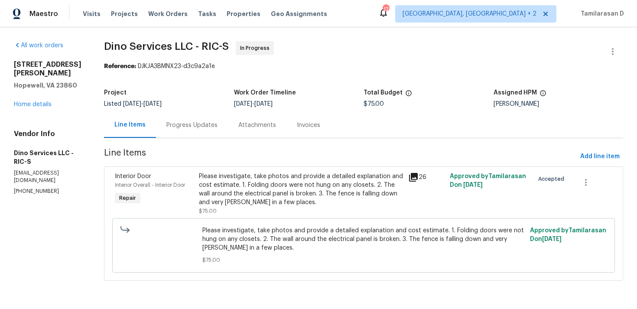
click at [187, 125] on div "Progress Updates" at bounding box center [191, 125] width 51 height 9
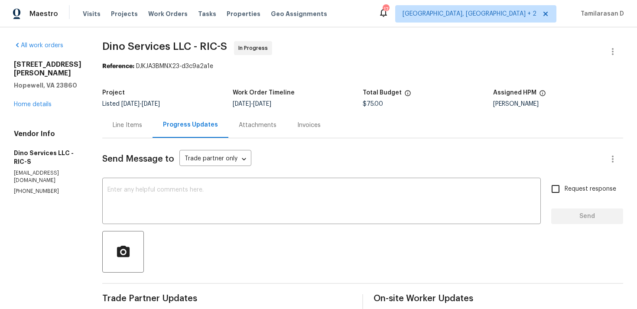
click at [126, 126] on div "Line Items" at bounding box center [127, 125] width 29 height 9
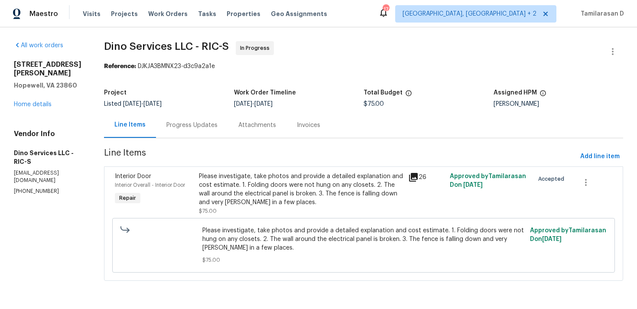
click at [279, 199] on div "Please investigate, take photos and provide a detailed explanation and cost est…" at bounding box center [301, 189] width 204 height 35
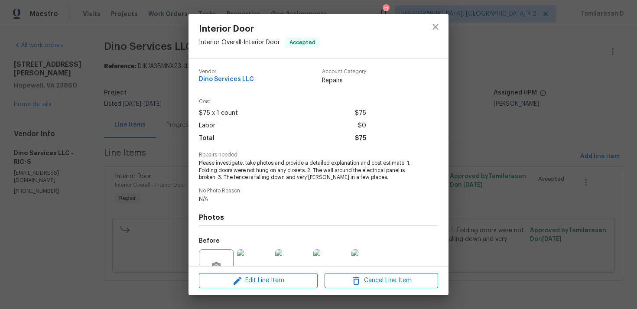
scroll to position [83, 0]
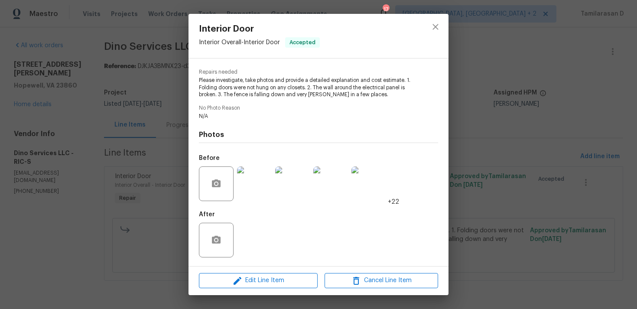
click at [262, 191] on img at bounding box center [254, 183] width 35 height 35
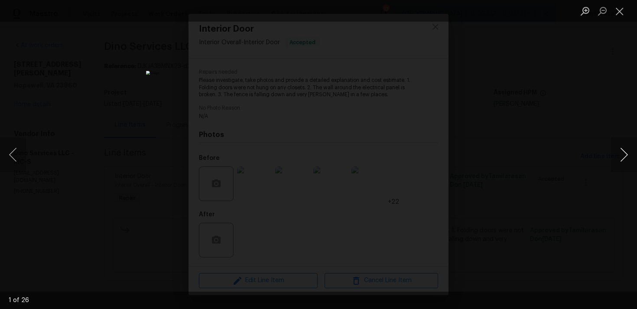
click at [620, 148] on button "Next image" at bounding box center [624, 154] width 26 height 35
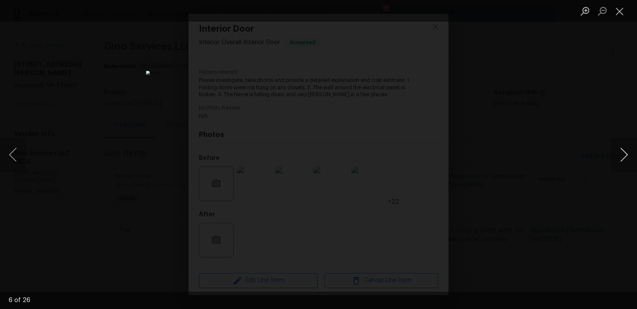
click at [620, 148] on button "Next image" at bounding box center [624, 154] width 26 height 35
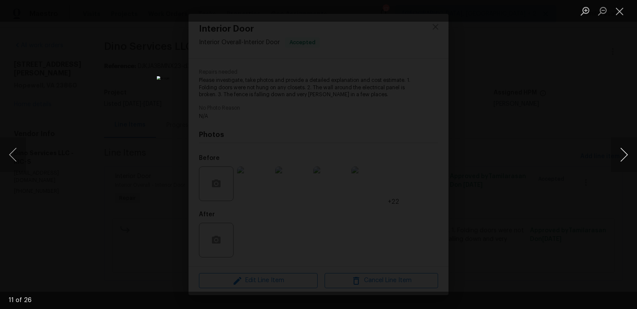
click at [620, 148] on button "Next image" at bounding box center [624, 154] width 26 height 35
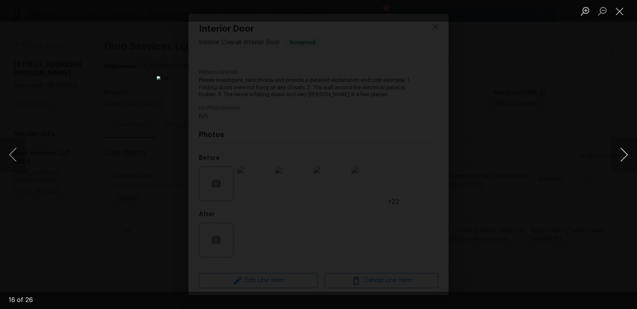
click at [620, 148] on button "Next image" at bounding box center [624, 154] width 26 height 35
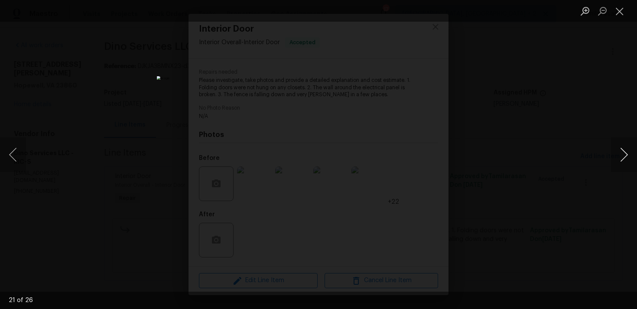
click at [620, 148] on button "Next image" at bounding box center [624, 154] width 26 height 35
click at [618, 20] on li "Lightbox" at bounding box center [619, 11] width 17 height 22
click at [619, 16] on button "Close lightbox" at bounding box center [619, 10] width 17 height 15
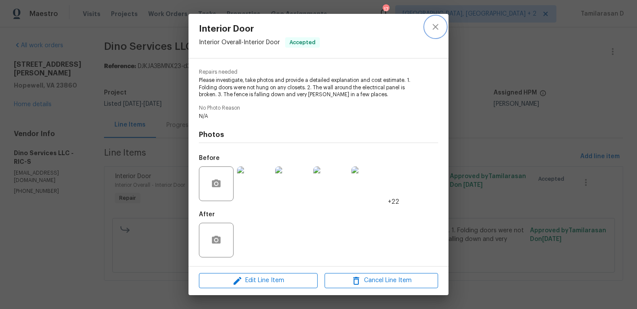
click at [439, 31] on icon "close" at bounding box center [436, 27] width 10 height 10
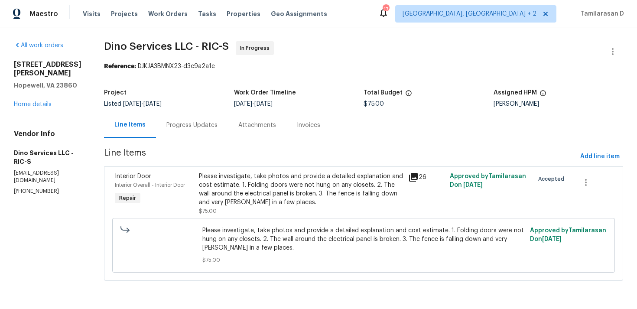
click at [175, 124] on div "Progress Updates" at bounding box center [191, 125] width 51 height 9
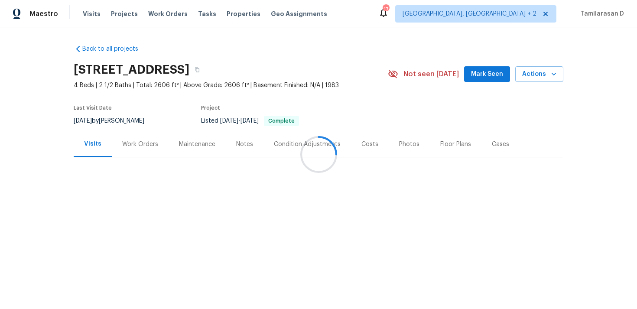
click at [148, 147] on div "Work Orders" at bounding box center [140, 144] width 36 height 9
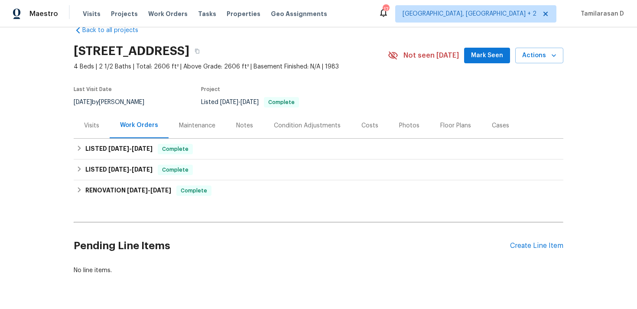
scroll to position [43, 0]
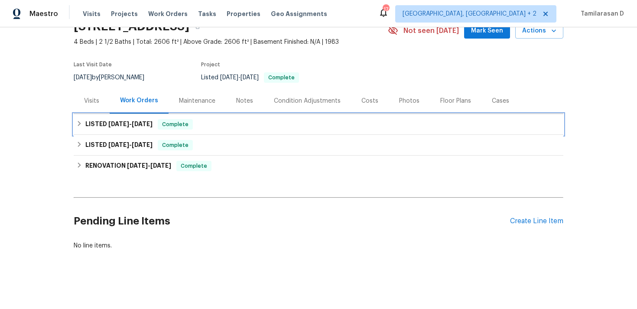
click at [81, 124] on icon at bounding box center [79, 124] width 6 height 6
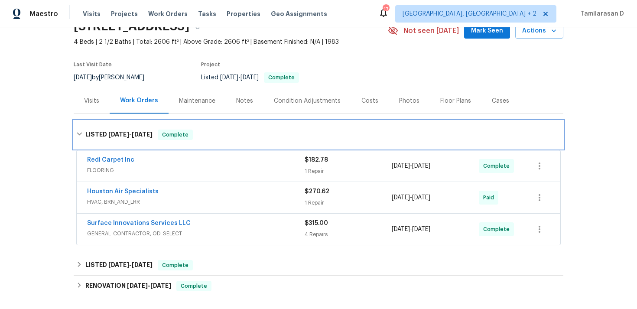
click at [79, 131] on icon at bounding box center [79, 134] width 6 height 6
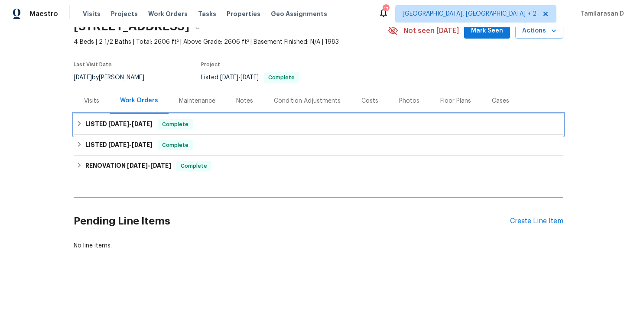
click at [74, 121] on div "LISTED 7/29/25 - 8/8/25 Complete" at bounding box center [319, 124] width 490 height 21
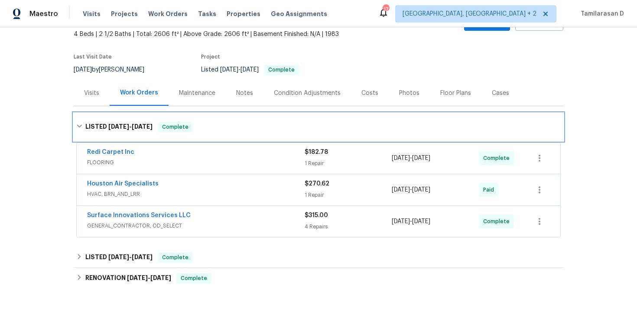
scroll to position [56, 0]
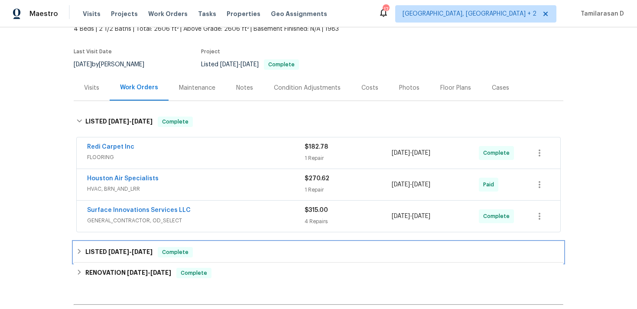
click at [97, 245] on div "LISTED 5/23/25 - 6/16/25 Complete" at bounding box center [319, 252] width 490 height 21
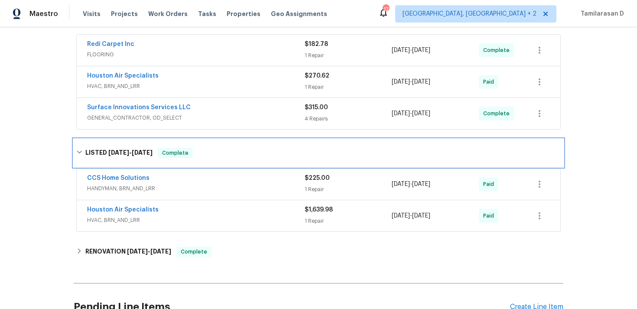
scroll to position [188, 0]
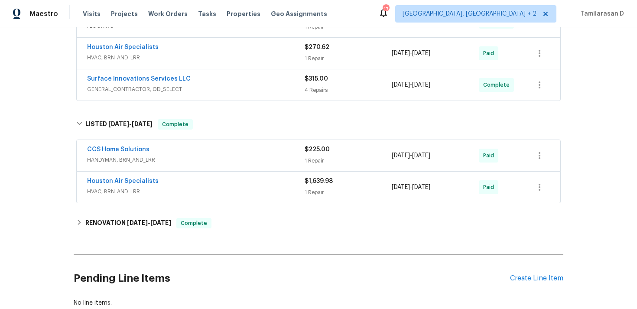
click at [199, 184] on div "Houston Air Specialists" at bounding box center [196, 182] width 218 height 10
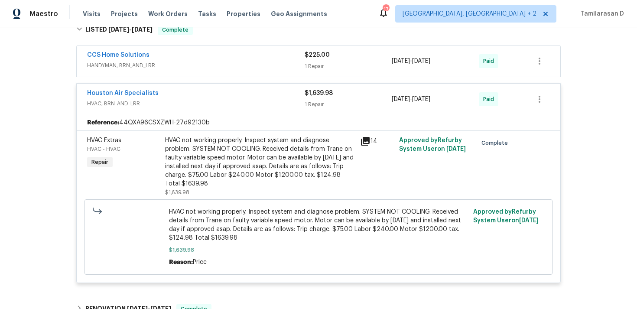
scroll to position [300, 0]
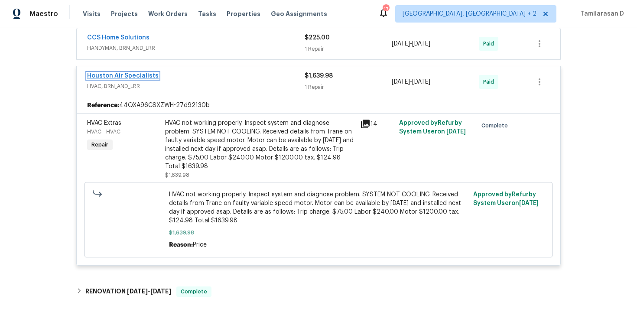
click at [126, 77] on link "Houston Air Specialists" at bounding box center [123, 76] width 72 height 6
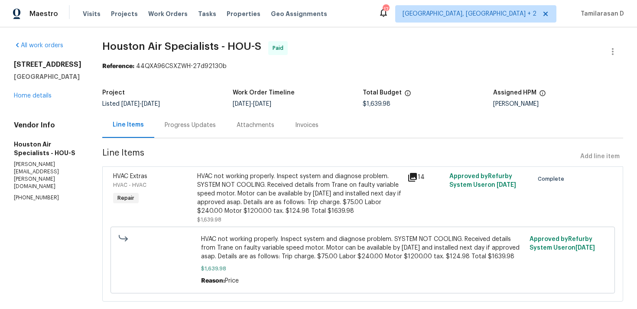
click at [190, 127] on div "Progress Updates" at bounding box center [190, 125] width 51 height 9
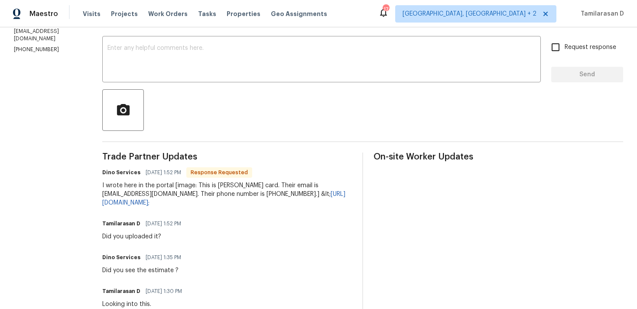
scroll to position [156, 0]
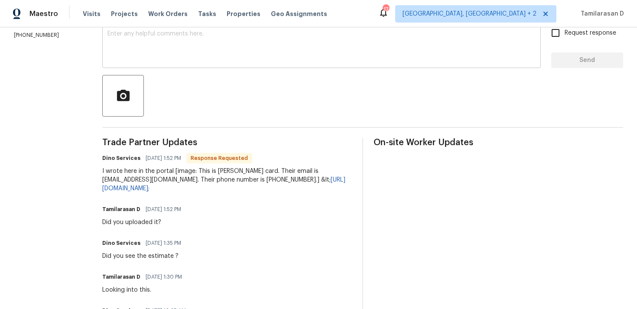
click at [153, 65] on div "x ​" at bounding box center [321, 46] width 439 height 44
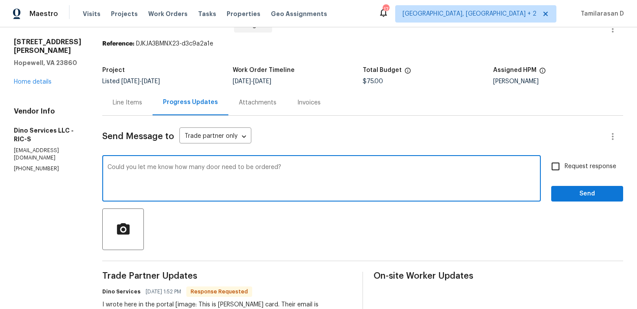
scroll to position [71, 0]
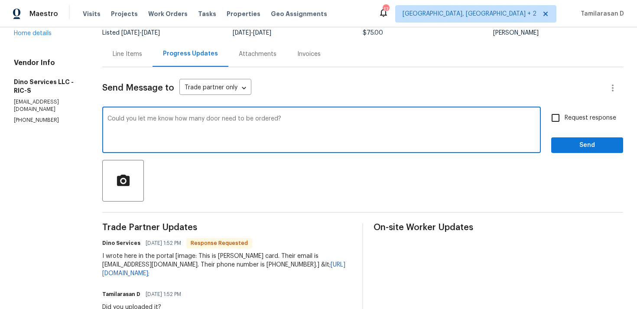
click at [215, 120] on textarea "Could you let me know how many door need to be ordered?" at bounding box center [322, 131] width 428 height 30
type textarea "Could you let me know how many doors need to be ordered?"
click at [554, 119] on input "Request response" at bounding box center [556, 118] width 18 height 18
checkbox input "true"
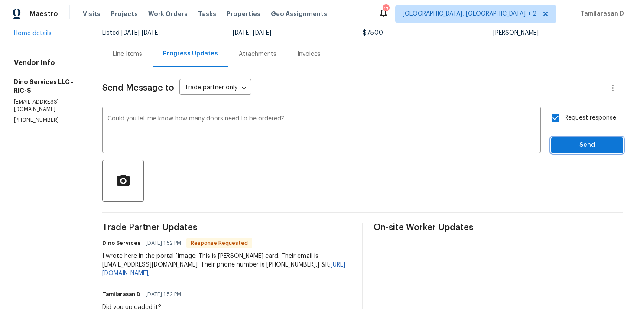
click at [573, 147] on span "Send" at bounding box center [587, 145] width 58 height 11
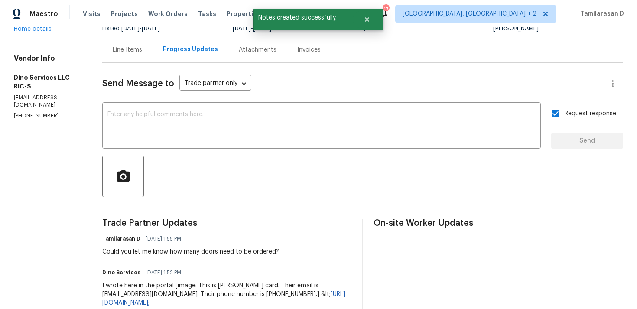
scroll to position [0, 0]
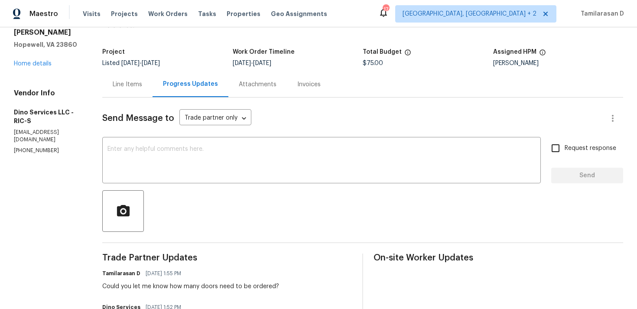
scroll to position [52, 0]
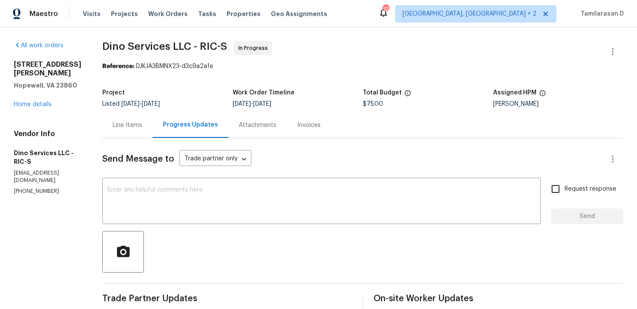
scroll to position [89, 0]
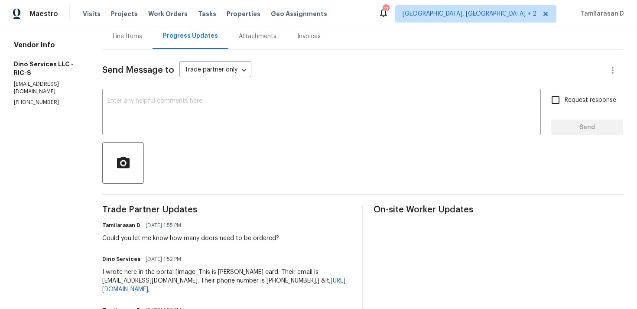
click at [130, 231] on div "Tamilarasan D [DATE] 1:55 PM" at bounding box center [190, 225] width 177 height 12
click at [132, 239] on div "Could you let me know how many doors need to be ordered?" at bounding box center [190, 238] width 177 height 9
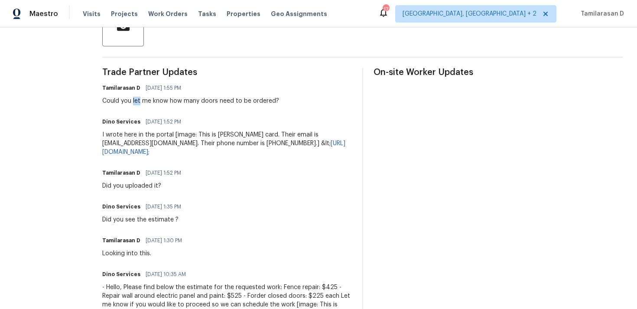
scroll to position [283, 0]
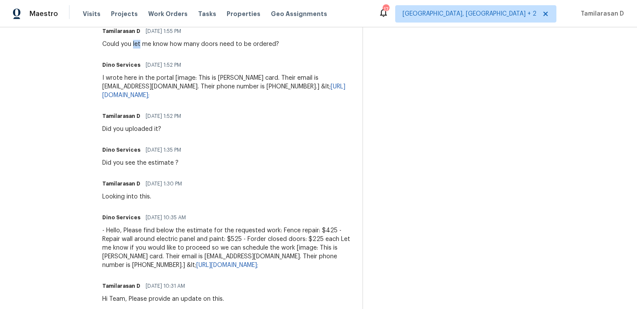
click at [128, 238] on div "- Hello, Please find below the estimate for the requested work: Fence repair: $…" at bounding box center [227, 247] width 250 height 43
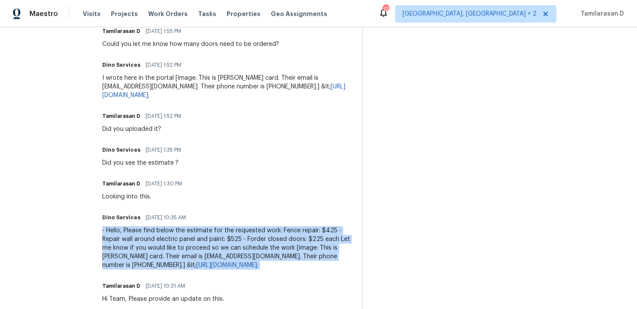
copy div "- Hello, Please find below the estimate for the requested work: Fence repair: $…"
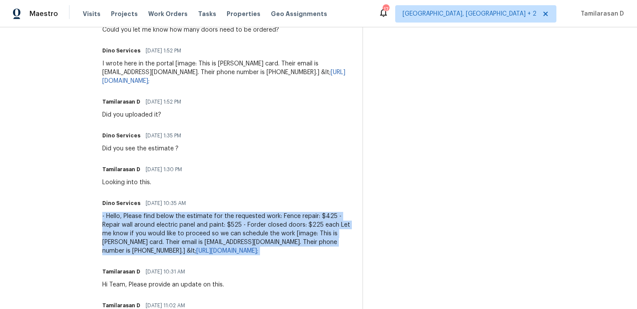
scroll to position [316, 0]
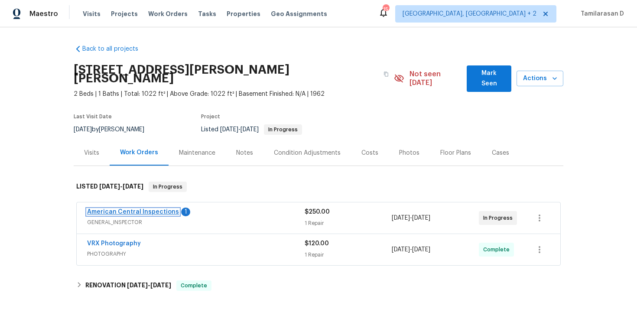
click at [144, 209] on link "American Central Inspections" at bounding box center [133, 212] width 92 height 6
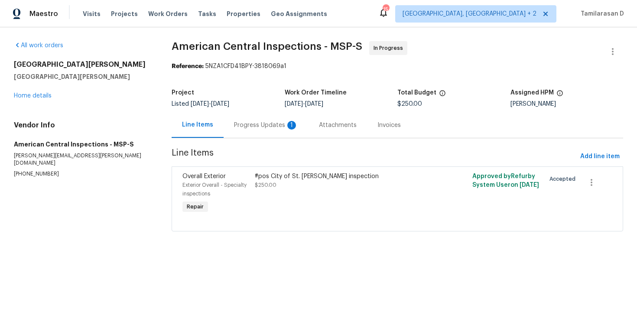
click at [235, 127] on div "Progress Updates 1" at bounding box center [266, 125] width 64 height 9
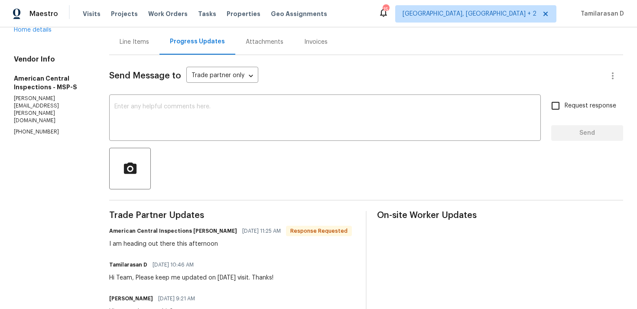
scroll to position [99, 0]
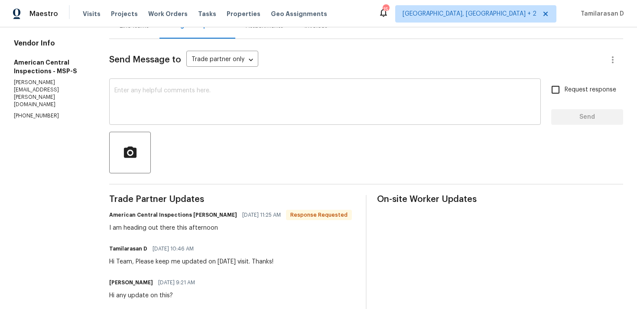
click at [136, 120] on div "x ​" at bounding box center [325, 103] width 432 height 44
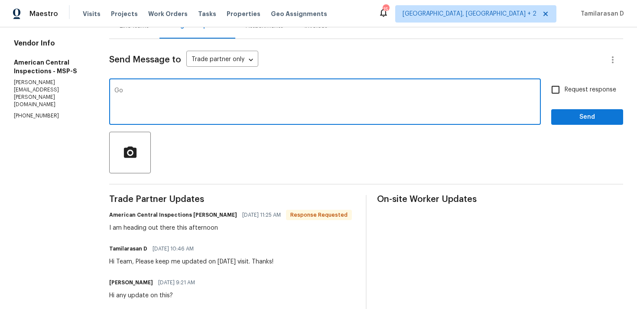
type textarea "G"
click at [112, 86] on div "ANy update from x ​" at bounding box center [325, 103] width 432 height 44
click at [114, 91] on textarea "ANy update from" at bounding box center [324, 103] width 421 height 30
click at [153, 91] on textarea "Any update from" at bounding box center [324, 103] width 421 height 30
type textarea "Any update from yesterday's visit?"
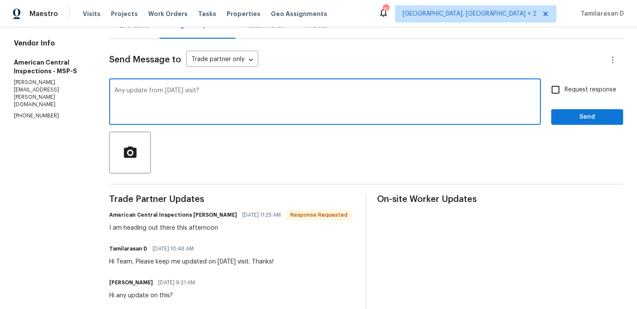
click at [580, 89] on span "Request response" at bounding box center [591, 89] width 52 height 9
click at [565, 89] on input "Request response" at bounding box center [556, 90] width 18 height 18
checkbox input "true"
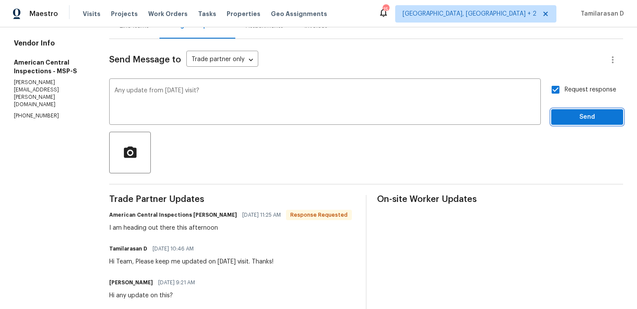
click at [587, 120] on span "Send" at bounding box center [587, 117] width 58 height 11
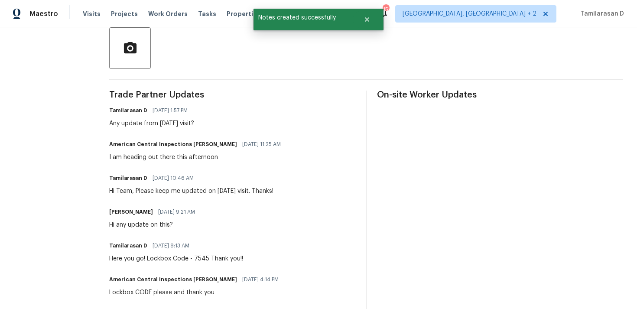
scroll to position [265, 0]
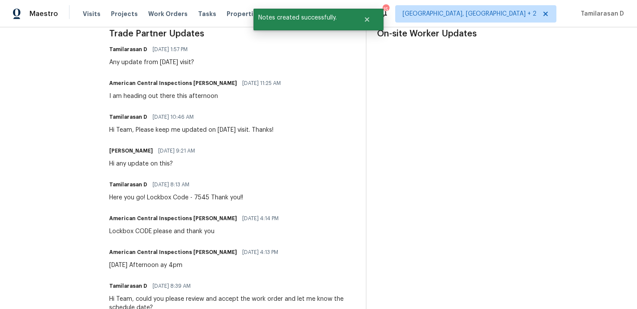
click at [144, 96] on div "I am heading out there this afternoon" at bounding box center [197, 96] width 177 height 9
copy div "I am heading out there this afternoon"
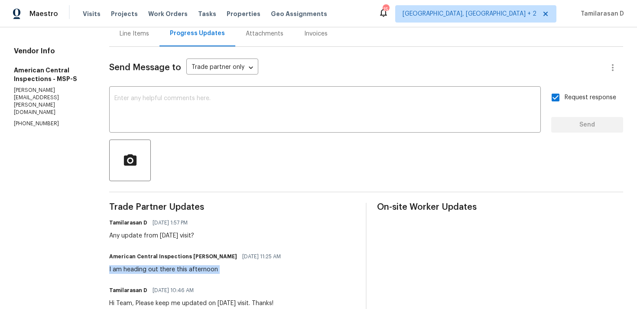
scroll to position [0, 0]
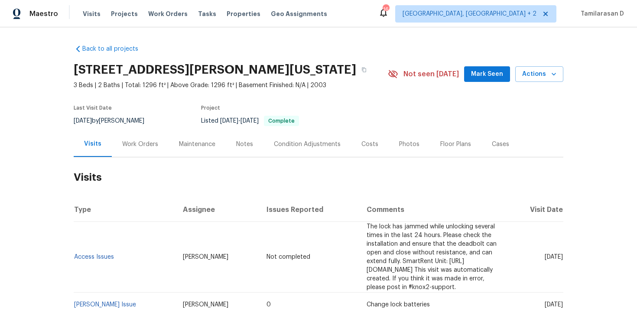
click at [132, 143] on div "Work Orders" at bounding box center [140, 144] width 36 height 9
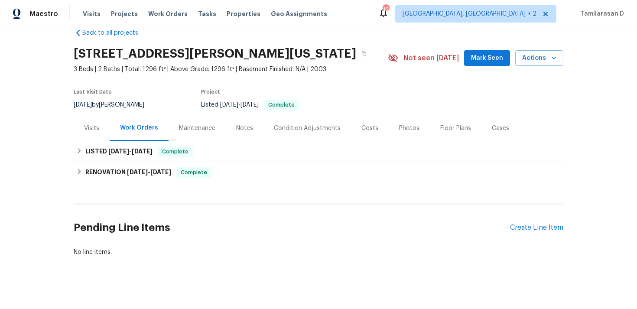
scroll to position [23, 0]
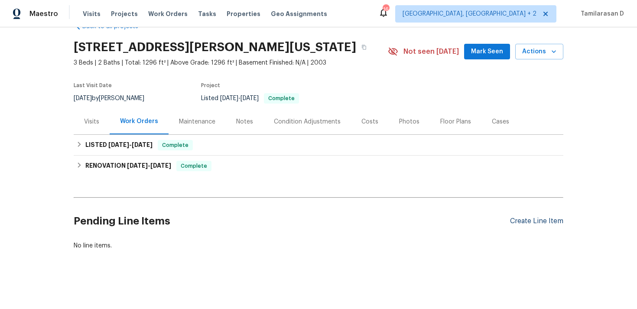
click at [529, 222] on div "Create Line Item" at bounding box center [536, 221] width 53 height 8
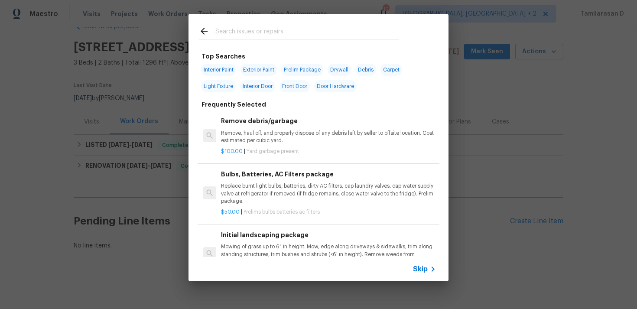
click at [419, 265] on span "Skip" at bounding box center [420, 269] width 15 height 9
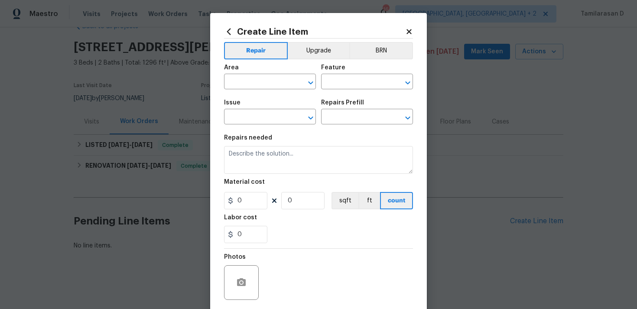
click at [270, 90] on span "Area ​" at bounding box center [270, 76] width 92 height 35
click at [266, 86] on input "text" at bounding box center [258, 82] width 68 height 13
click at [274, 115] on li "Exterior Overall" at bounding box center [270, 116] width 92 height 14
type input "Exterior Overall"
click at [359, 89] on div "Area Exterior Overall ​ Feature ​" at bounding box center [318, 76] width 189 height 35
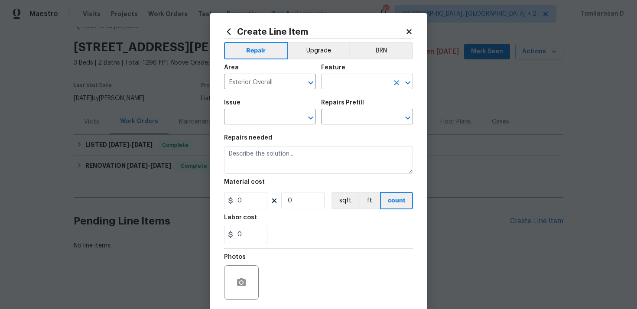
click at [357, 78] on input "text" at bounding box center [355, 82] width 68 height 13
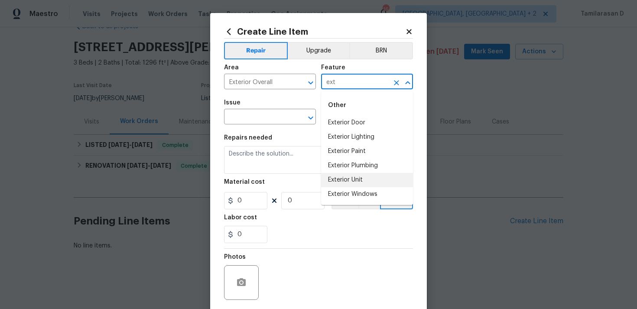
click at [358, 181] on li "Exterior Unit" at bounding box center [367, 180] width 92 height 14
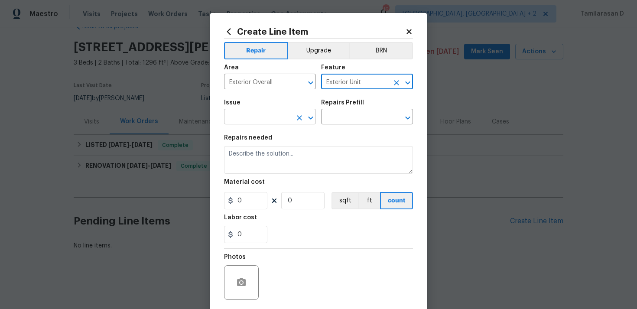
type input "Exterior Unit"
click at [248, 122] on input "text" at bounding box center [258, 117] width 68 height 13
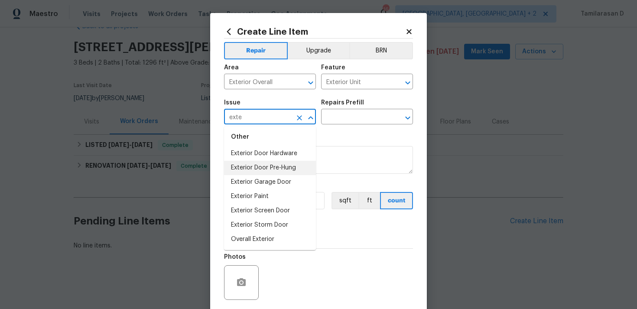
scroll to position [0, 0]
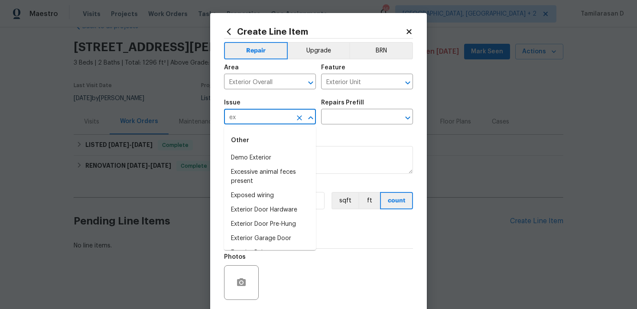
type input "e"
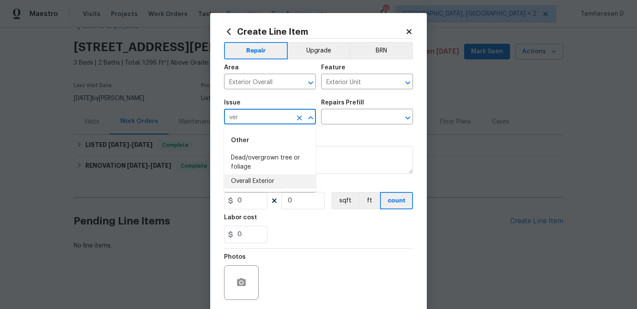
click at [282, 175] on li "Overall Exterior" at bounding box center [270, 181] width 92 height 14
type input "Overall Exterior"
click at [351, 117] on input "text" at bounding box center [355, 117] width 68 height 13
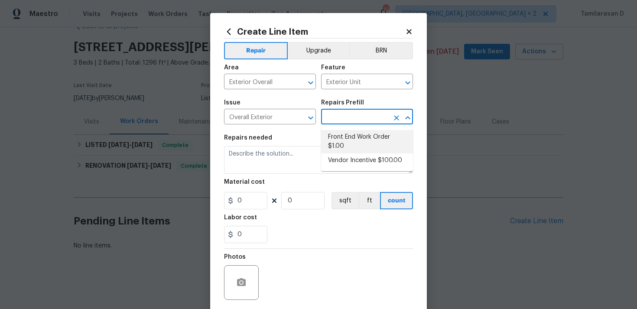
click at [352, 137] on li "Front End Work Order $1.00" at bounding box center [367, 141] width 92 height 23
type input "Front End Work Order $1.00"
type textarea "Placeholder line item for the creation of front end work orders."
type input "1"
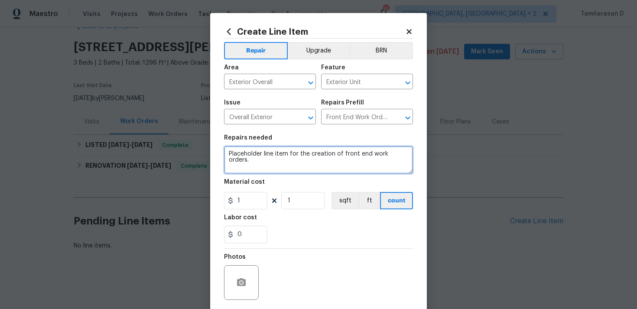
click at [261, 158] on textarea "Placeholder line item for the creation of front end work orders." at bounding box center [318, 160] width 189 height 28
paste textarea "there is damage at the home from a fallen tree limb. Can we have someone sent o…"
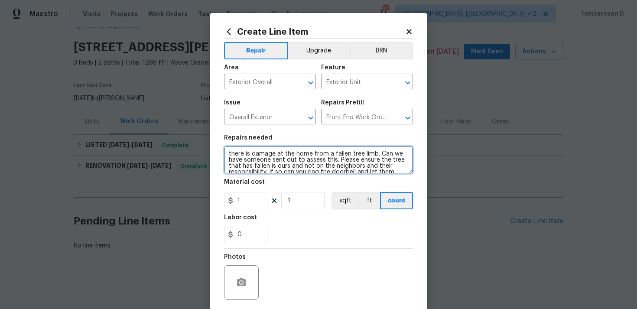
scroll to position [32, 0]
type textarea "there is damage at the home from a fallen tree limb. Can we have someone sent o…"
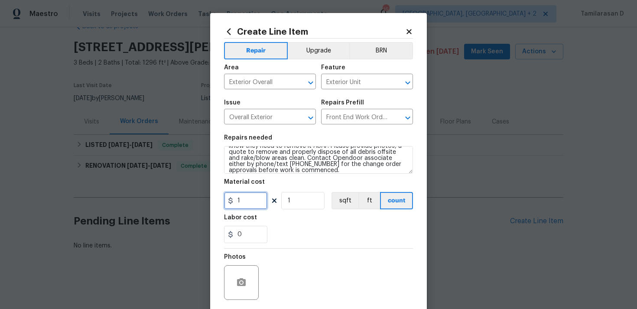
click at [240, 202] on input "1" at bounding box center [245, 200] width 43 height 17
type input "75"
click at [303, 221] on div "Labor cost" at bounding box center [318, 220] width 189 height 11
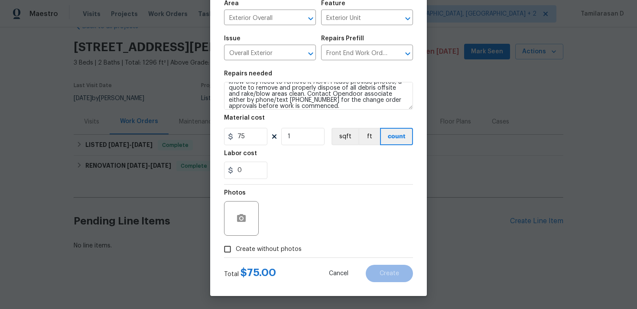
click at [227, 245] on input "Create without photos" at bounding box center [227, 249] width 16 height 16
checkbox input "true"
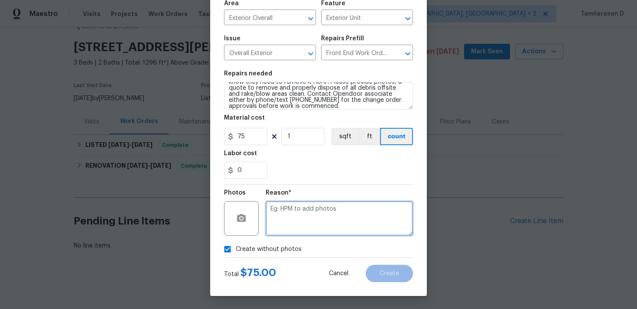
click at [316, 205] on textarea at bounding box center [339, 218] width 147 height 35
type textarea "N/A"
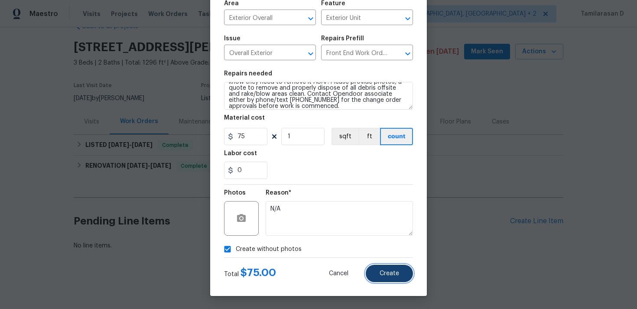
click at [384, 272] on span "Create" at bounding box center [390, 274] width 20 height 7
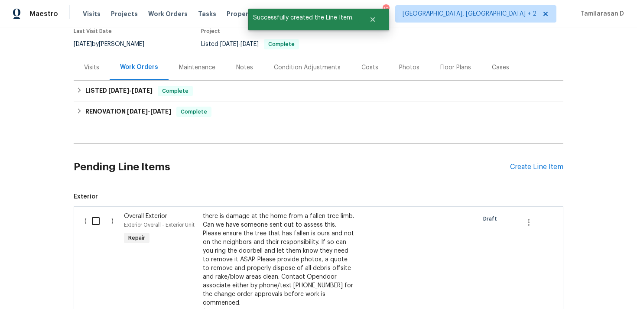
scroll to position [178, 0]
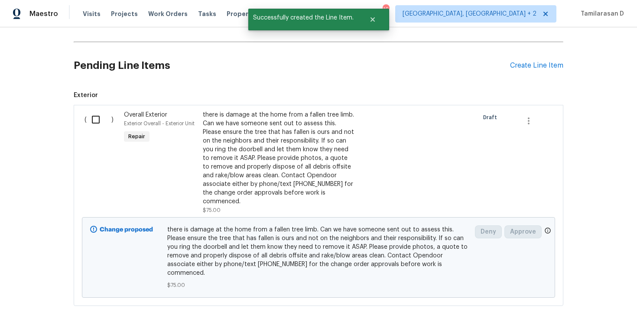
click at [98, 126] on input "checkbox" at bounding box center [99, 120] width 25 height 18
checkbox input "true"
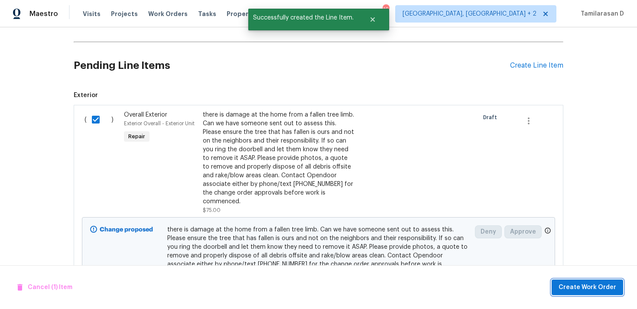
click at [589, 292] on span "Create Work Order" at bounding box center [588, 287] width 58 height 11
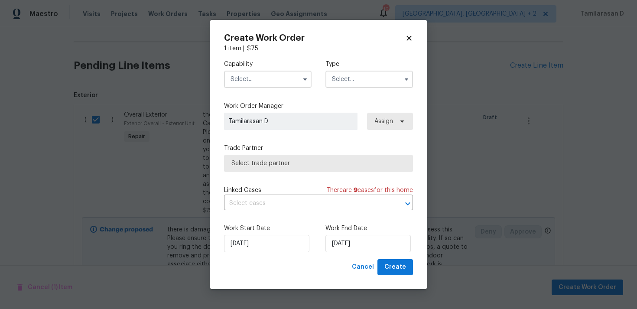
click at [349, 79] on input "text" at bounding box center [370, 79] width 88 height 17
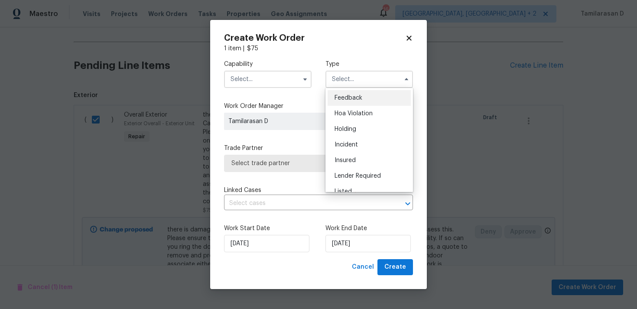
click at [347, 100] on span "Feedback" at bounding box center [349, 98] width 28 height 6
type input "Feedback"
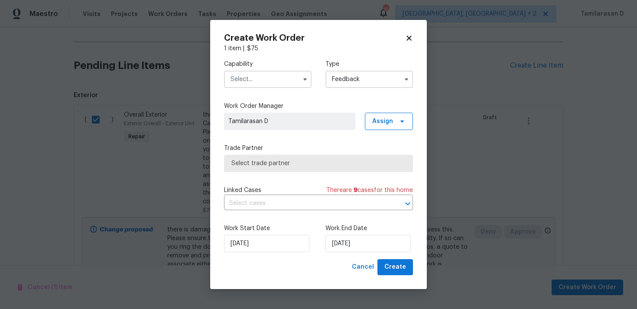
click at [286, 80] on input "text" at bounding box center [268, 79] width 88 height 17
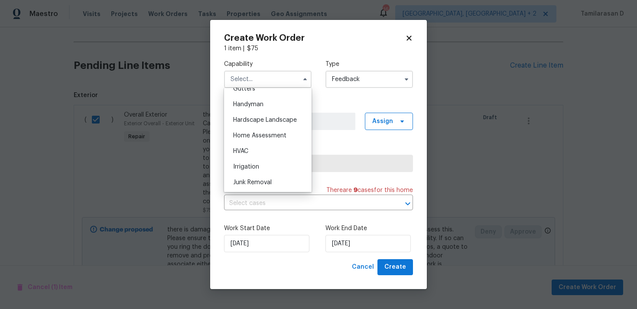
scroll to position [430, 0]
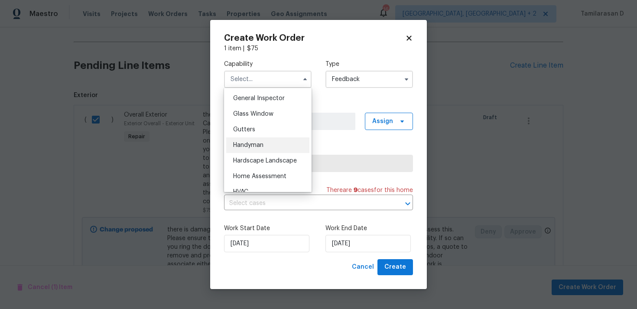
click at [252, 150] on div "Handyman" at bounding box center [267, 145] width 83 height 16
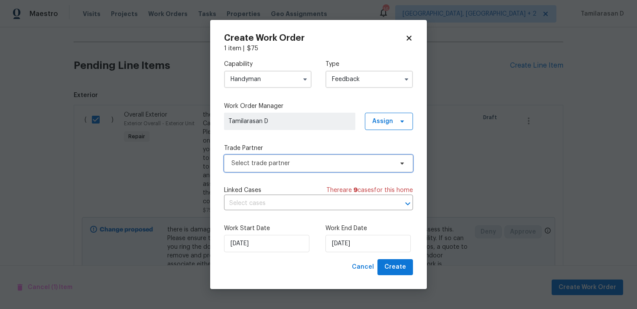
click at [270, 165] on span "Select trade partner" at bounding box center [313, 163] width 162 height 9
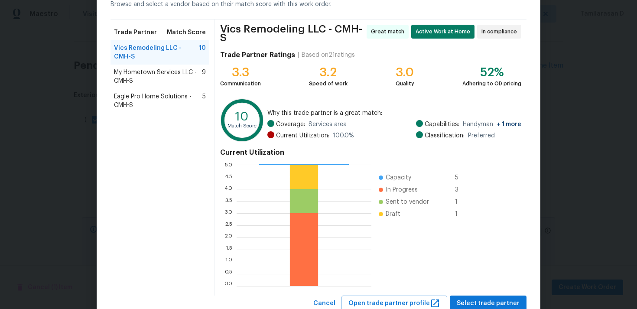
scroll to position [0, 0]
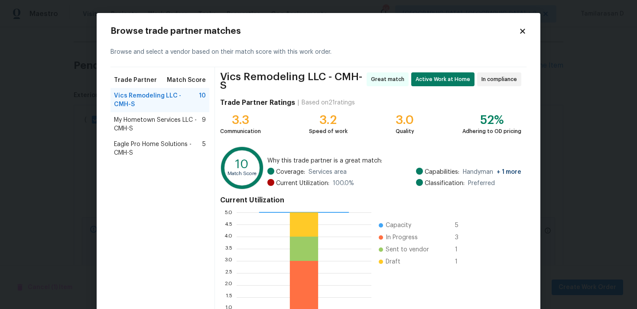
click at [521, 32] on icon at bounding box center [522, 31] width 5 height 5
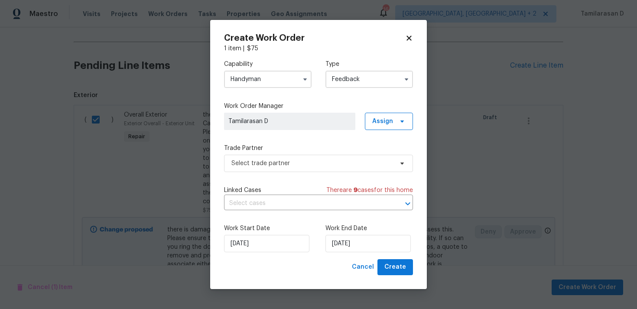
click at [236, 82] on input "Handyman" at bounding box center [268, 79] width 88 height 17
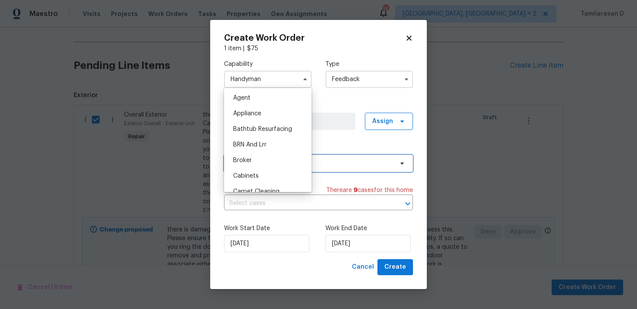
click at [339, 163] on span "Select trade partner" at bounding box center [313, 163] width 162 height 9
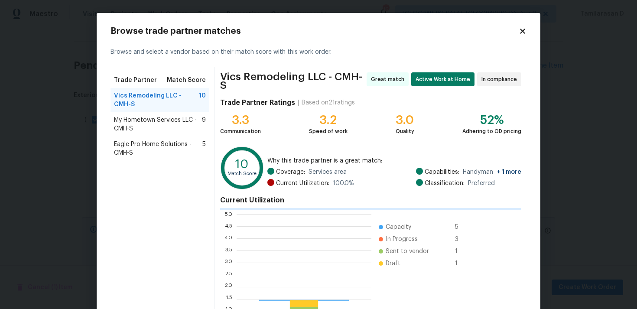
scroll to position [121, 135]
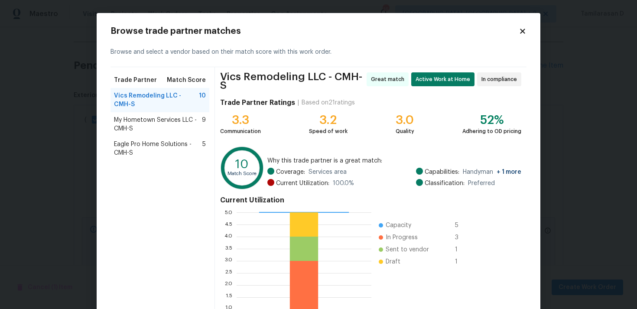
click at [523, 31] on icon at bounding box center [522, 31] width 5 height 5
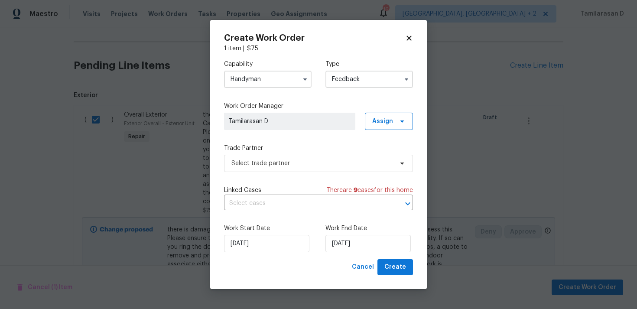
click at [264, 89] on div "Capability Handyman Type Feedback" at bounding box center [318, 74] width 189 height 42
click at [263, 75] on input "Handyman" at bounding box center [268, 79] width 88 height 17
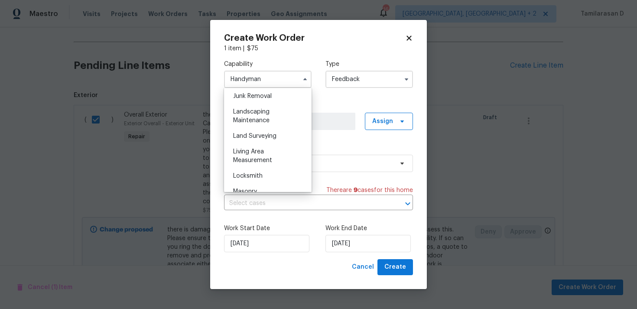
scroll to position [558, 0]
click at [253, 119] on span "Landscaping Maintenance" at bounding box center [251, 115] width 36 height 15
type input "Landscaping Maintenance"
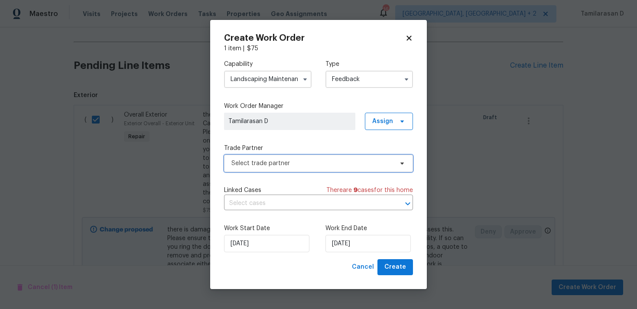
click at [264, 155] on span "Select trade partner" at bounding box center [318, 163] width 189 height 17
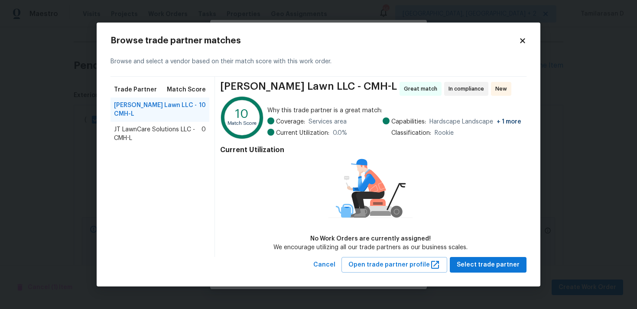
click at [163, 125] on span "JT LawnCare Solutions LLC - CMH-L" at bounding box center [158, 133] width 88 height 17
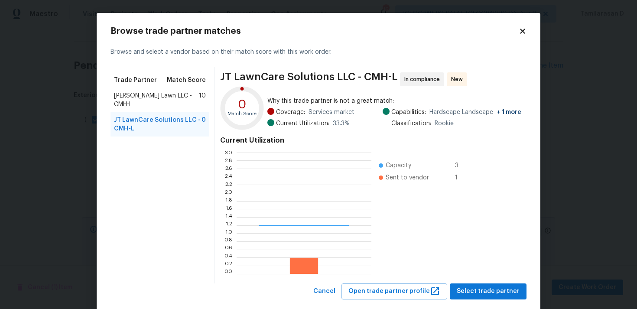
scroll to position [121, 135]
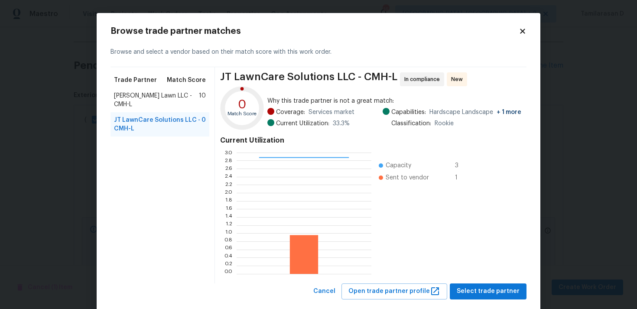
click at [148, 96] on span "Helton Lawn LLC - CMH-L" at bounding box center [156, 99] width 85 height 17
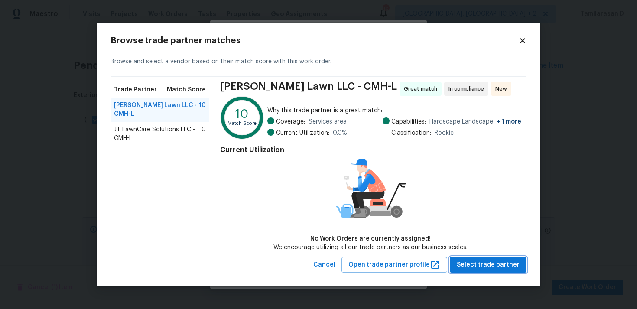
click at [486, 260] on span "Select trade partner" at bounding box center [488, 265] width 63 height 11
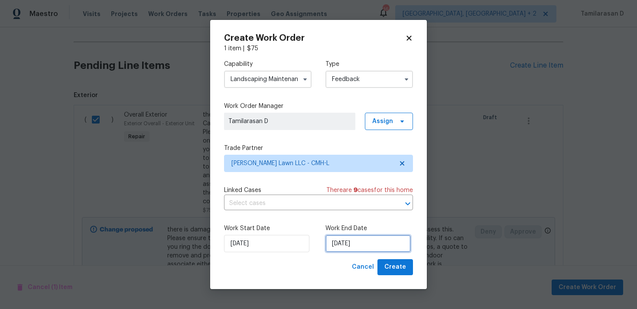
click at [352, 247] on input "13/08/2025" at bounding box center [368, 243] width 85 height 17
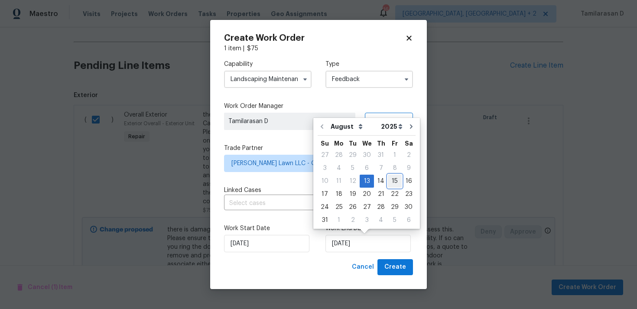
click at [393, 181] on div "15" at bounding box center [395, 181] width 14 height 12
type input "15/08/2025"
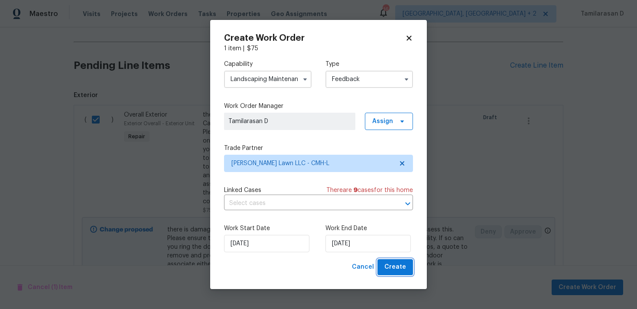
click at [401, 271] on span "Create" at bounding box center [396, 267] width 22 height 11
checkbox input "false"
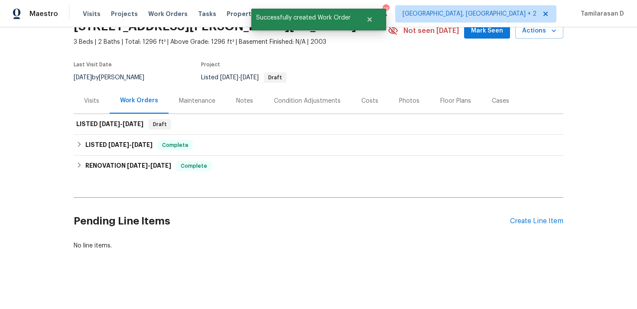
scroll to position [0, 0]
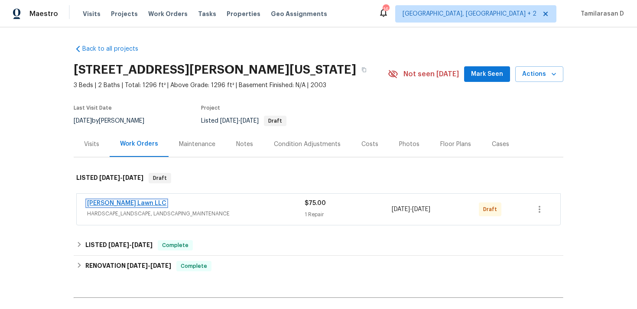
click at [120, 205] on link "[PERSON_NAME] Lawn LLC" at bounding box center [126, 203] width 79 height 6
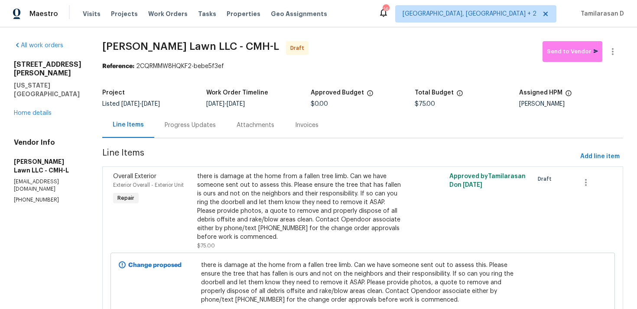
click at [202, 126] on div "Progress Updates" at bounding box center [190, 125] width 51 height 9
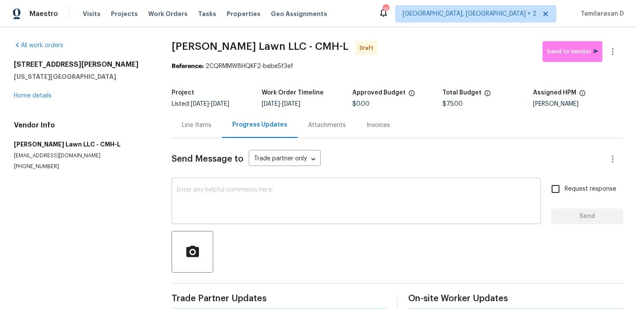
scroll to position [13, 0]
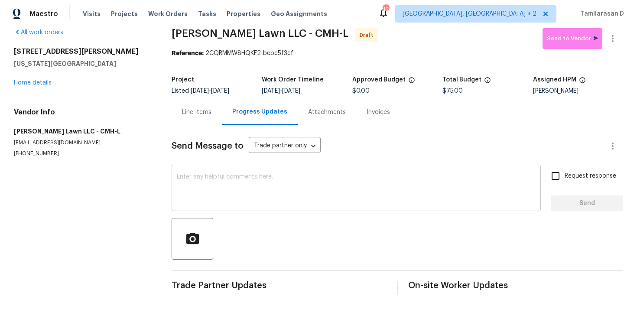
click at [225, 207] on div "x ​" at bounding box center [356, 189] width 369 height 44
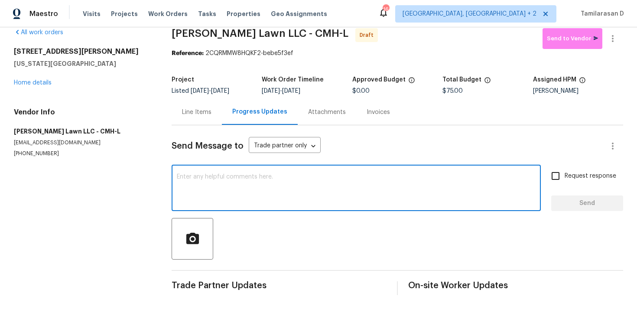
paste textarea "Hey, this is Tamil from Opendoor. I’m confirming you received the WO for the pr…"
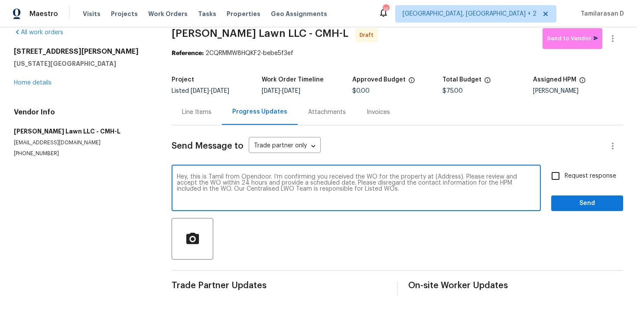
scroll to position [0, 0]
click at [436, 176] on textarea "Hey, this is Tamil from Opendoor. I’m confirming you received the WO for the pr…" at bounding box center [356, 189] width 359 height 30
paste textarea "[STREET_ADDRESS][PERSON_NAME][US_STATE]"
type textarea "Hey, this is Tamil from Opendoor. I’m confirming you received the WO for the pr…"
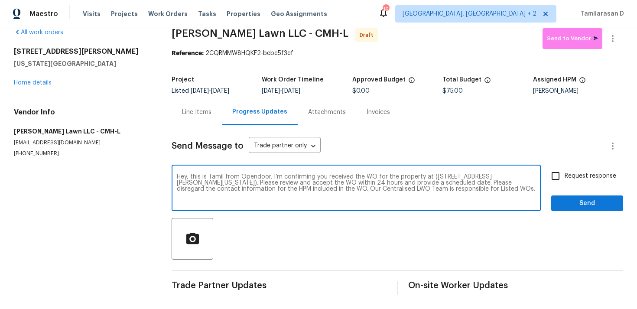
click at [558, 179] on input "Request response" at bounding box center [556, 176] width 18 height 18
checkbox input "true"
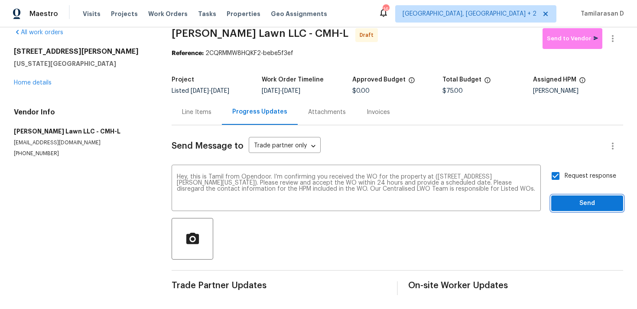
click at [580, 205] on span "Send" at bounding box center [587, 203] width 58 height 11
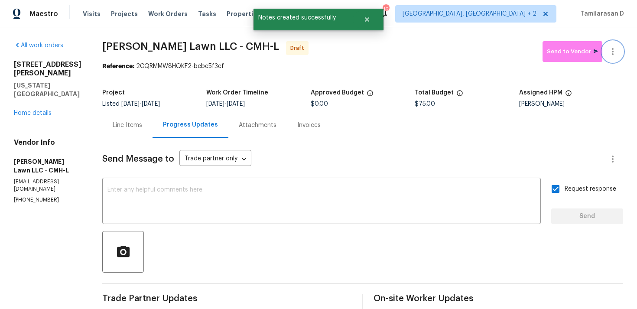
click at [612, 46] on icon "button" at bounding box center [613, 51] width 10 height 10
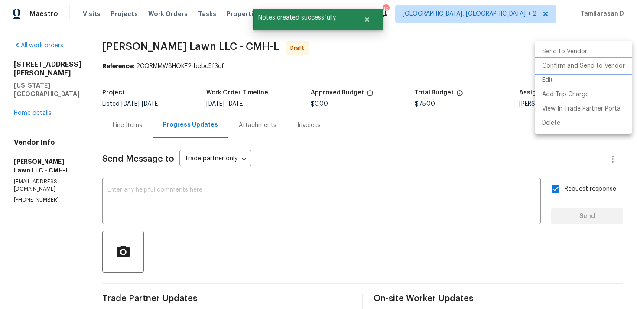
click at [574, 64] on li "Confirm and Send to Vendor" at bounding box center [583, 66] width 97 height 14
click at [459, 55] on div at bounding box center [318, 154] width 637 height 309
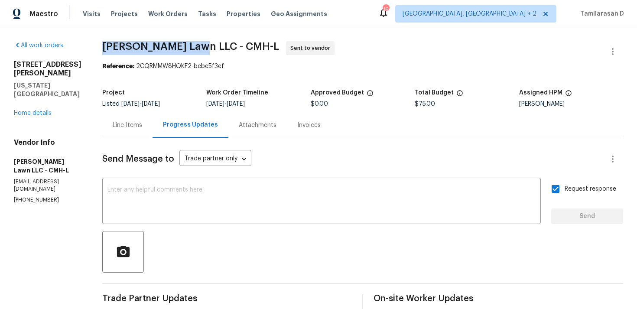
drag, startPoint x: 96, startPoint y: 47, endPoint x: 191, endPoint y: 49, distance: 95.0
click at [191, 49] on div "All work orders [STREET_ADDRESS][PERSON_NAME][US_STATE] Home details Vendor Inf…" at bounding box center [318, 208] width 637 height 363
copy span "[PERSON_NAME] Lawn LLC -"
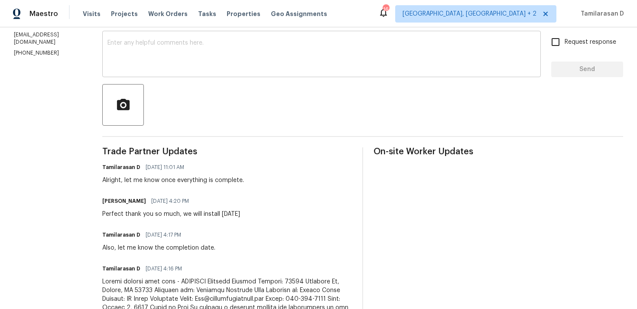
scroll to position [177, 0]
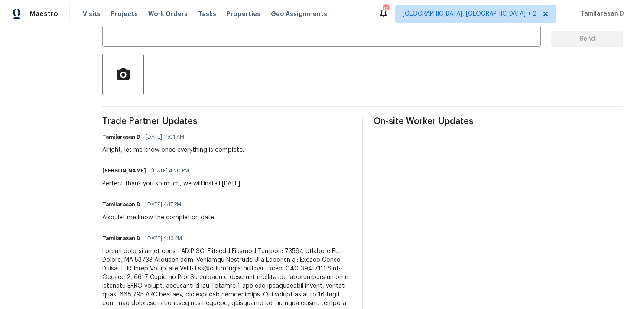
click at [215, 151] on div "Alright, let me know once everything is complete." at bounding box center [173, 150] width 142 height 9
click at [210, 181] on div "Perfect thank you so much, we will install [DATE]" at bounding box center [171, 183] width 138 height 9
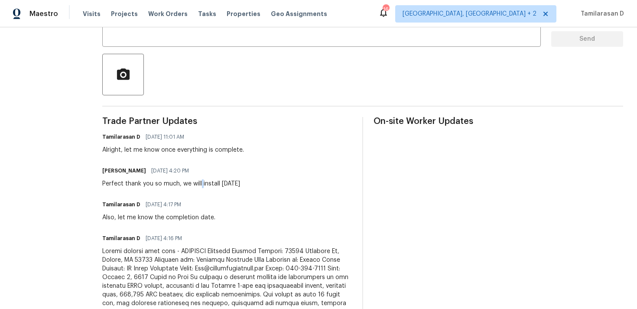
click at [210, 181] on div "Perfect thank you so much, we will install [DATE]" at bounding box center [171, 183] width 138 height 9
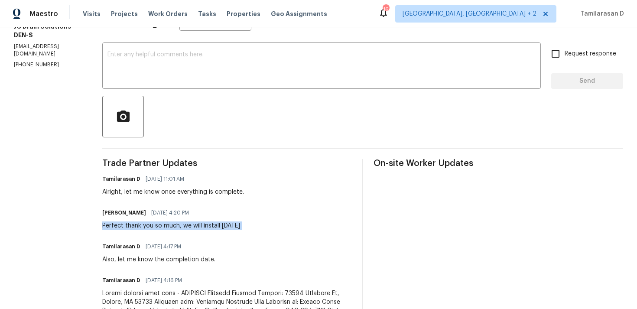
scroll to position [115, 0]
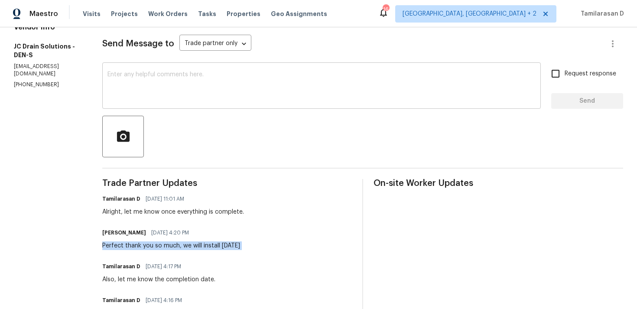
click at [153, 96] on textarea at bounding box center [322, 87] width 428 height 30
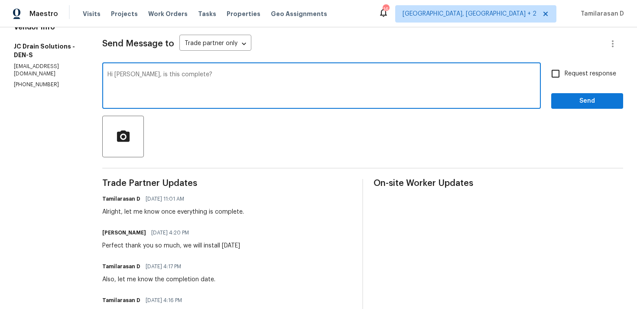
type textarea "Hi [PERSON_NAME], is this complete?"
click at [592, 79] on label "Request response" at bounding box center [582, 74] width 70 height 18
click at [565, 79] on input "Request response" at bounding box center [556, 74] width 18 height 18
checkbox input "true"
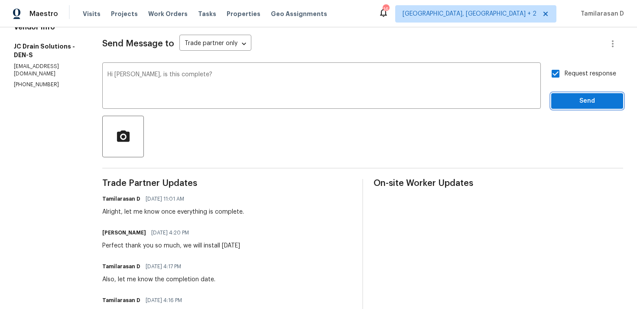
click at [570, 103] on span "Send" at bounding box center [587, 101] width 58 height 11
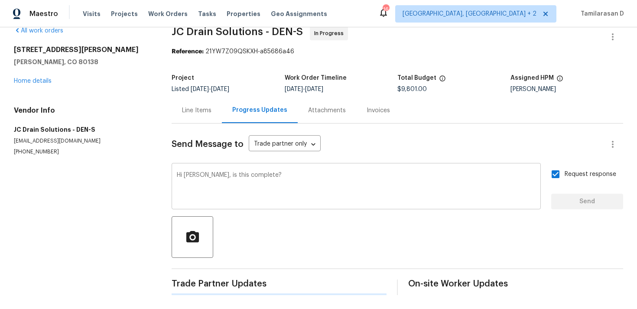
scroll to position [0, 0]
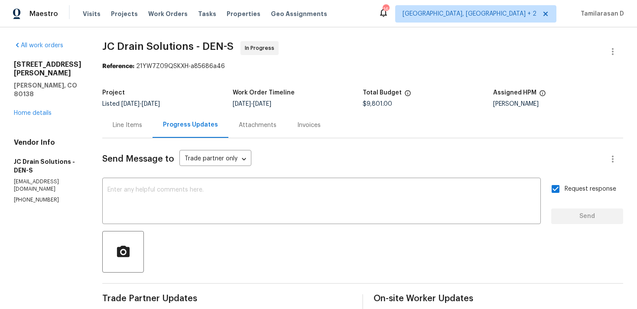
click at [138, 118] on div "Line Items" at bounding box center [127, 125] width 50 height 26
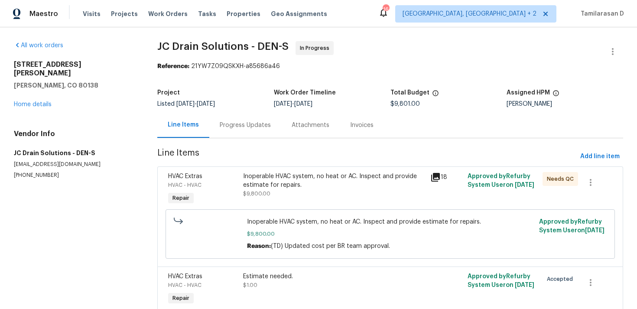
click at [225, 121] on div "Progress Updates" at bounding box center [245, 125] width 51 height 9
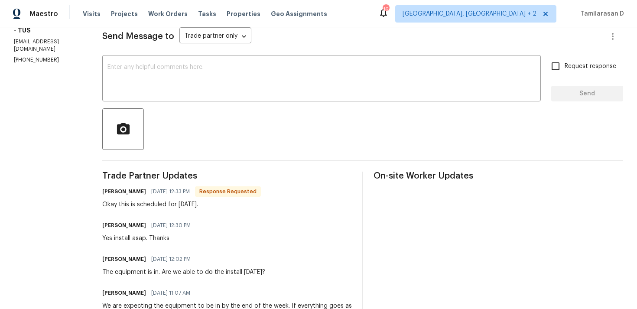
scroll to position [87, 0]
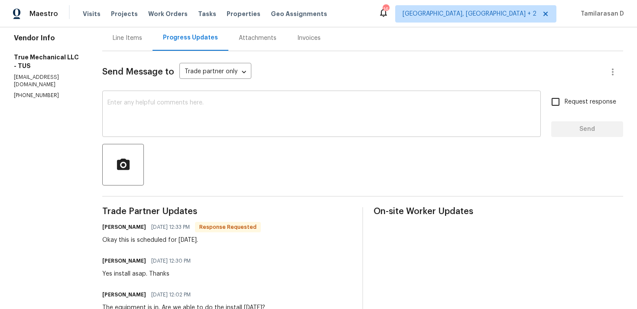
click at [165, 123] on textarea at bounding box center [322, 115] width 428 height 30
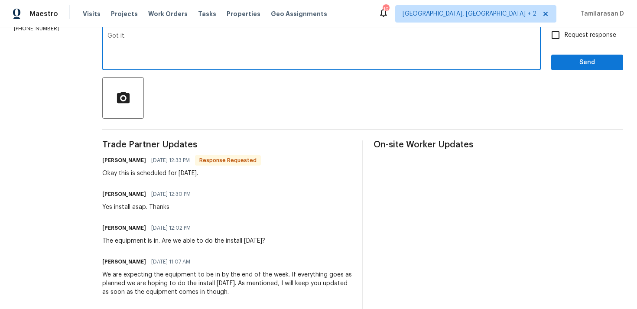
scroll to position [136, 0]
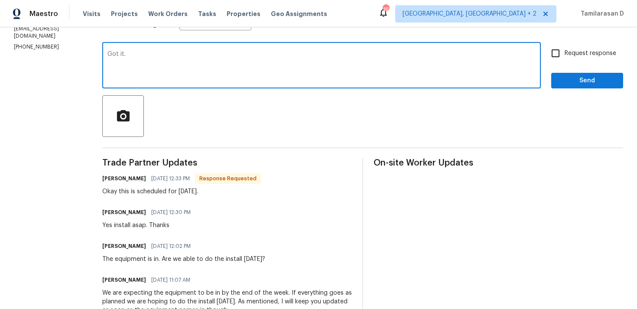
type textarea "Got it."
click at [567, 85] on span "Send" at bounding box center [587, 80] width 58 height 11
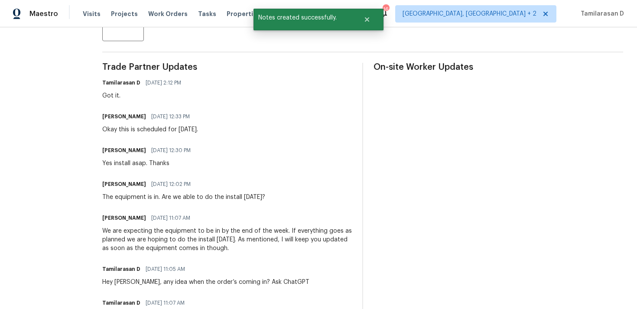
scroll to position [230, 0]
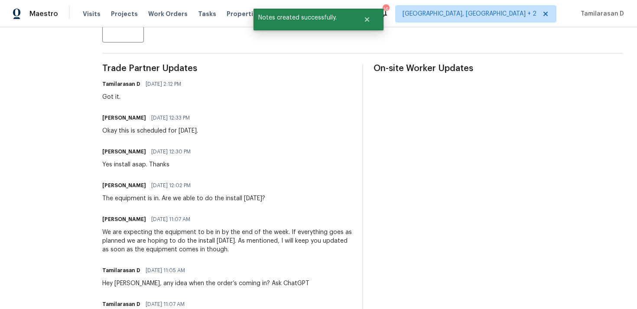
click at [192, 240] on div "We are expecting the equipment to be in by the end of the week. If everything g…" at bounding box center [227, 241] width 250 height 26
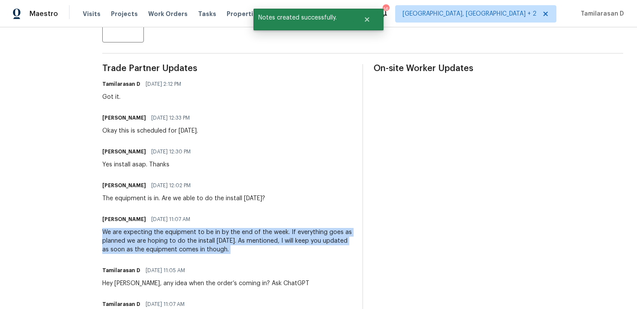
scroll to position [222, 0]
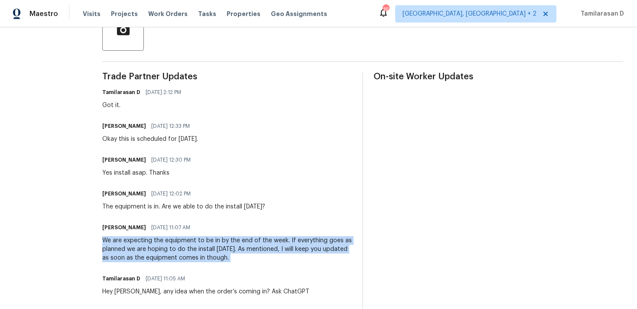
click at [136, 208] on div "The equipment is in. Are we able to do the install [DATE]?" at bounding box center [183, 206] width 163 height 9
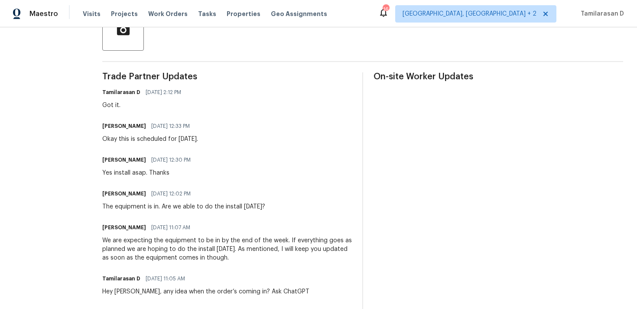
click at [136, 208] on div "The equipment is in. Are we able to do the install [DATE]?" at bounding box center [183, 206] width 163 height 9
click at [133, 139] on div "Okay this is scheduled for [DATE]." at bounding box center [150, 139] width 96 height 9
copy div "Okay this is scheduled for [DATE]."
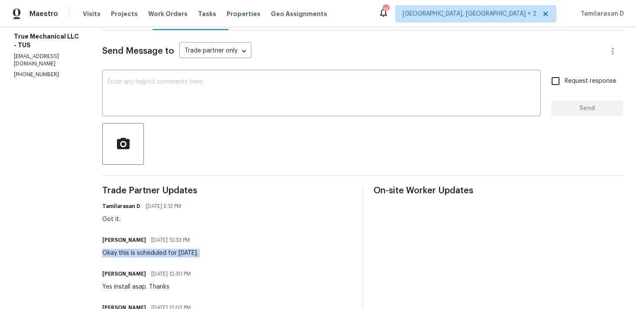
scroll to position [0, 0]
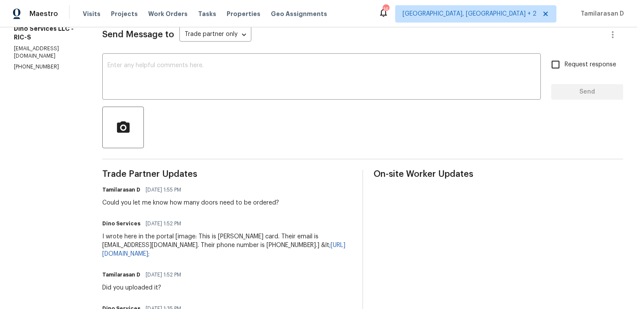
scroll to position [125, 0]
click at [168, 84] on textarea at bounding box center [322, 77] width 428 height 30
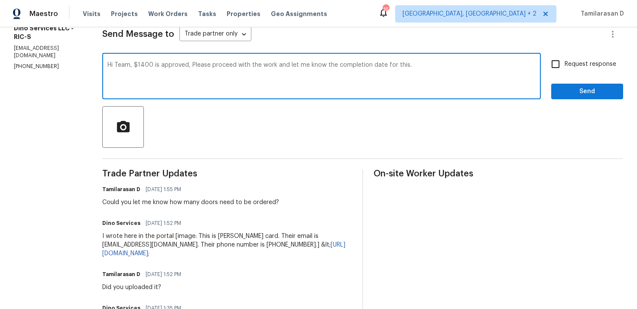
click at [354, 74] on textarea "Hi Team, $1400 is approved, Please proceed with the work and let me know the co…" at bounding box center [322, 77] width 428 height 30
click at [466, 91] on textarea "Hi Team, $1400 is approved, Please proceed with the work and let me know the co…" at bounding box center [322, 77] width 428 height 30
type textarea "Hi Team, $1400 is approved, Please proceed with the work and let me know the co…"
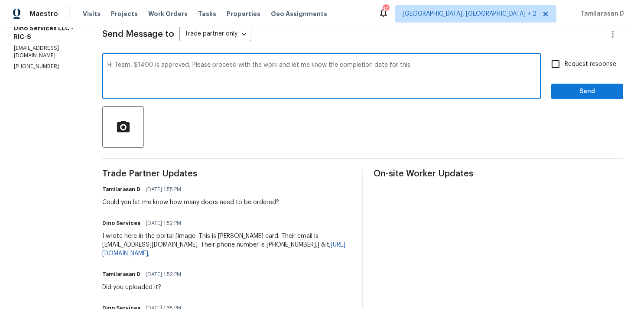
click at [557, 64] on input "Request response" at bounding box center [556, 64] width 18 height 18
checkbox input "true"
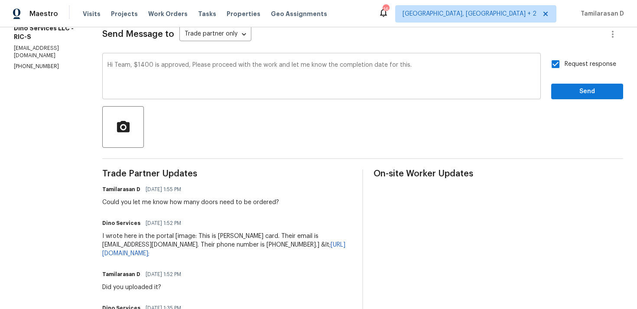
scroll to position [119, 0]
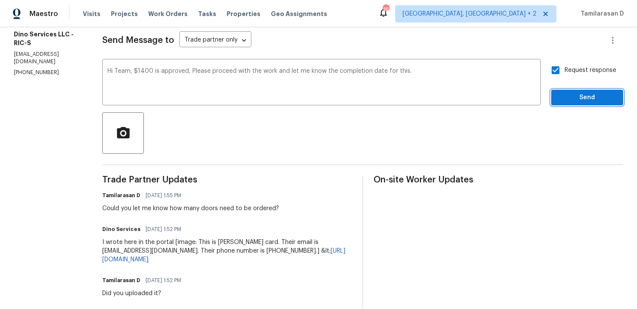
click at [574, 96] on span "Send" at bounding box center [587, 97] width 58 height 11
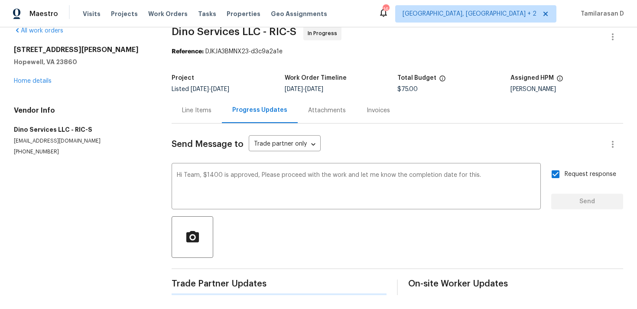
scroll to position [0, 0]
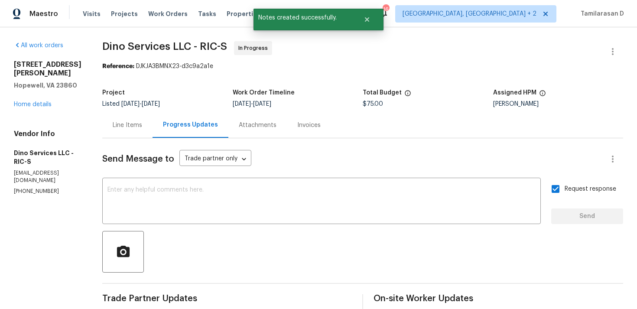
click at [143, 123] on div "Line Items" at bounding box center [127, 125] width 50 height 26
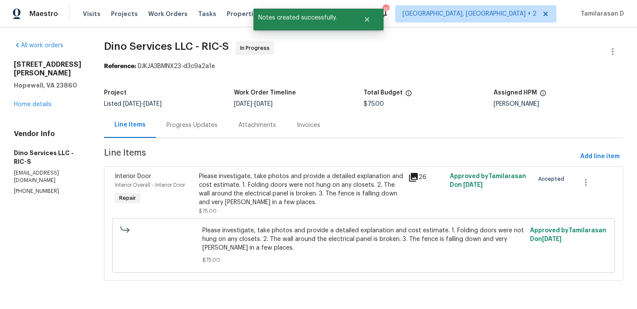
click at [267, 192] on div "Please investigate, take photos and provide a detailed explanation and cost est…" at bounding box center [301, 189] width 204 height 35
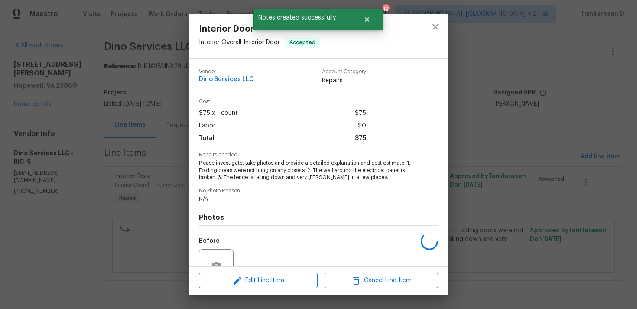
scroll to position [83, 0]
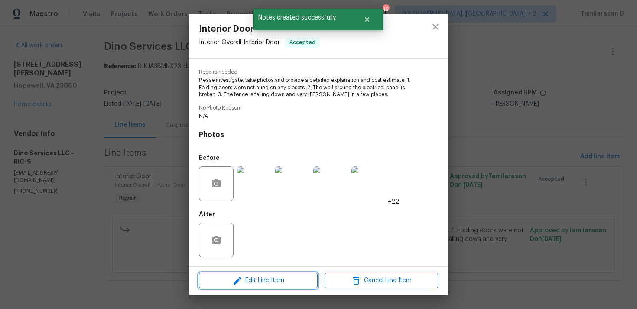
click at [230, 280] on span "Edit Line Item" at bounding box center [259, 280] width 114 height 11
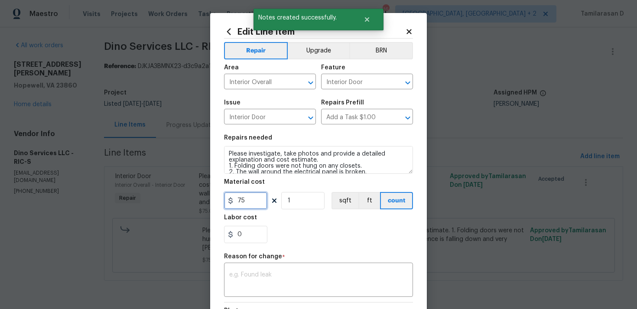
click at [249, 200] on input "75" at bounding box center [245, 200] width 43 height 17
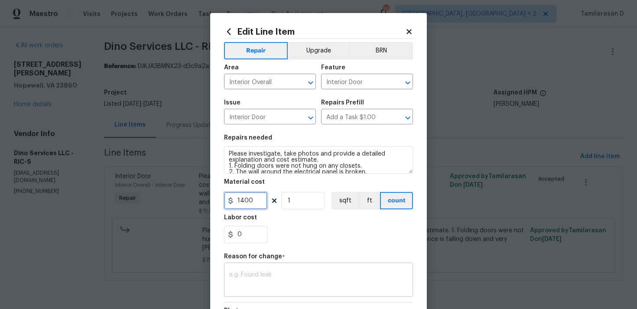
type input "1400"
click at [268, 275] on textarea at bounding box center [318, 281] width 179 height 18
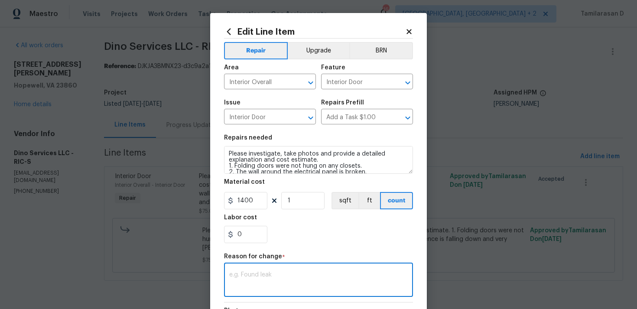
paste textarea "(TD) Updated cost per BR team approval."
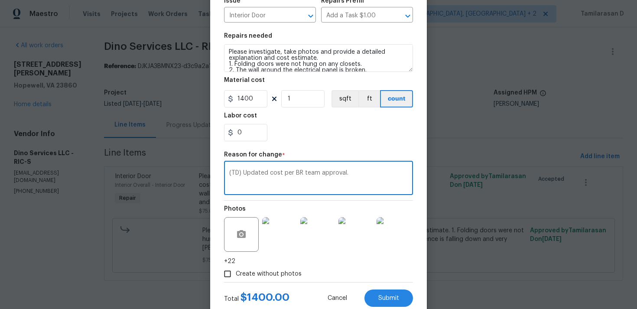
scroll to position [127, 0]
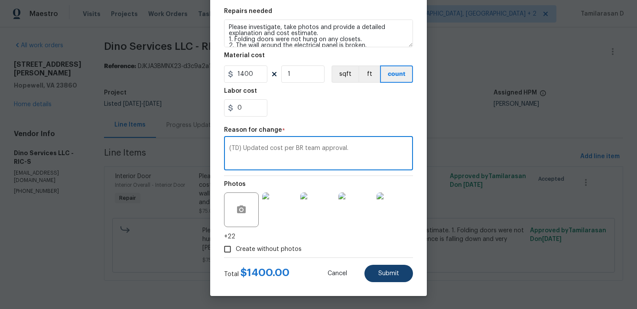
type textarea "(TD) Updated cost per BR team approval."
click at [385, 273] on span "Submit" at bounding box center [388, 274] width 21 height 7
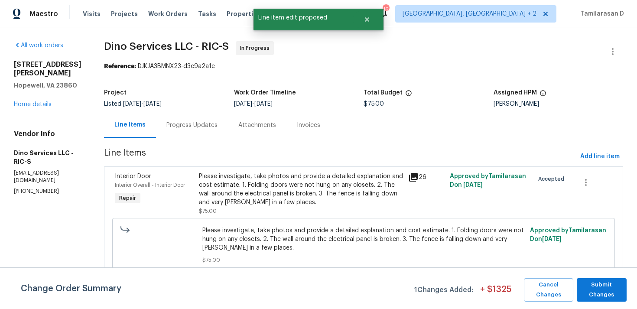
scroll to position [0, 0]
click at [619, 290] on span "Submit Changes" at bounding box center [601, 290] width 41 height 20
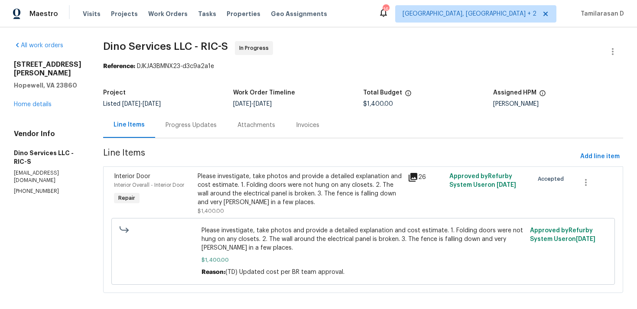
click at [183, 133] on div "Progress Updates" at bounding box center [191, 125] width 72 height 26
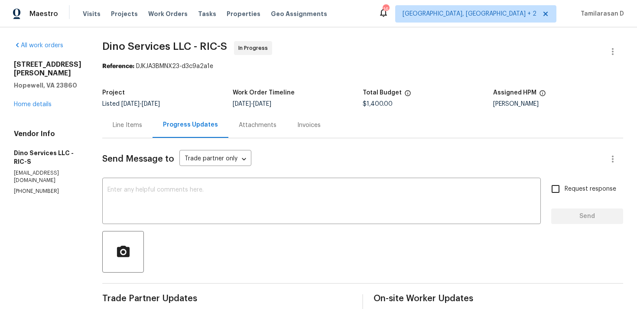
click at [119, 122] on div "Line Items" at bounding box center [127, 125] width 29 height 9
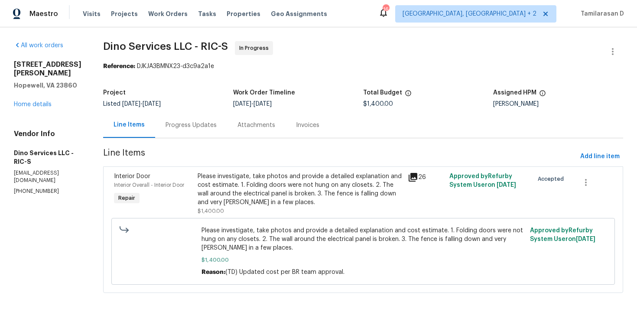
click at [206, 124] on div "Progress Updates" at bounding box center [191, 125] width 51 height 9
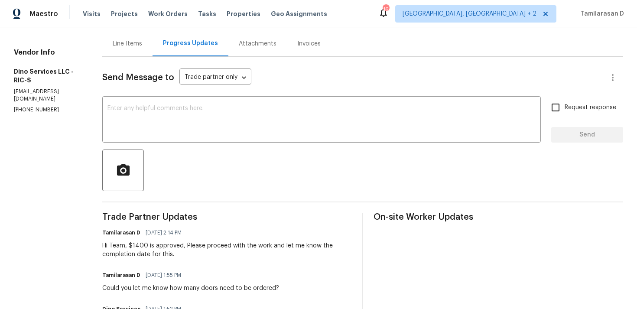
scroll to position [93, 0]
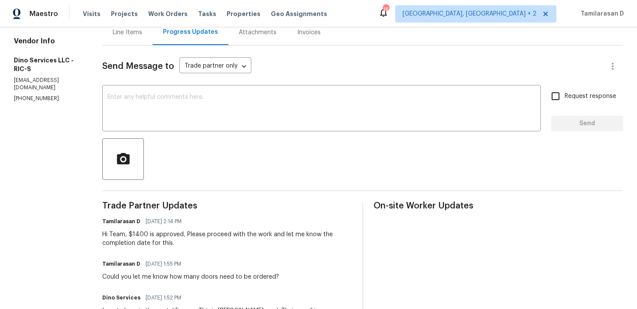
click at [158, 243] on div "Hi Team, $1400 is approved, Please proceed with the work and let me know the co…" at bounding box center [227, 238] width 250 height 17
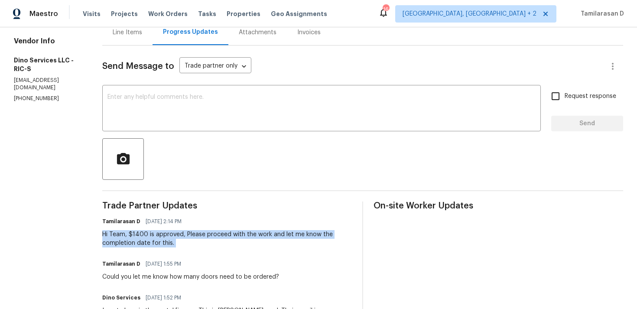
click at [158, 243] on div "Hi Team, $1400 is approved, Please proceed with the work and let me know the co…" at bounding box center [227, 238] width 250 height 17
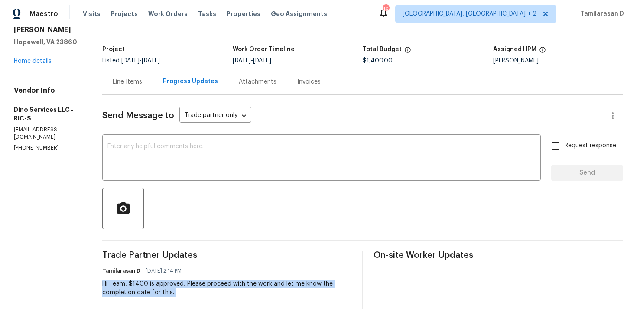
scroll to position [0, 0]
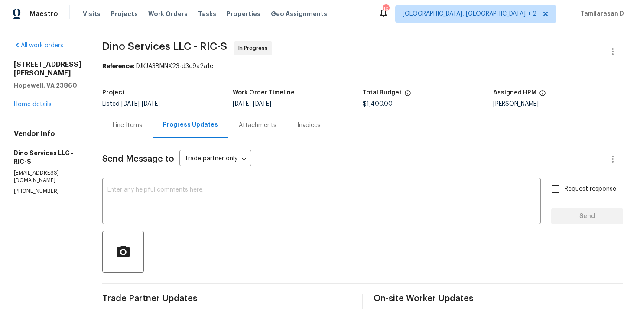
click at [121, 138] on div "Line Items" at bounding box center [127, 125] width 50 height 26
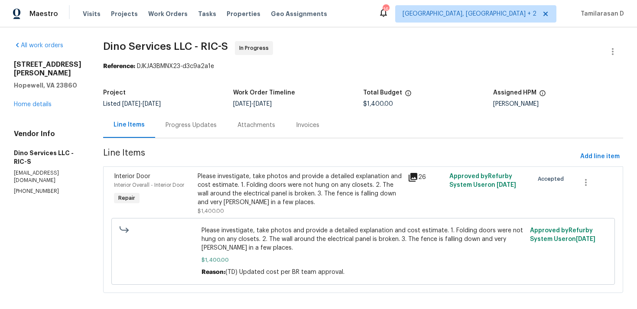
click at [211, 111] on div "Project Listed [DATE] - [DATE] Work Order Timeline [DATE] - [DATE] Total Budget…" at bounding box center [363, 99] width 520 height 28
click at [196, 126] on div "Progress Updates" at bounding box center [191, 125] width 51 height 9
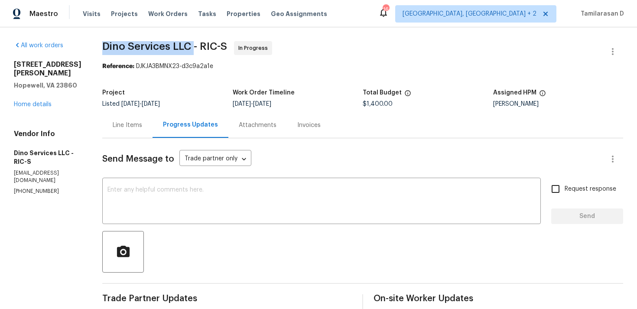
drag, startPoint x: 96, startPoint y: 48, endPoint x: 192, endPoint y: 46, distance: 95.4
copy span "Dino Services LLC"
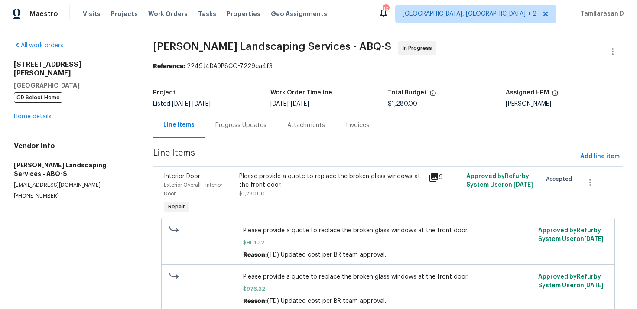
click at [233, 127] on div "Progress Updates" at bounding box center [240, 125] width 51 height 9
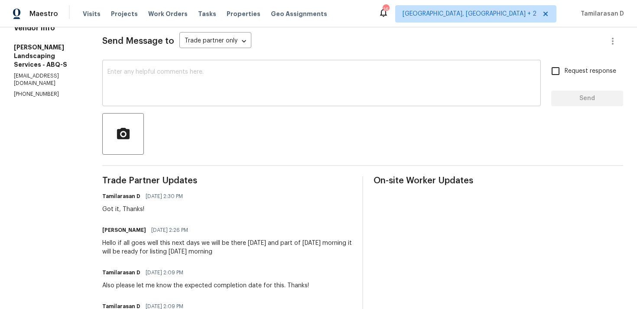
scroll to position [118, 0]
click at [207, 245] on div "Hello if all goes well this next days we will be there [DATE] and part of [DATE…" at bounding box center [227, 246] width 250 height 17
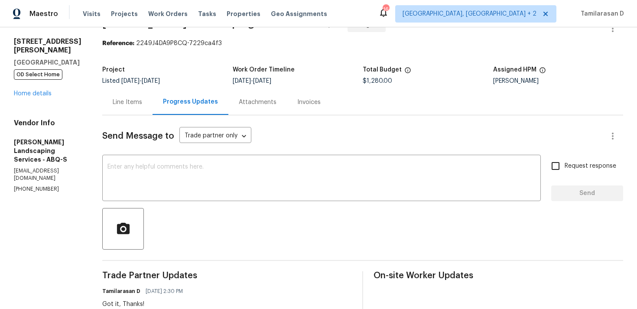
scroll to position [0, 0]
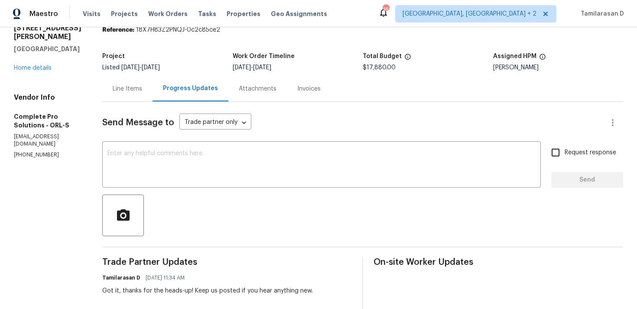
scroll to position [23, 0]
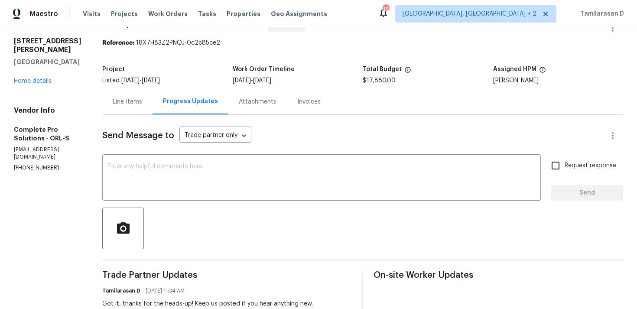
click at [142, 101] on div "Line Items" at bounding box center [127, 102] width 29 height 9
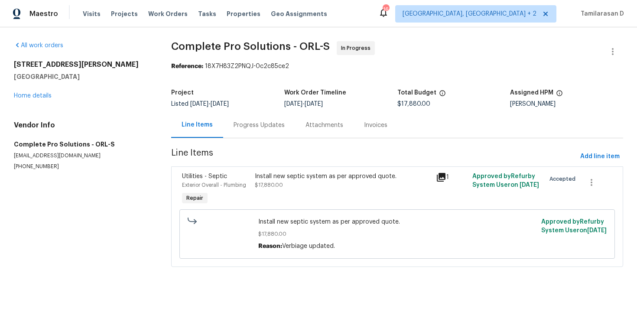
click at [259, 125] on div "Progress Updates" at bounding box center [259, 125] width 51 height 9
